Goal: Task Accomplishment & Management: Complete application form

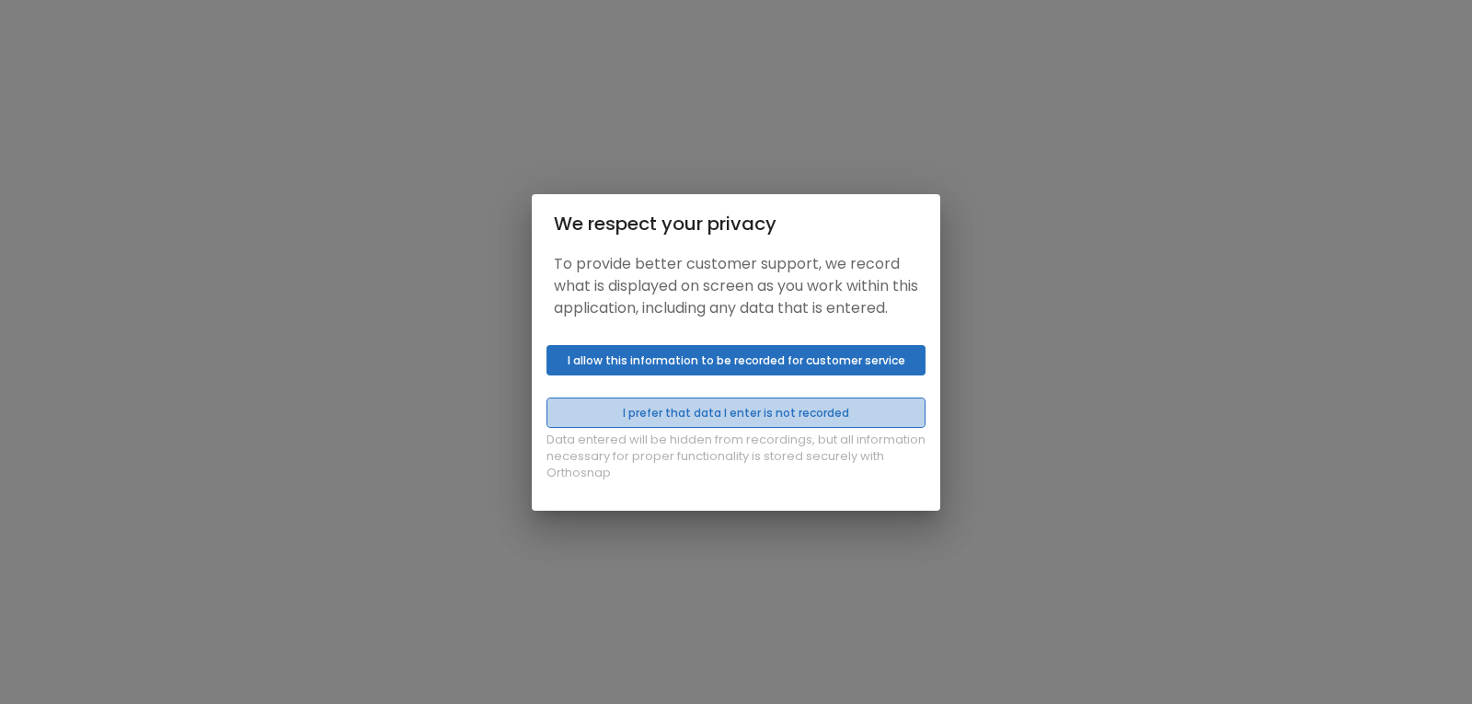
click at [679, 428] on button "I prefer that data I enter is not recorded" at bounding box center [735, 412] width 379 height 30
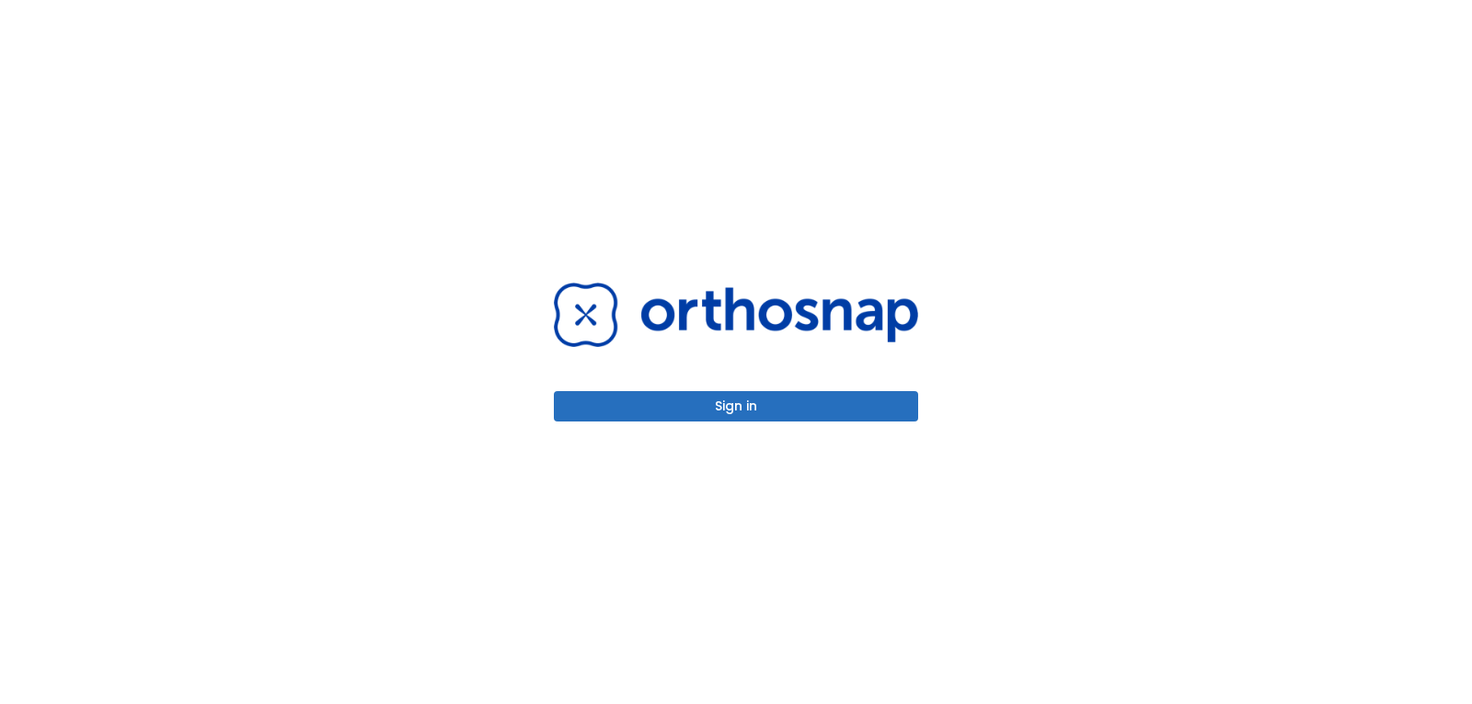
click at [666, 405] on button "Sign in" at bounding box center [736, 406] width 364 height 30
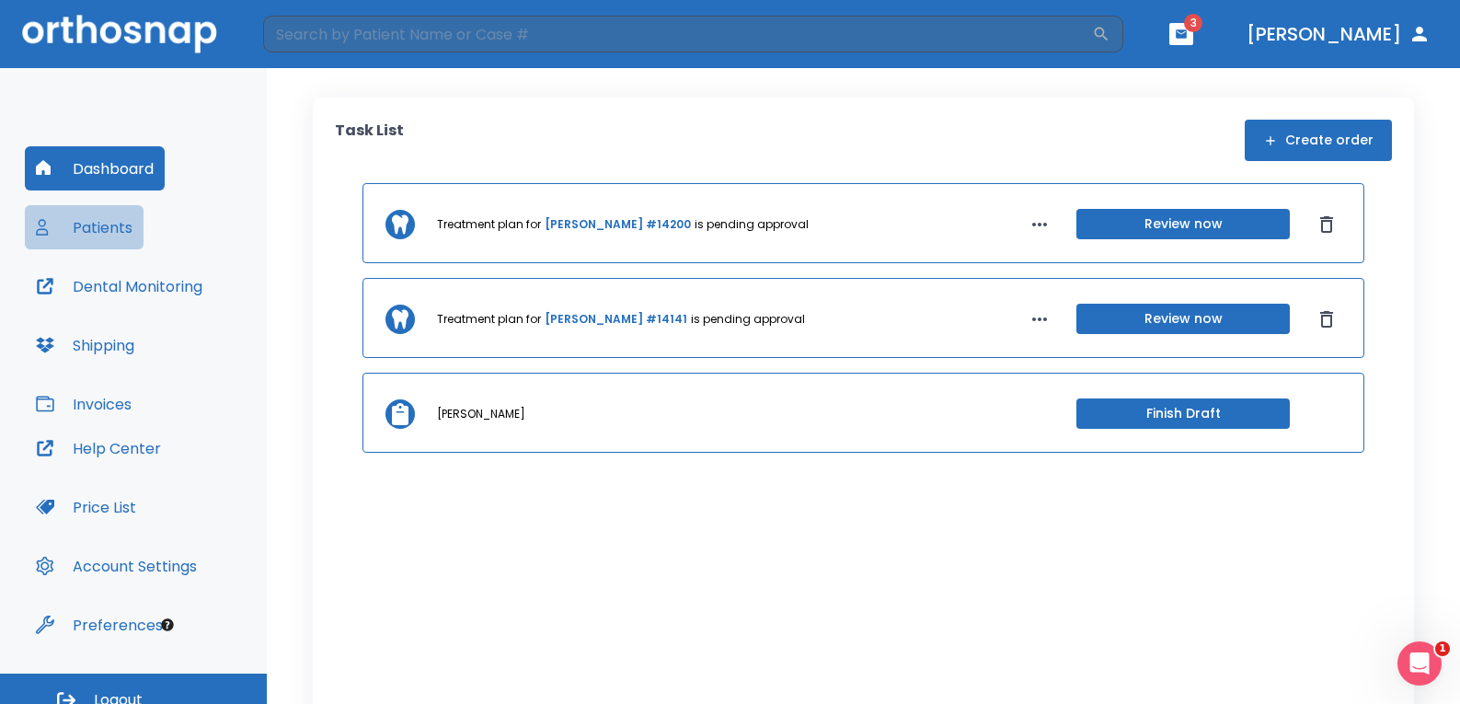
click at [85, 213] on button "Patients" at bounding box center [84, 227] width 119 height 44
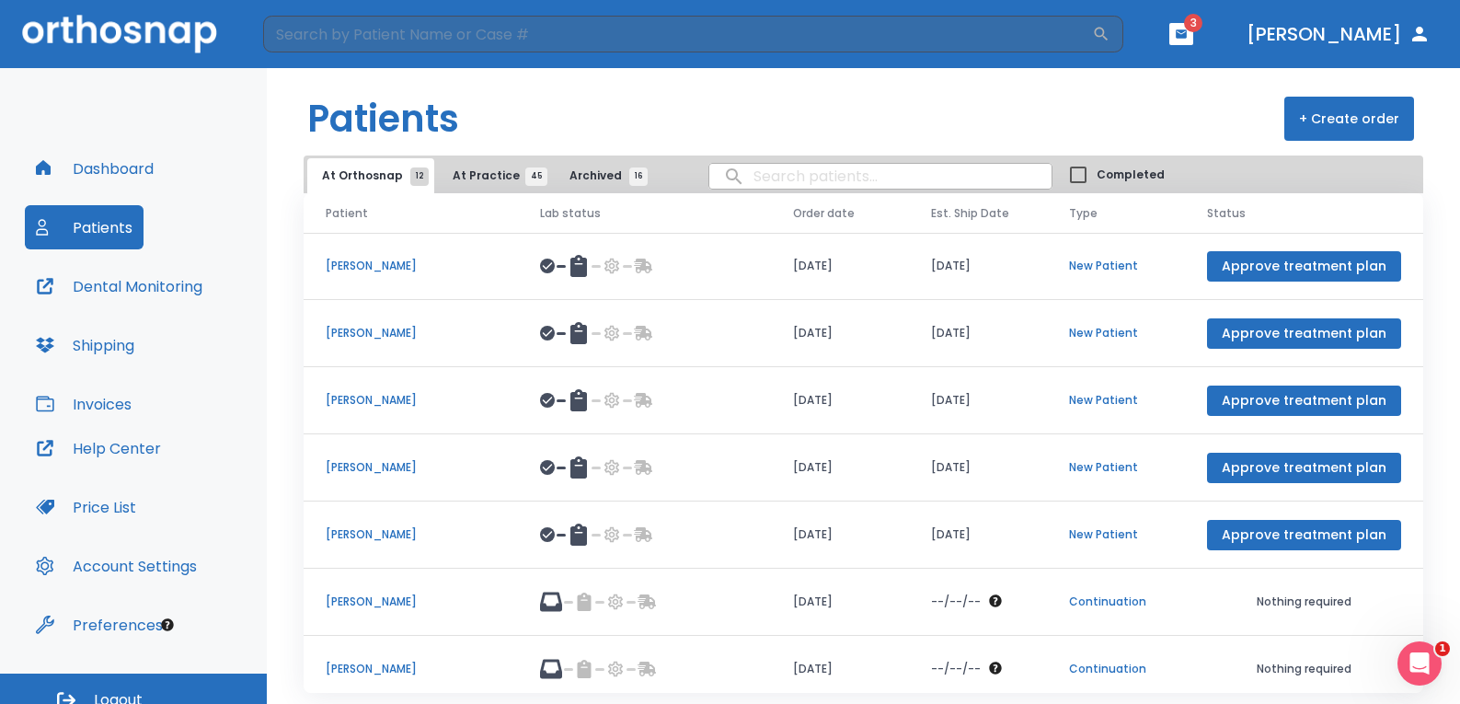
click at [1364, 117] on button "+ Create order" at bounding box center [1349, 119] width 130 height 44
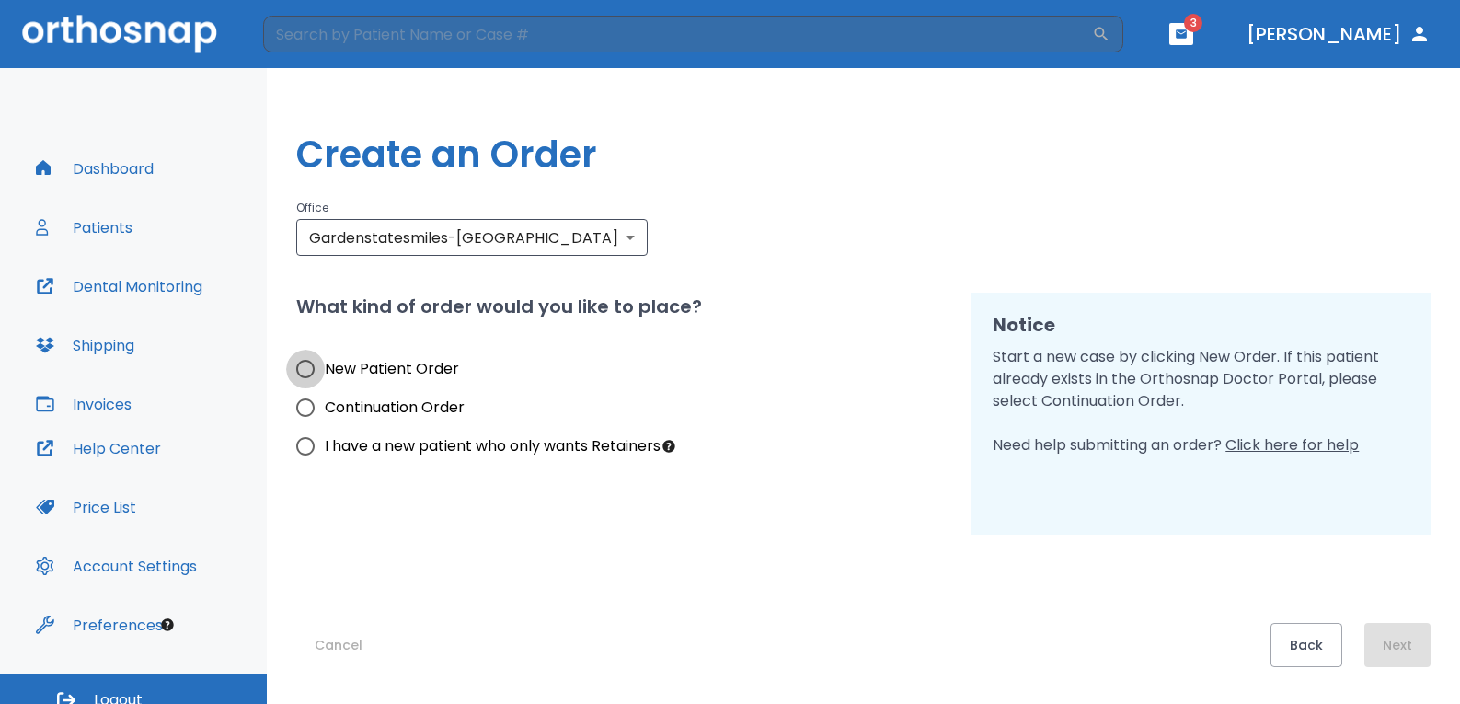
click at [312, 370] on input "New Patient Order" at bounding box center [305, 369] width 39 height 39
radio input "true"
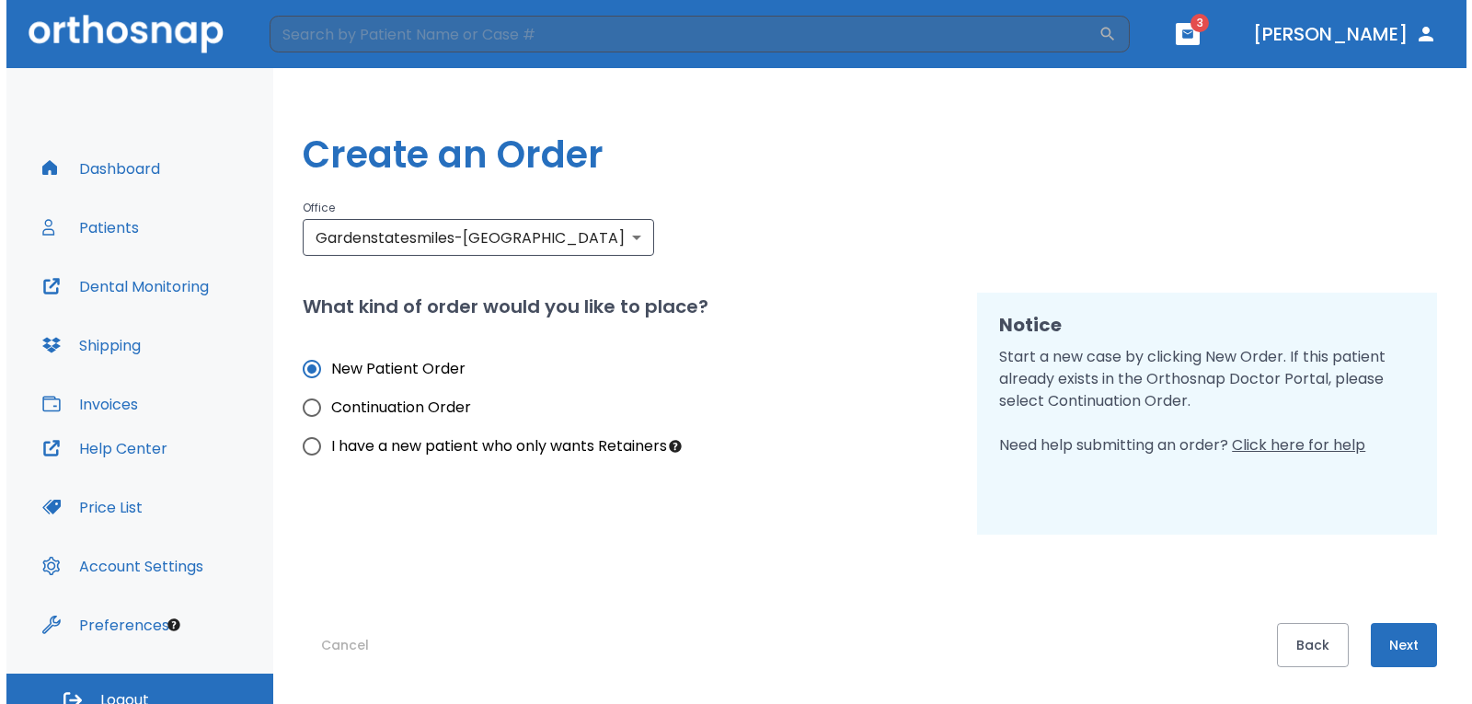
scroll to position [19, 0]
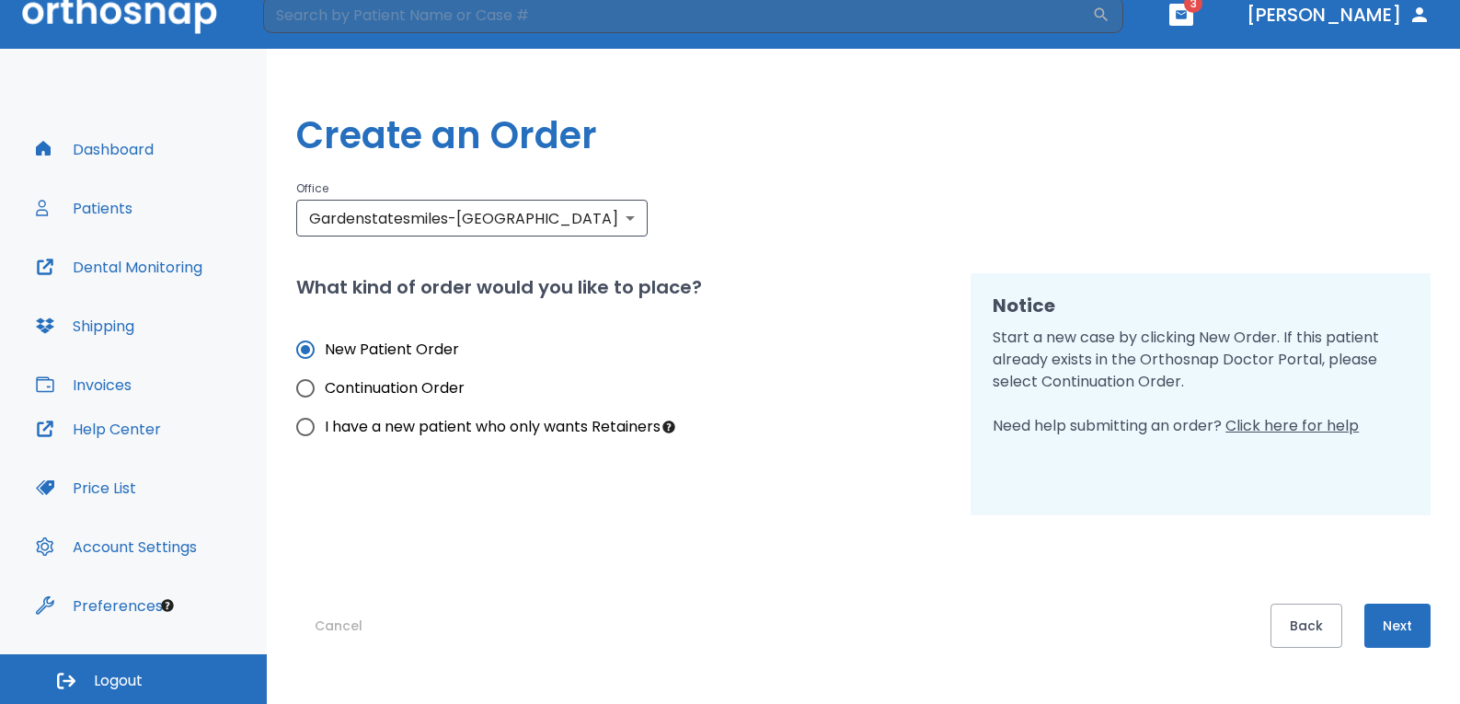
click at [1397, 630] on button "Next" at bounding box center [1397, 626] width 66 height 44
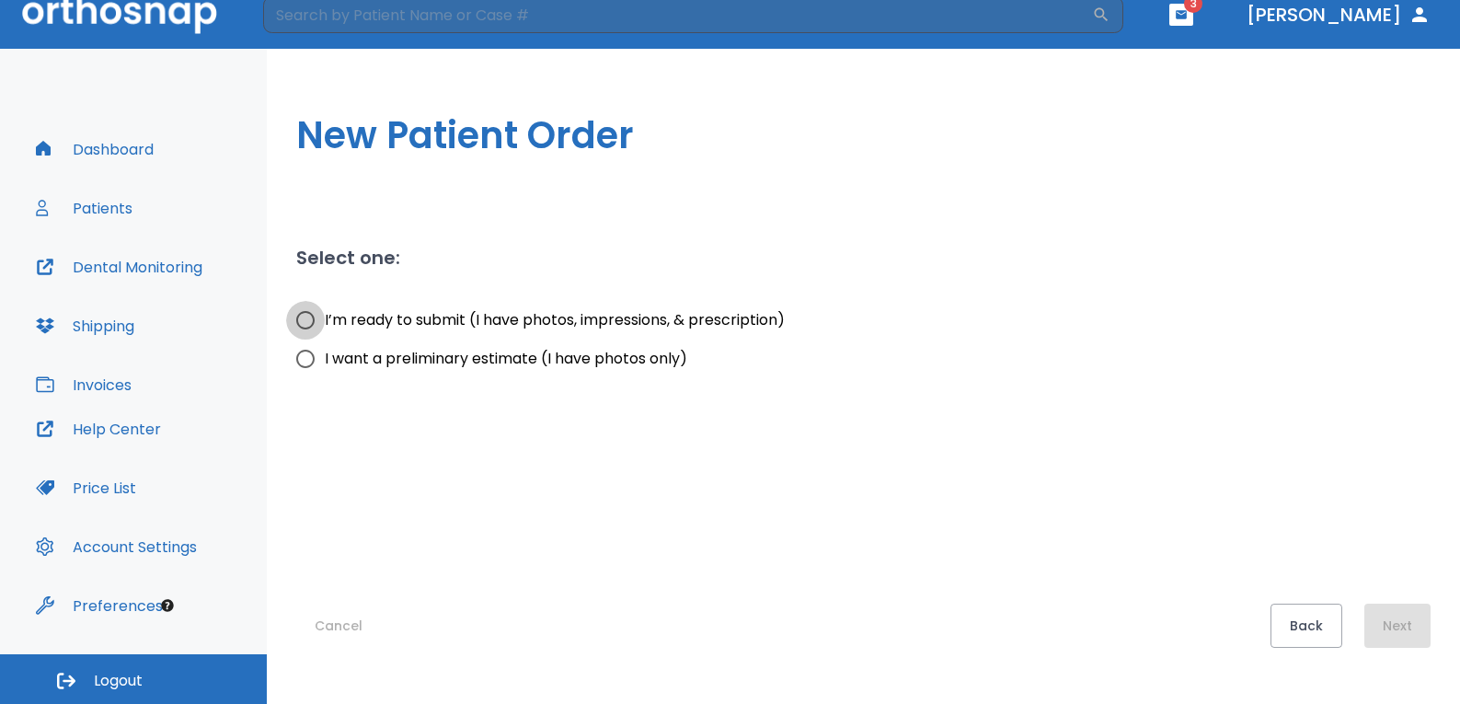
click at [304, 325] on input "I’m ready to submit (I have photos, impressions, & prescription)" at bounding box center [305, 320] width 39 height 39
radio input "true"
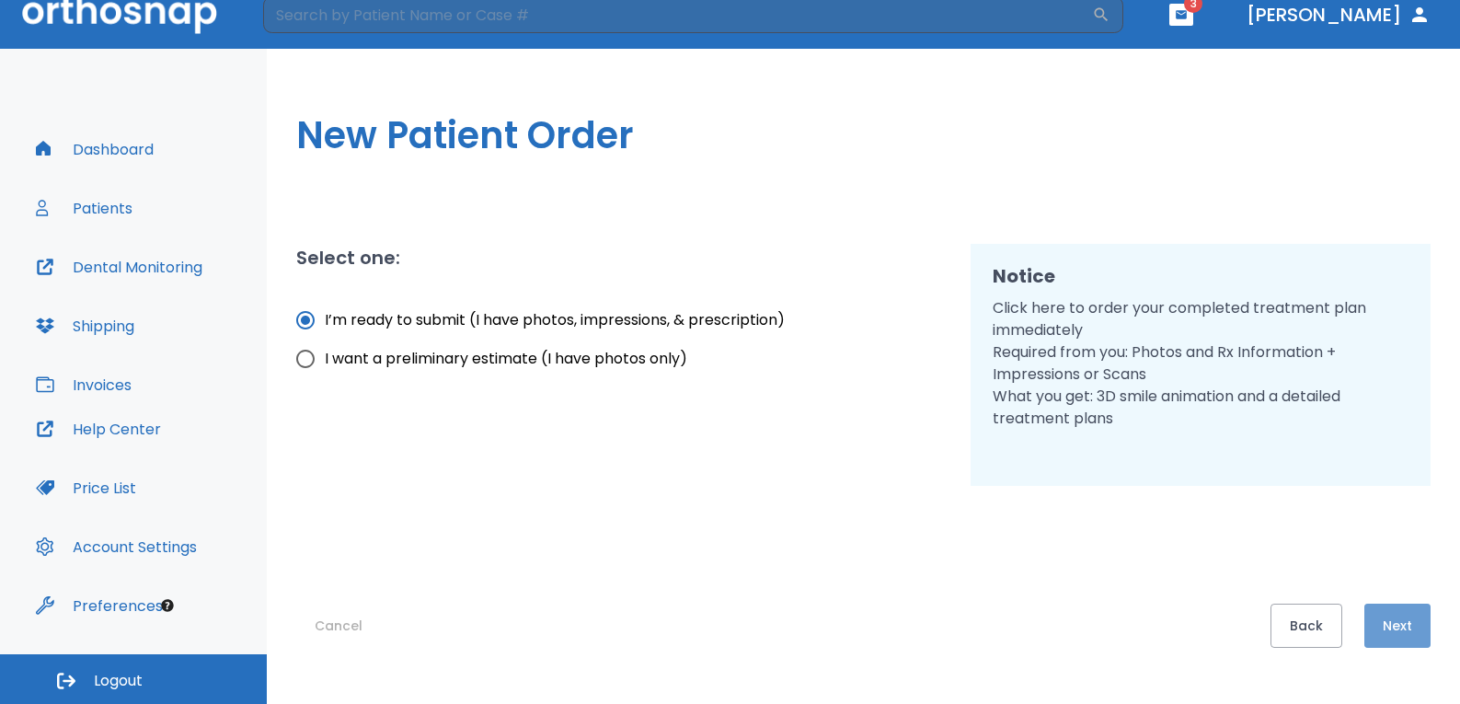
click at [1391, 627] on button "Next" at bounding box center [1397, 626] width 66 height 44
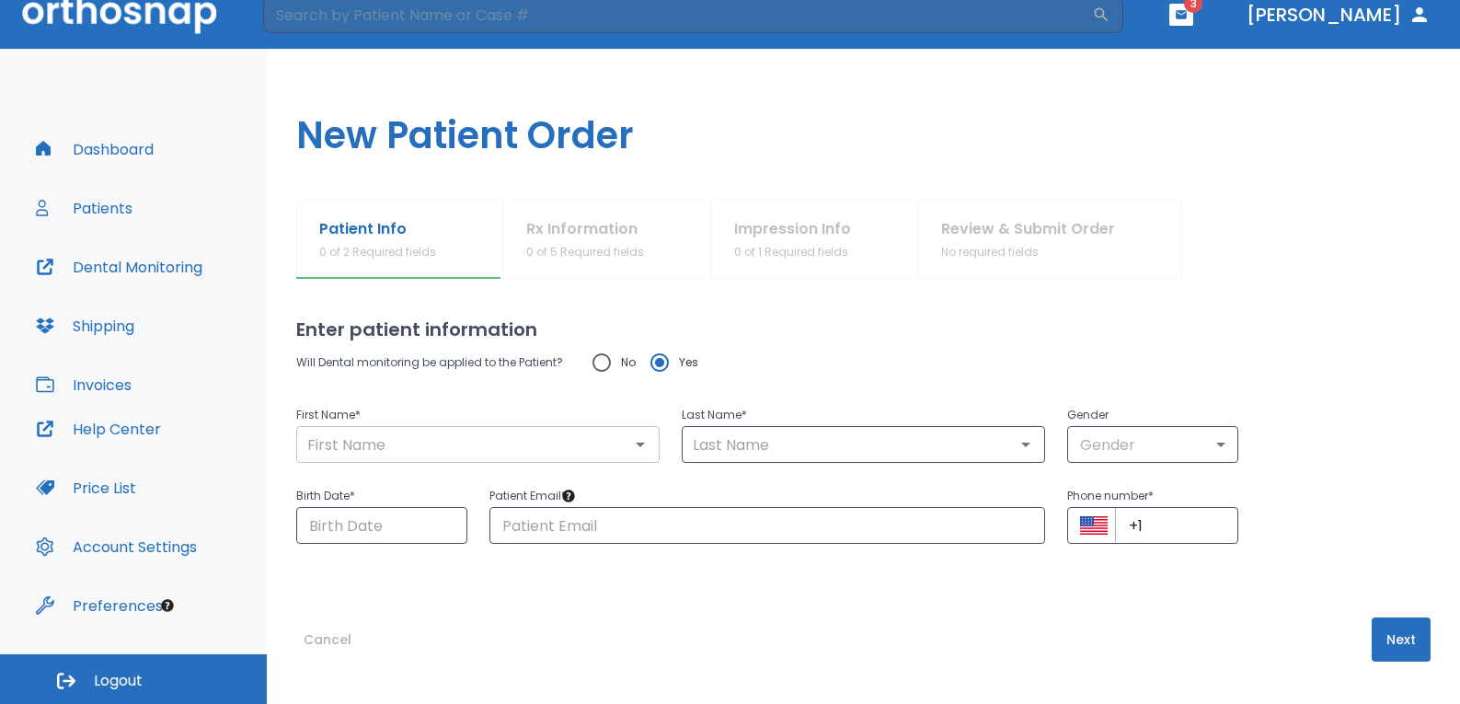
click at [488, 455] on input "text" at bounding box center [478, 444] width 352 height 26
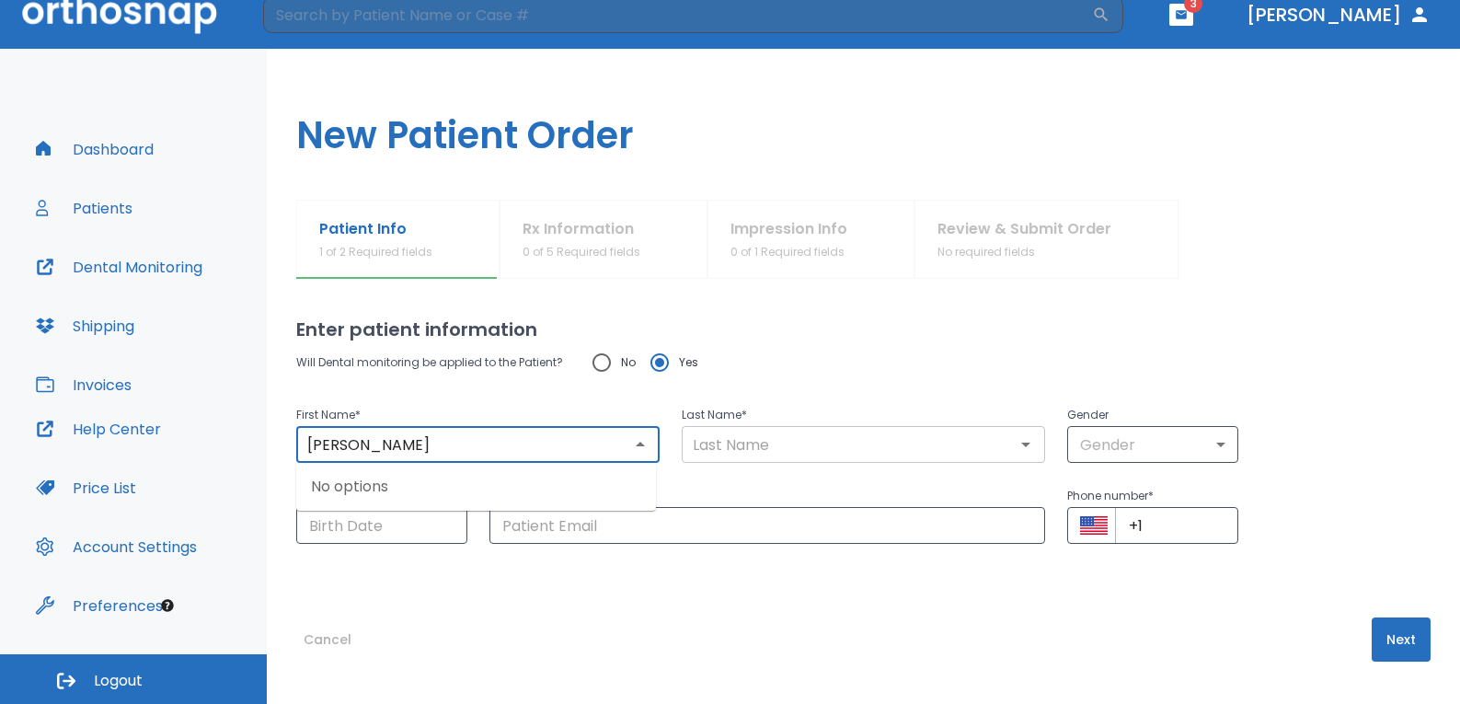
type input "[PERSON_NAME]"
click at [732, 438] on input "text" at bounding box center [863, 444] width 352 height 26
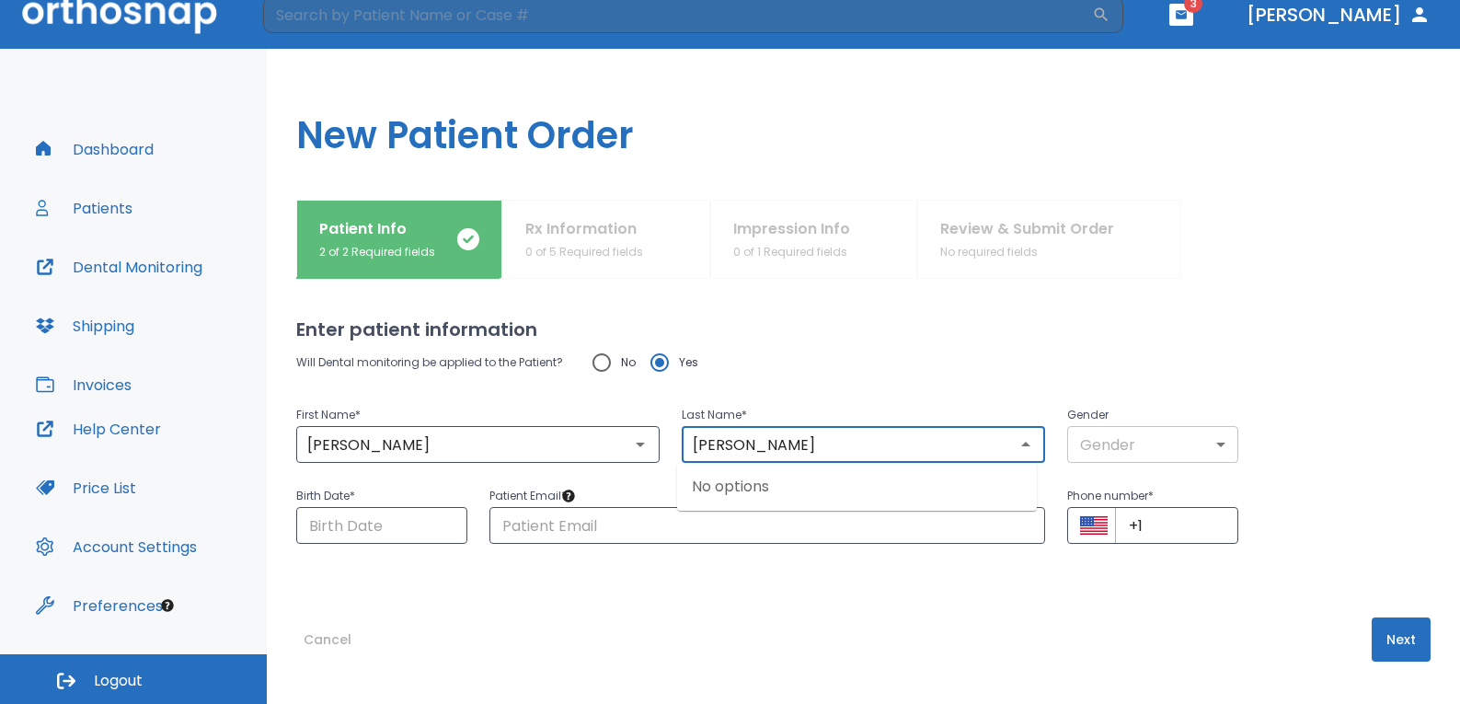
type input "[PERSON_NAME]"
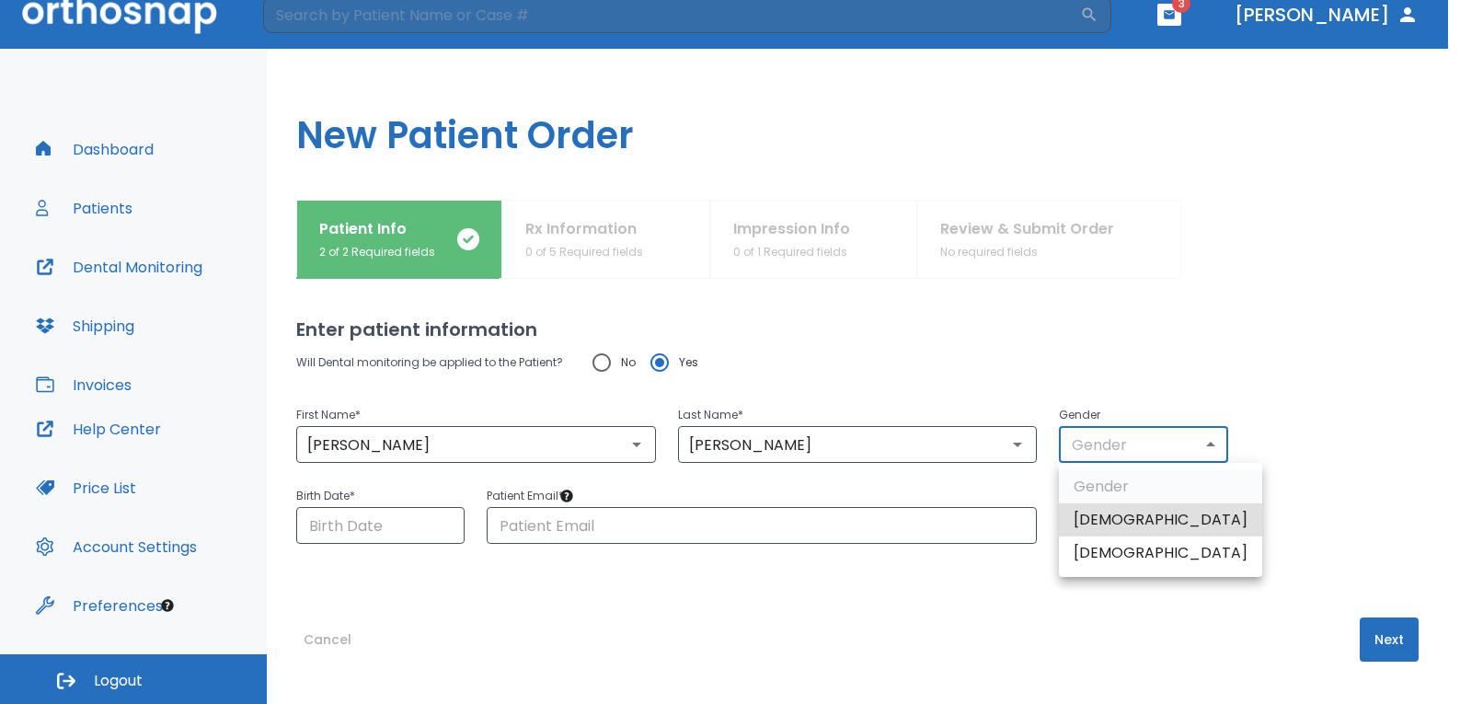
click at [1131, 439] on body "​ 3 [PERSON_NAME] Dashboard Patients Dental Monitoring Shipping Invoices Help C…" at bounding box center [730, 333] width 1460 height 704
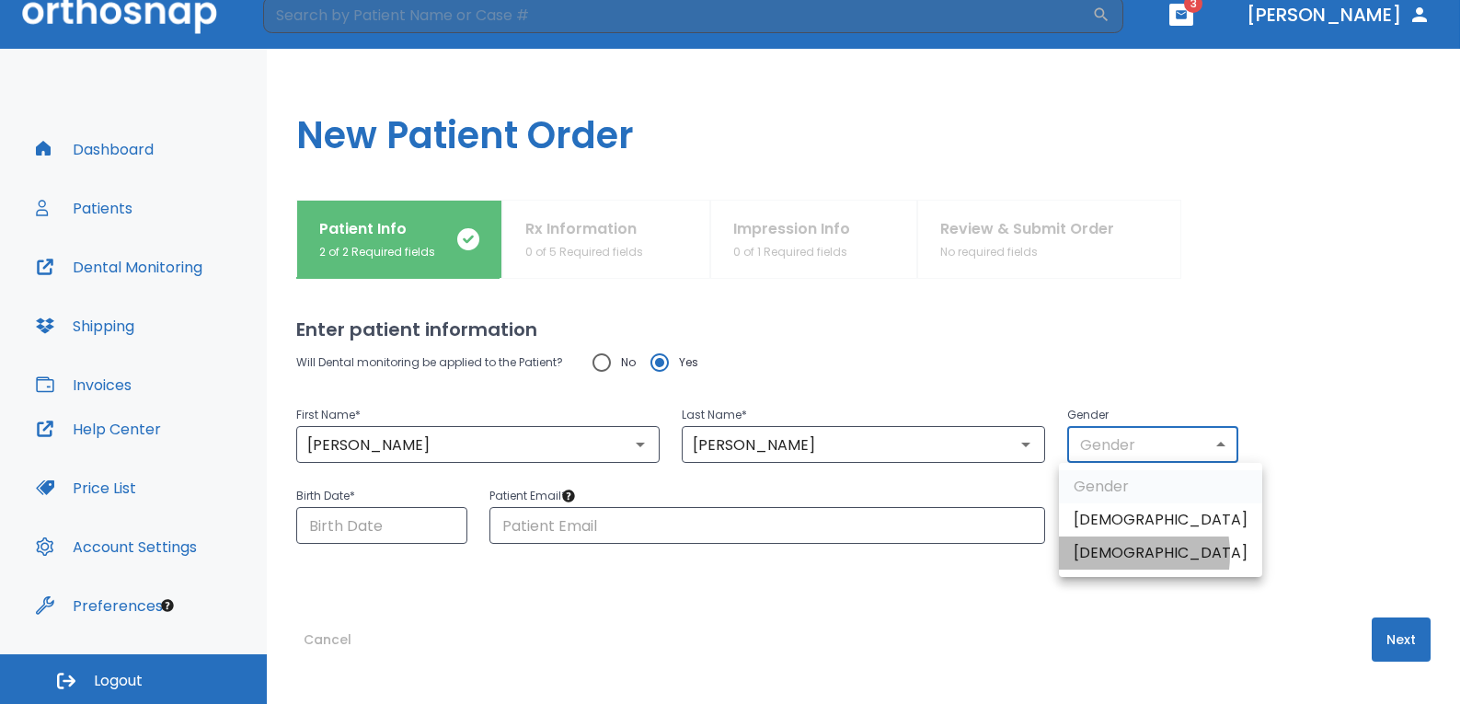
click at [1107, 554] on li "[DEMOGRAPHIC_DATA]" at bounding box center [1160, 552] width 203 height 33
type input "0"
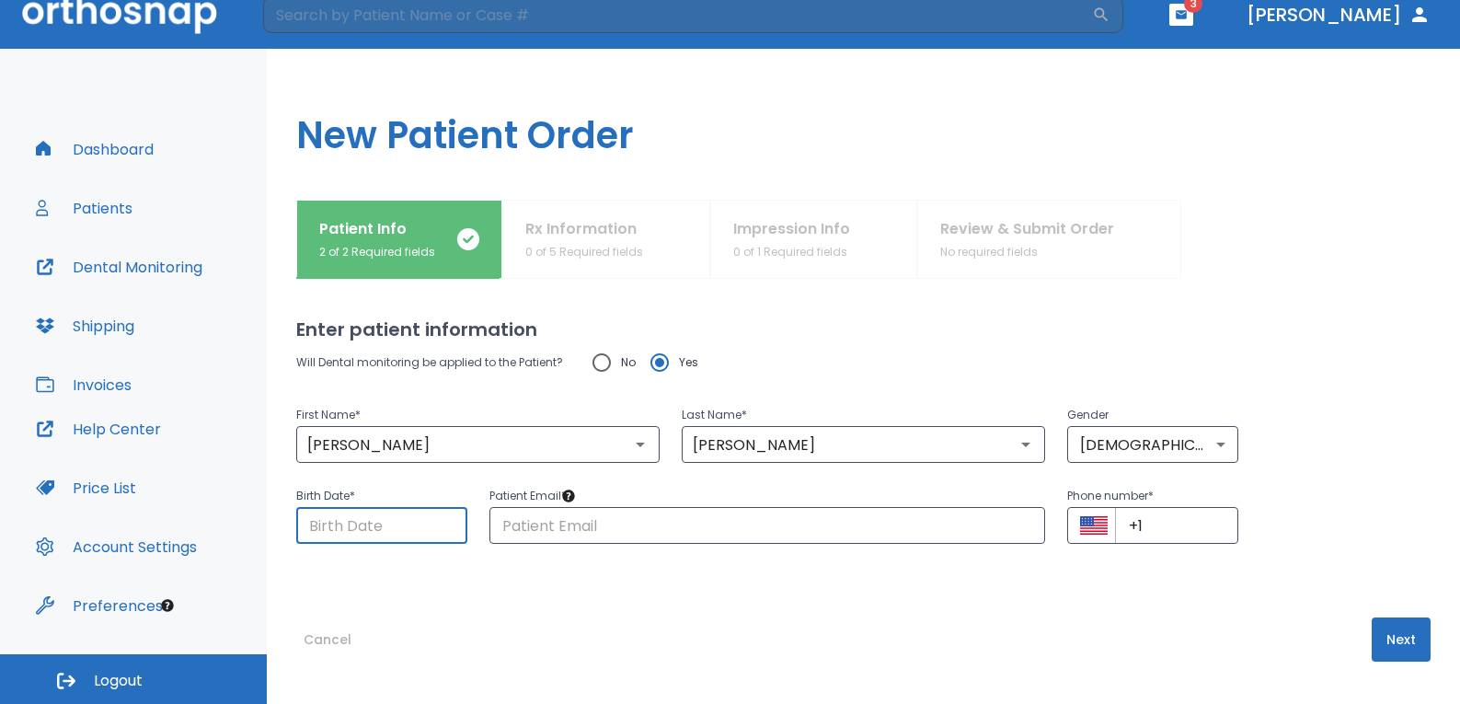
click at [338, 532] on input "Choose date" at bounding box center [381, 525] width 171 height 37
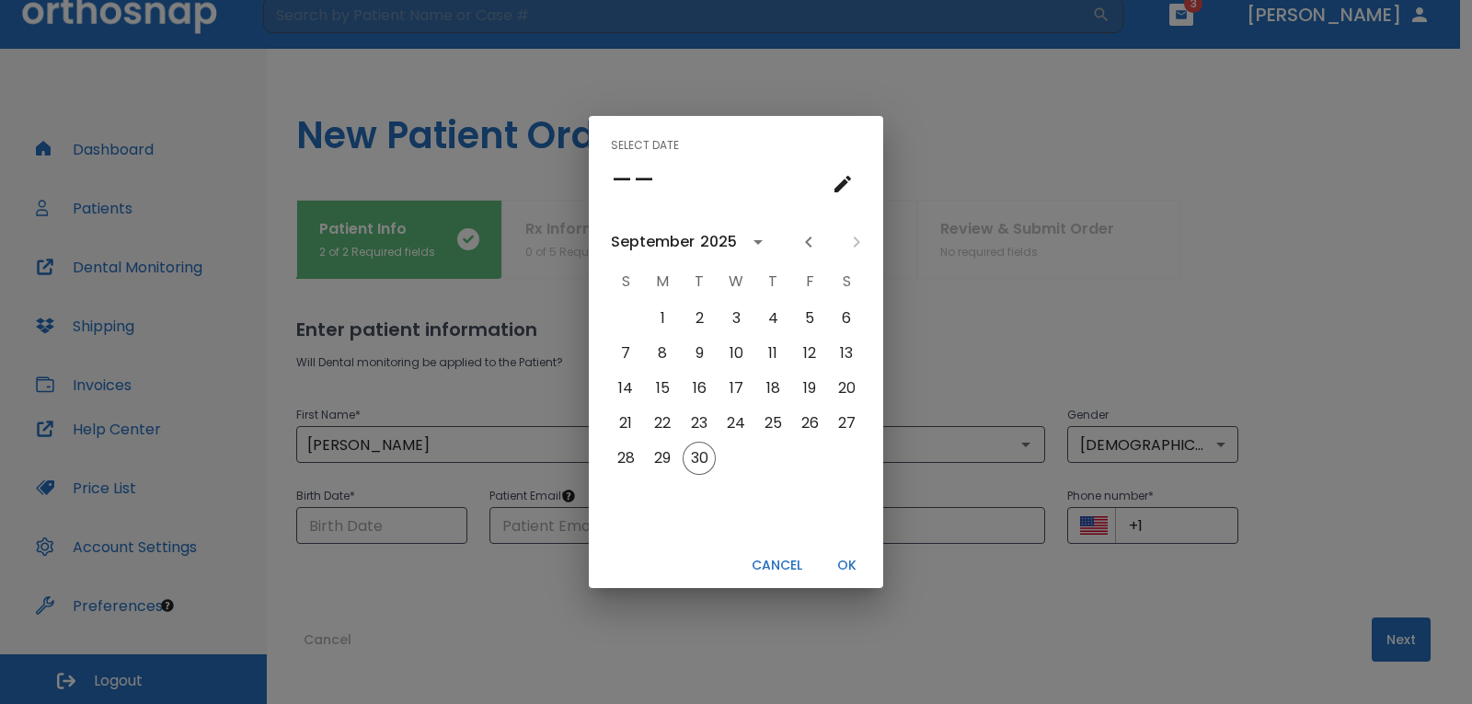
click at [733, 239] on div "2025" at bounding box center [718, 242] width 37 height 22
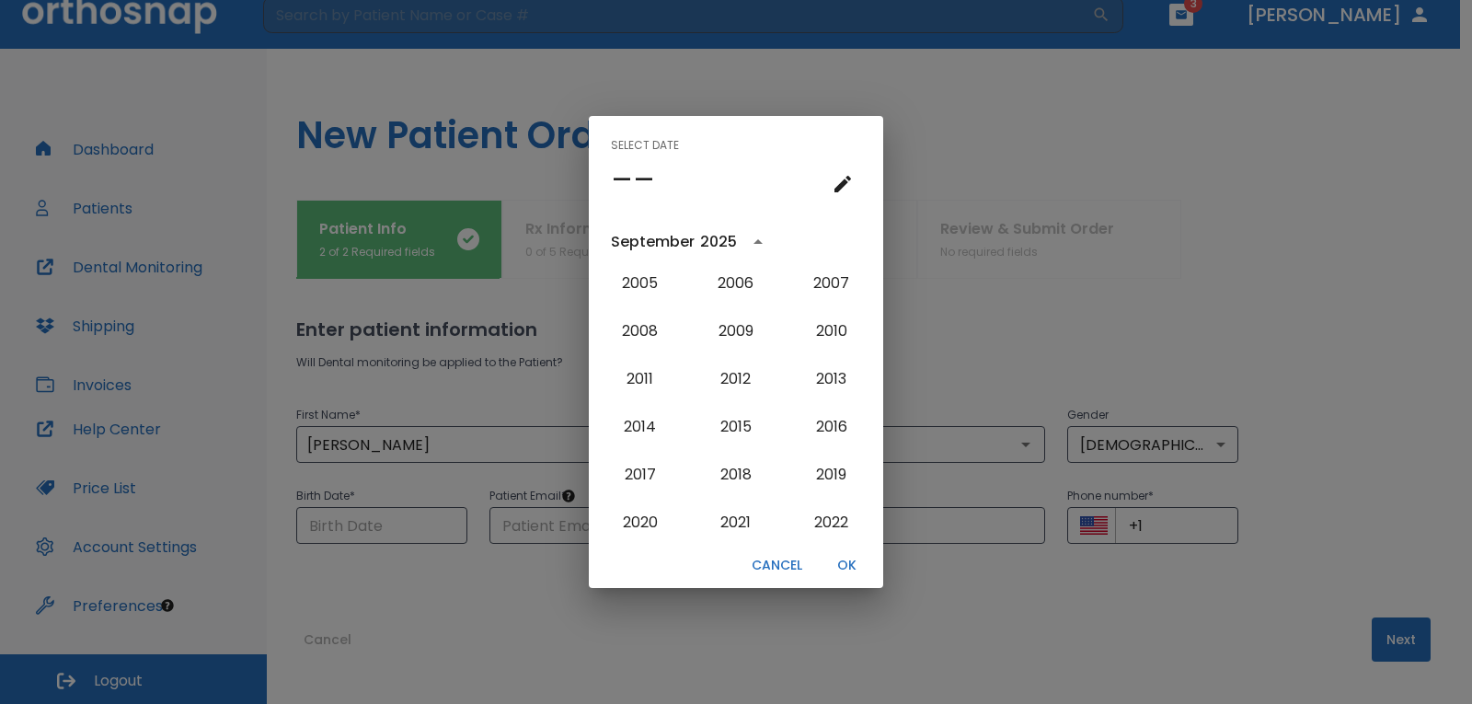
scroll to position [1386, 0]
click at [726, 302] on button "1988" at bounding box center [736, 288] width 66 height 33
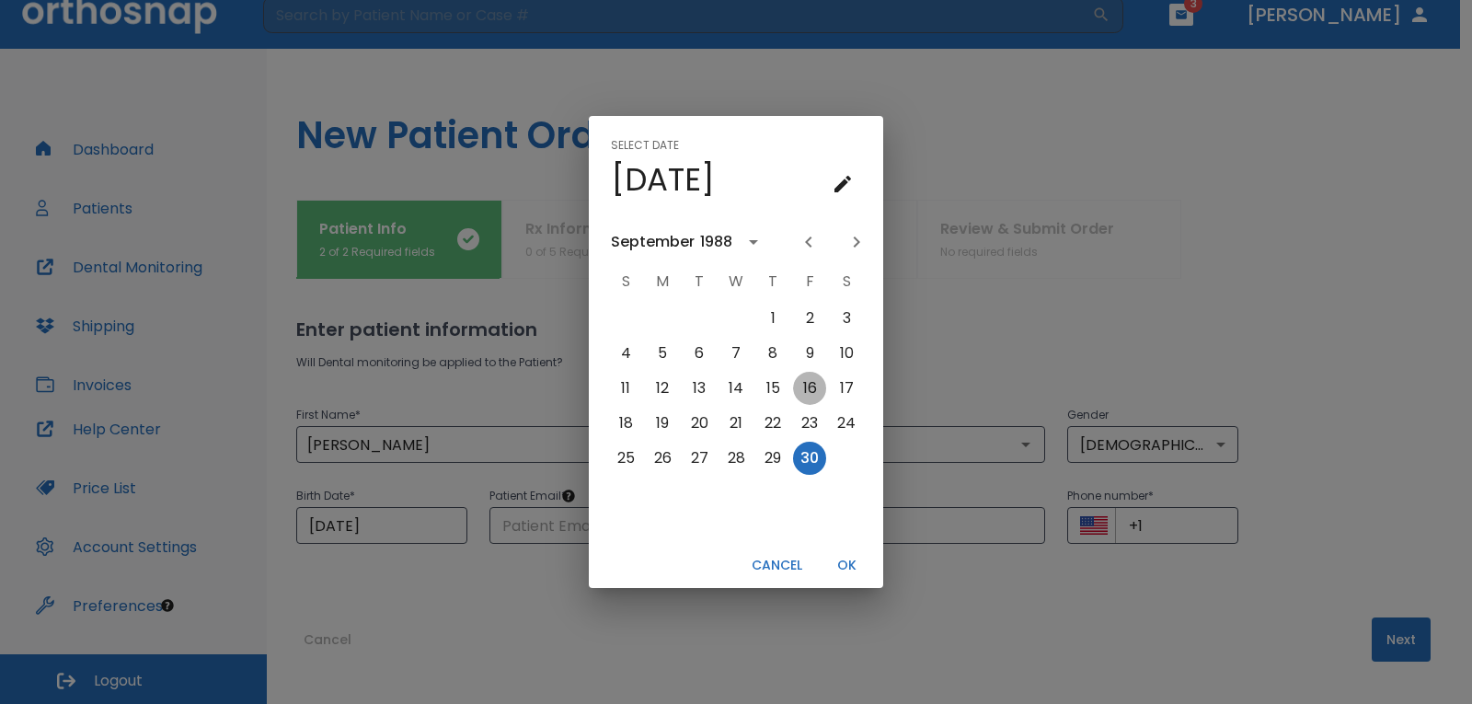
click at [809, 381] on button "16" at bounding box center [809, 388] width 33 height 33
click at [743, 247] on button "calendar view is open, switch to year view" at bounding box center [753, 241] width 31 height 31
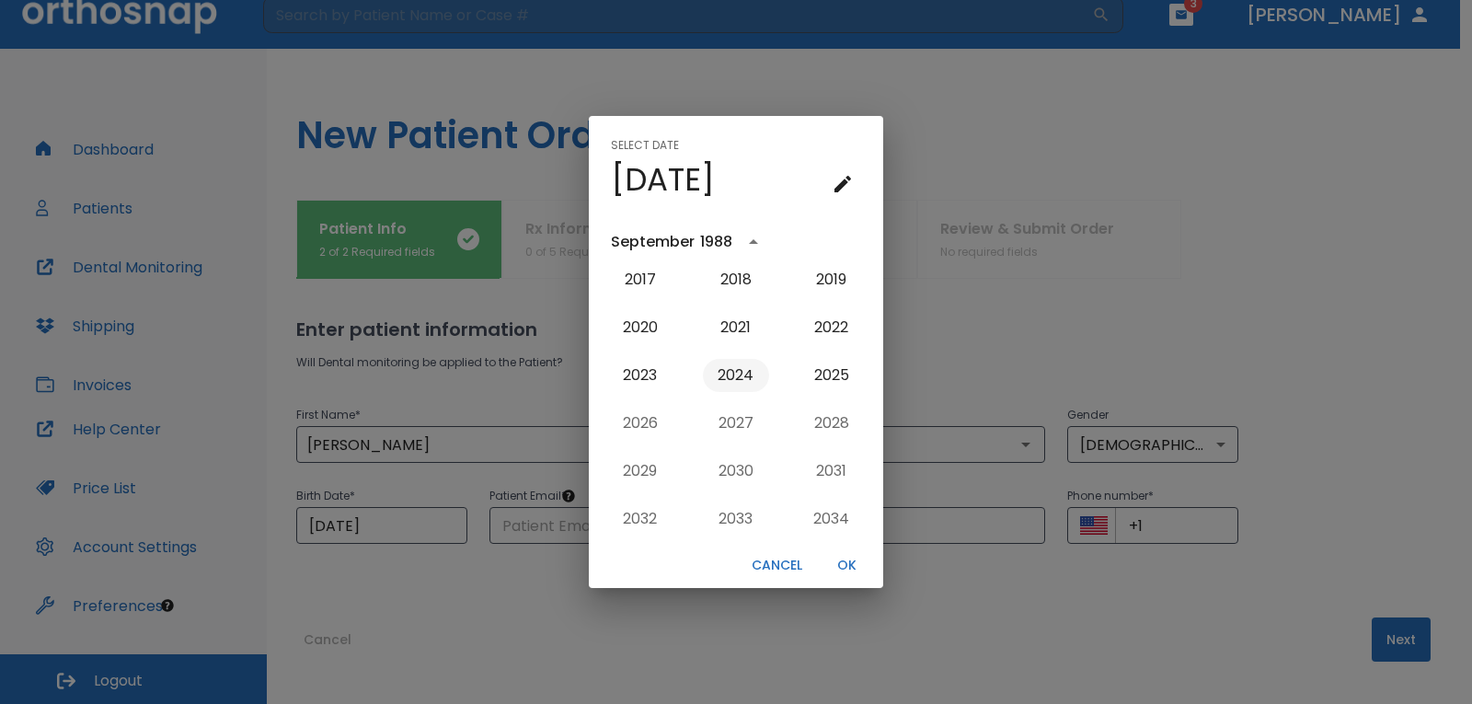
scroll to position [1915, 0]
click at [749, 238] on icon "year view is open, switch to calendar view" at bounding box center [753, 242] width 22 height 22
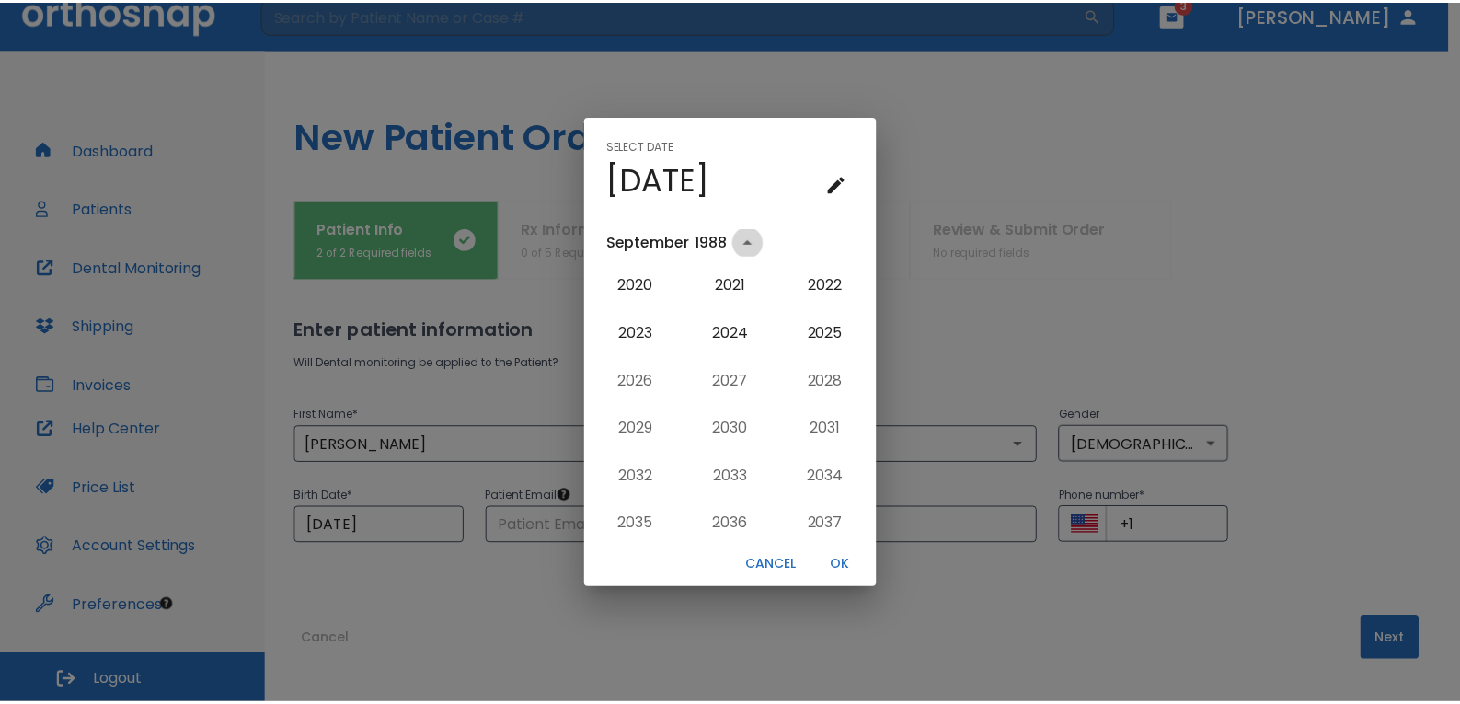
scroll to position [0, 0]
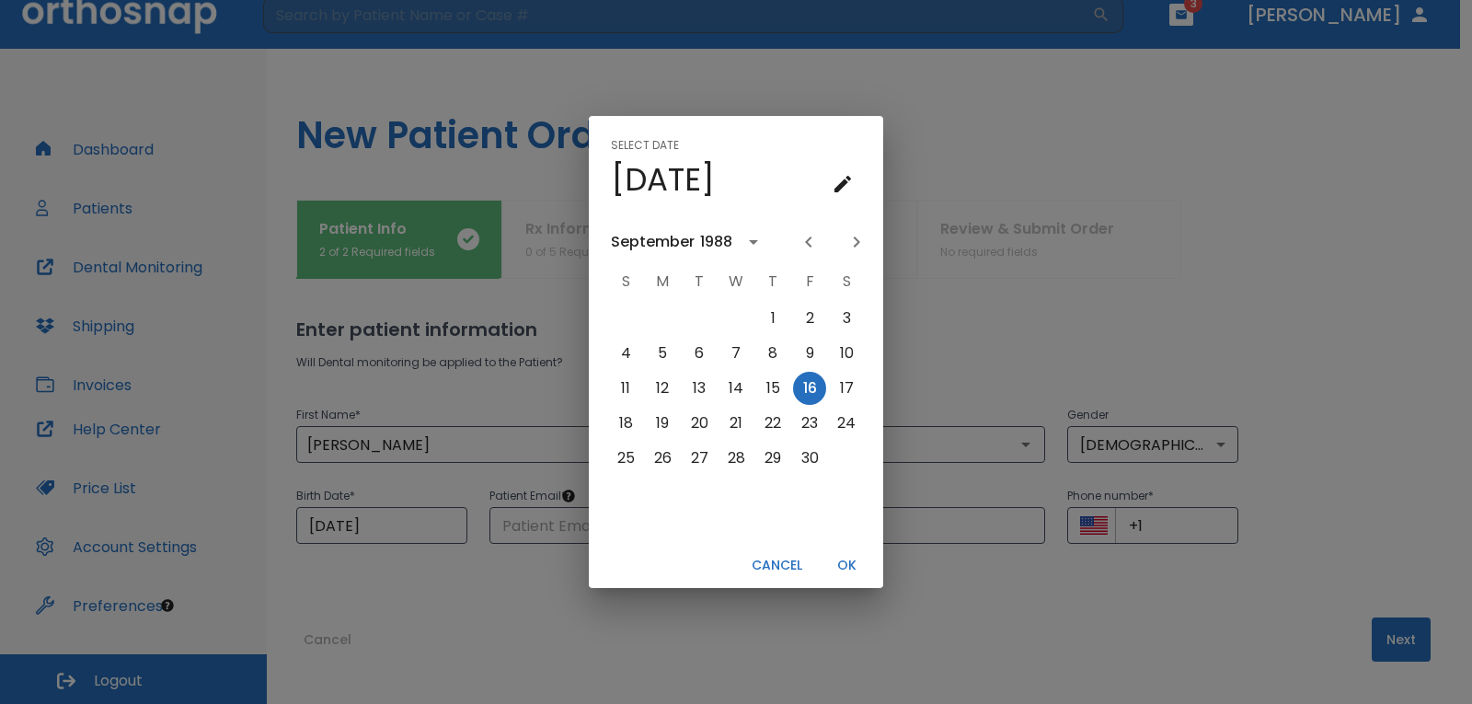
click at [795, 240] on button "Previous month" at bounding box center [808, 241] width 31 height 31
click at [797, 240] on button "Previous month" at bounding box center [808, 241] width 31 height 31
click at [658, 398] on button "16" at bounding box center [662, 388] width 33 height 33
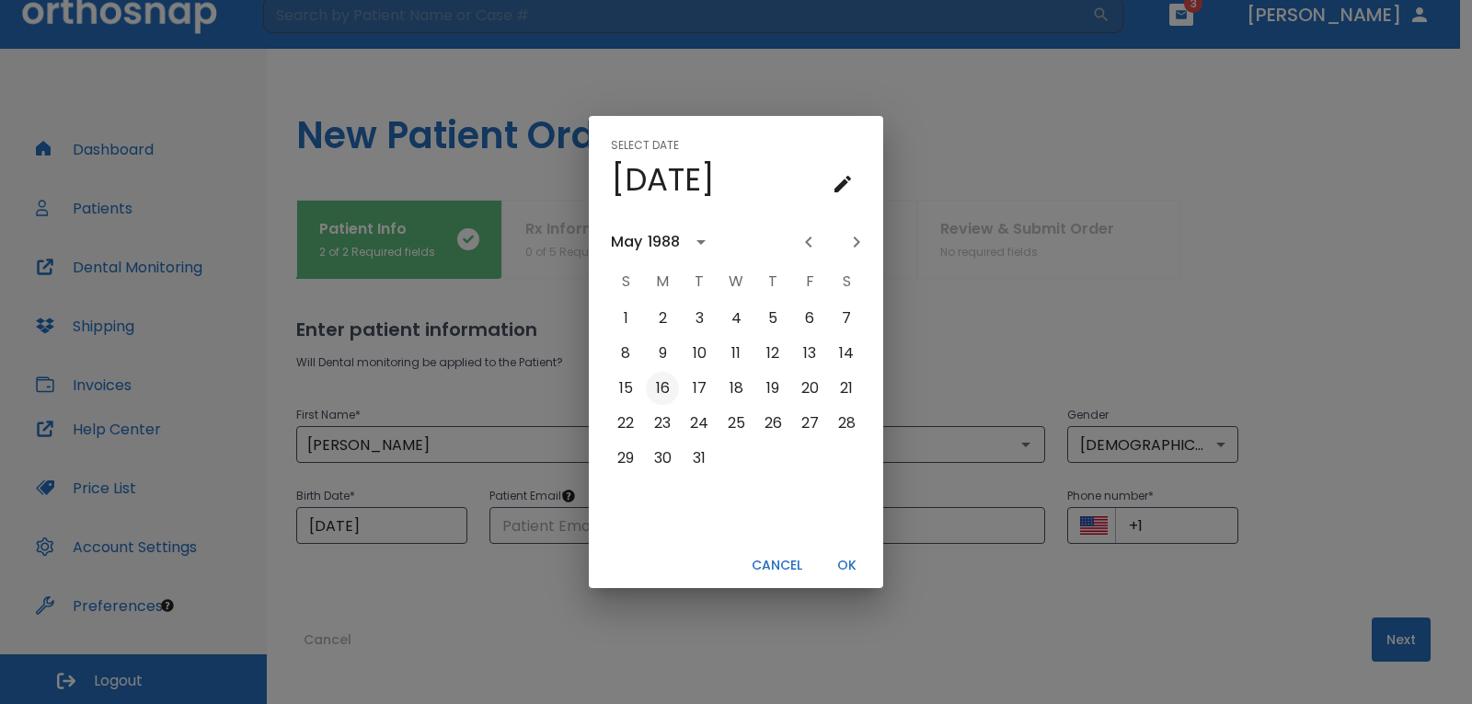
type input "[DATE]"
click at [838, 564] on button "OK" at bounding box center [846, 565] width 59 height 30
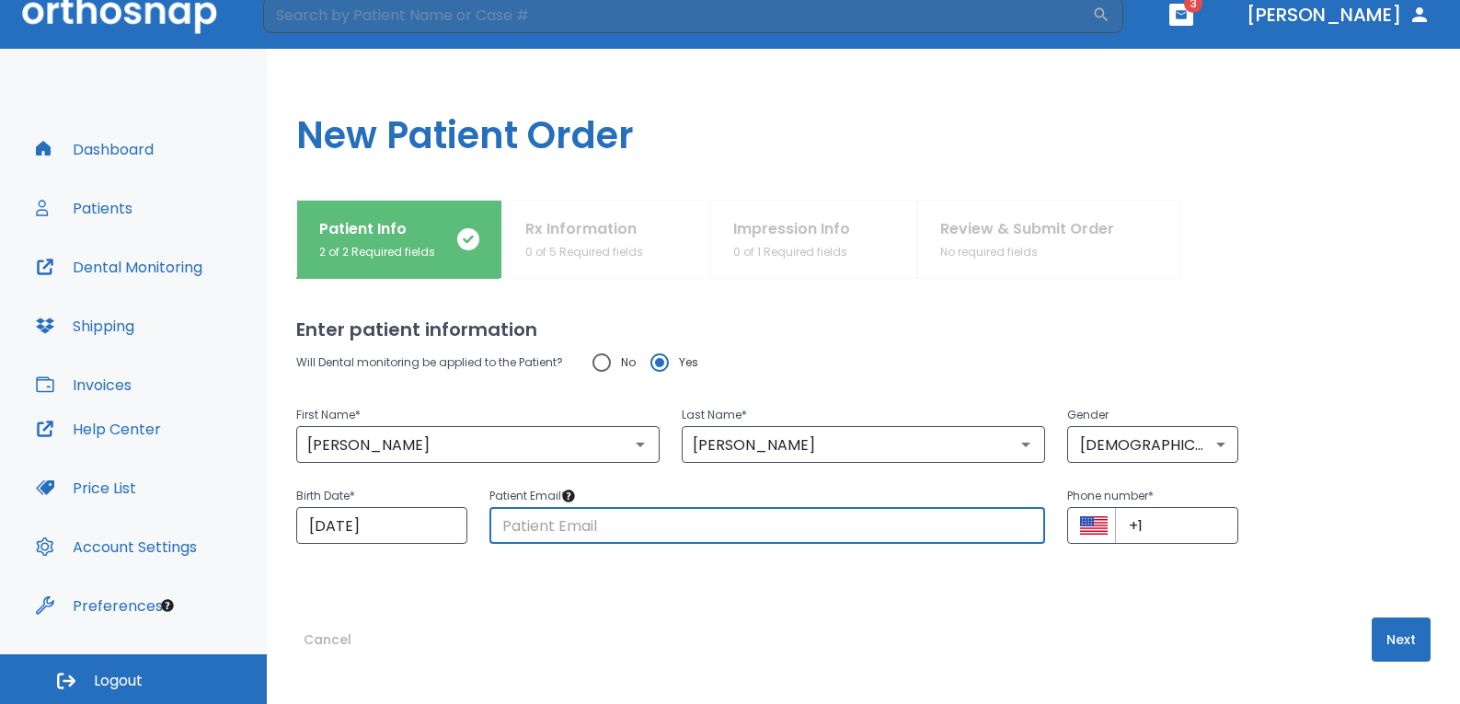
click at [631, 533] on input "text" at bounding box center [767, 525] width 557 height 37
click at [513, 536] on input "text" at bounding box center [767, 525] width 557 height 37
type input "[EMAIL_ADDRESS][DOMAIN_NAME]"
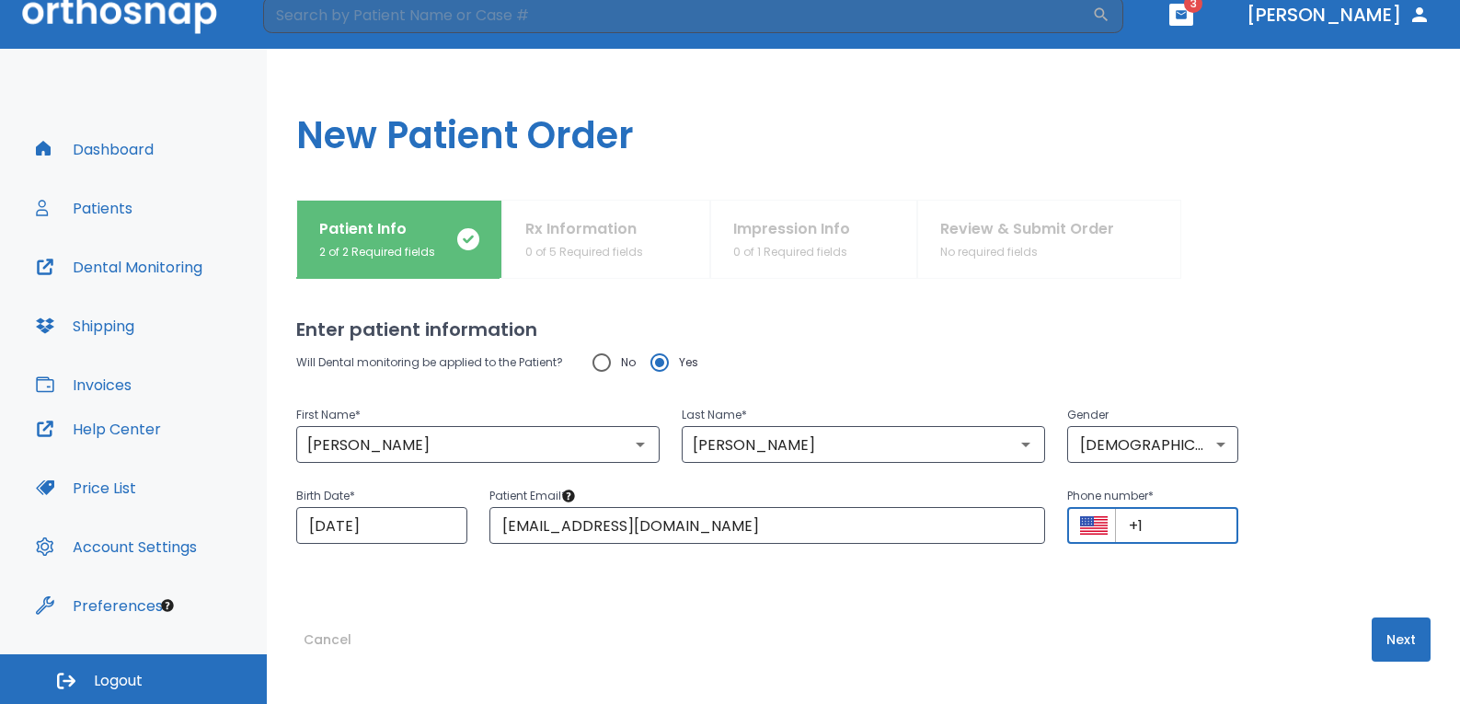
click at [1144, 523] on input "+1" at bounding box center [1176, 525] width 123 height 37
type input "[PHONE_NUMBER]"
click at [1390, 640] on button "Next" at bounding box center [1401, 639] width 59 height 44
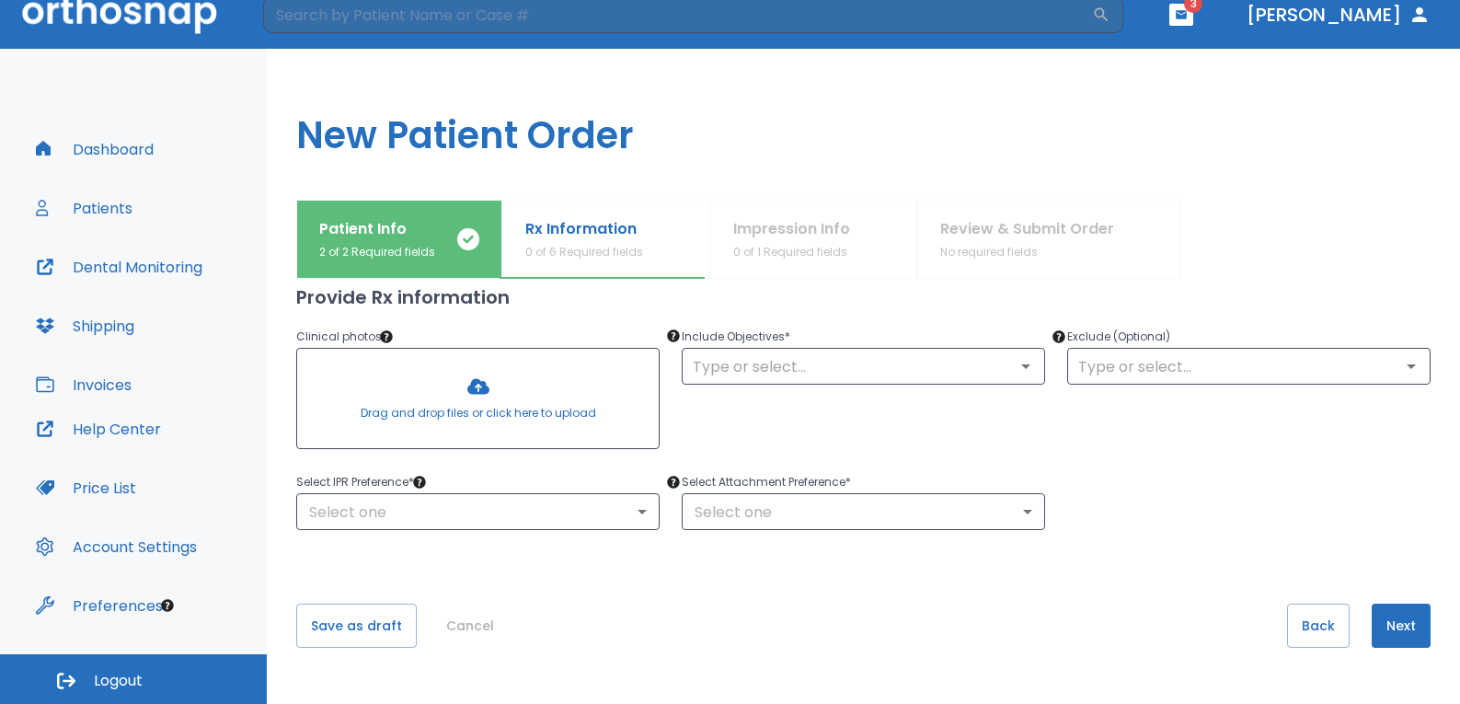
scroll to position [0, 0]
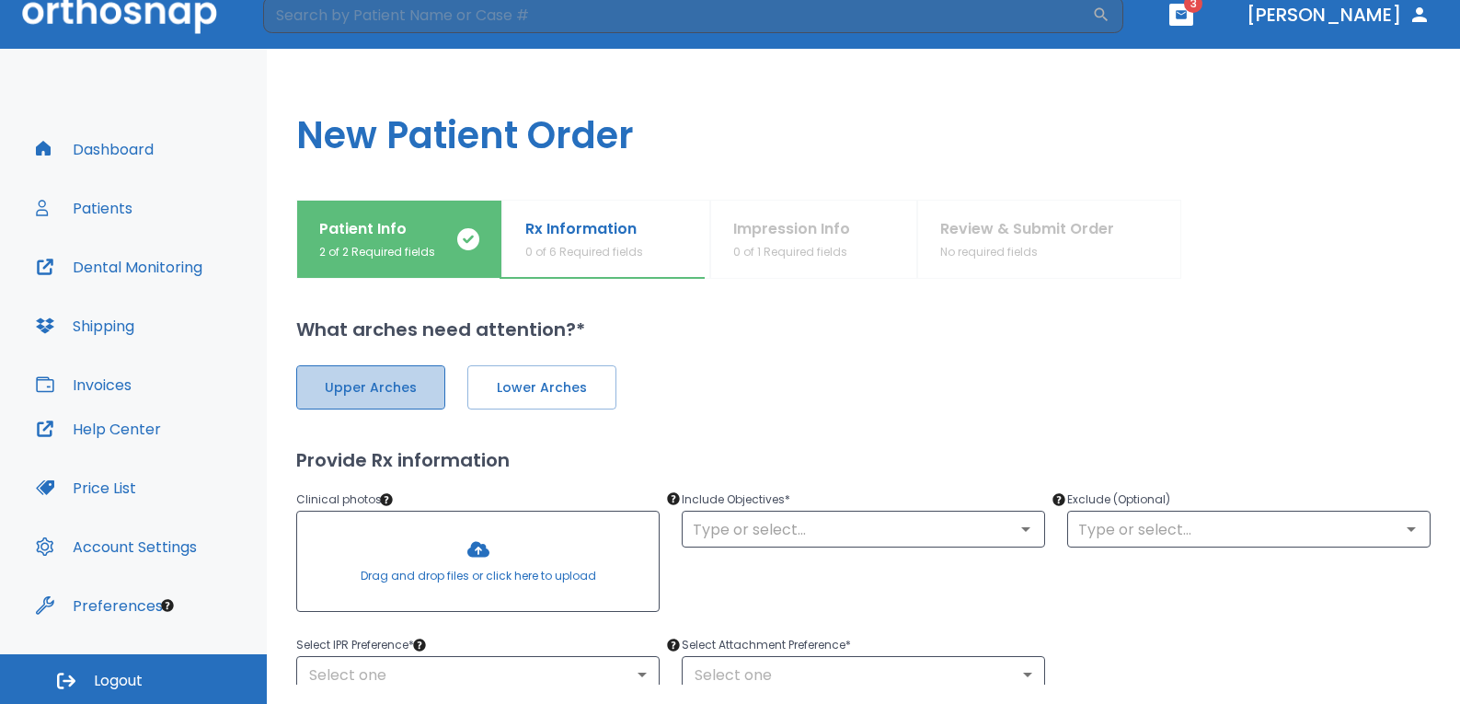
click at [396, 388] on span "Upper Arches" at bounding box center [371, 387] width 110 height 19
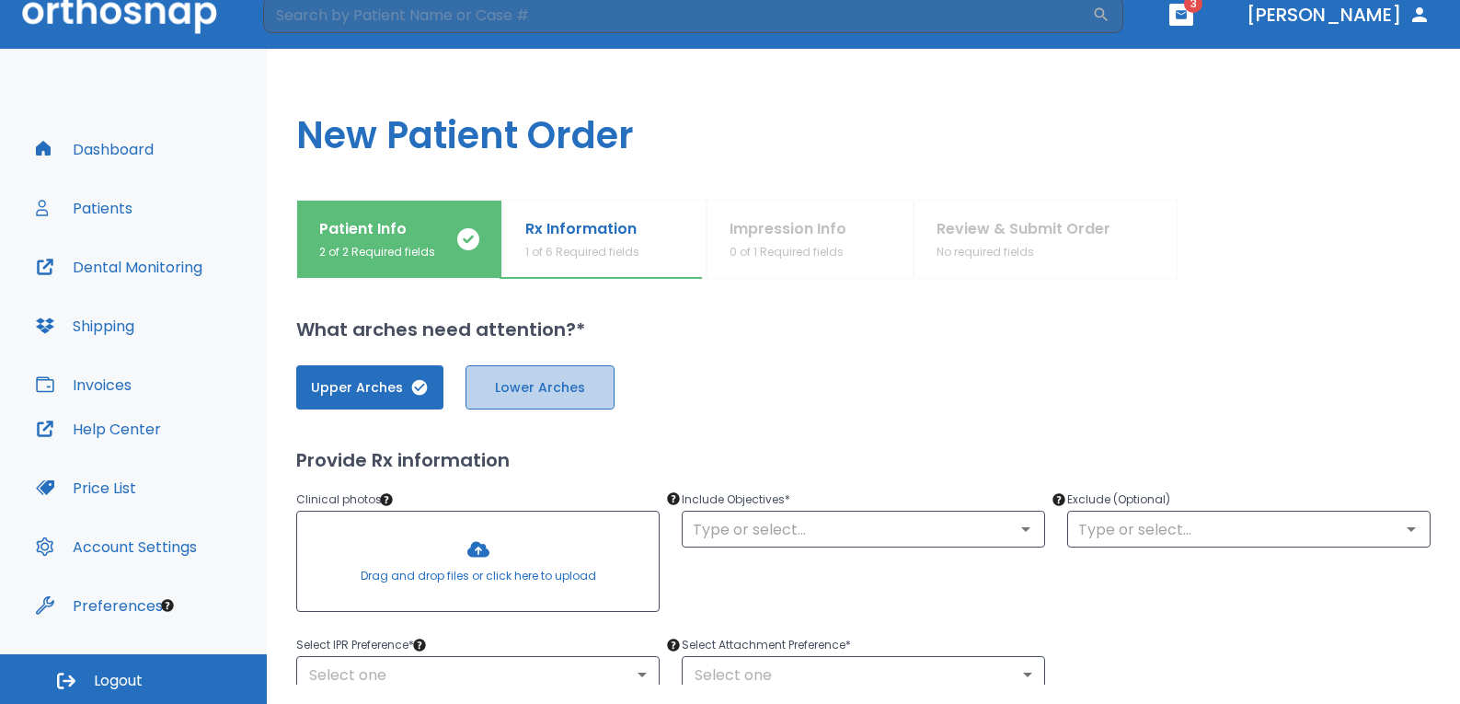
click at [497, 372] on button "Lower Arches" at bounding box center [540, 387] width 149 height 44
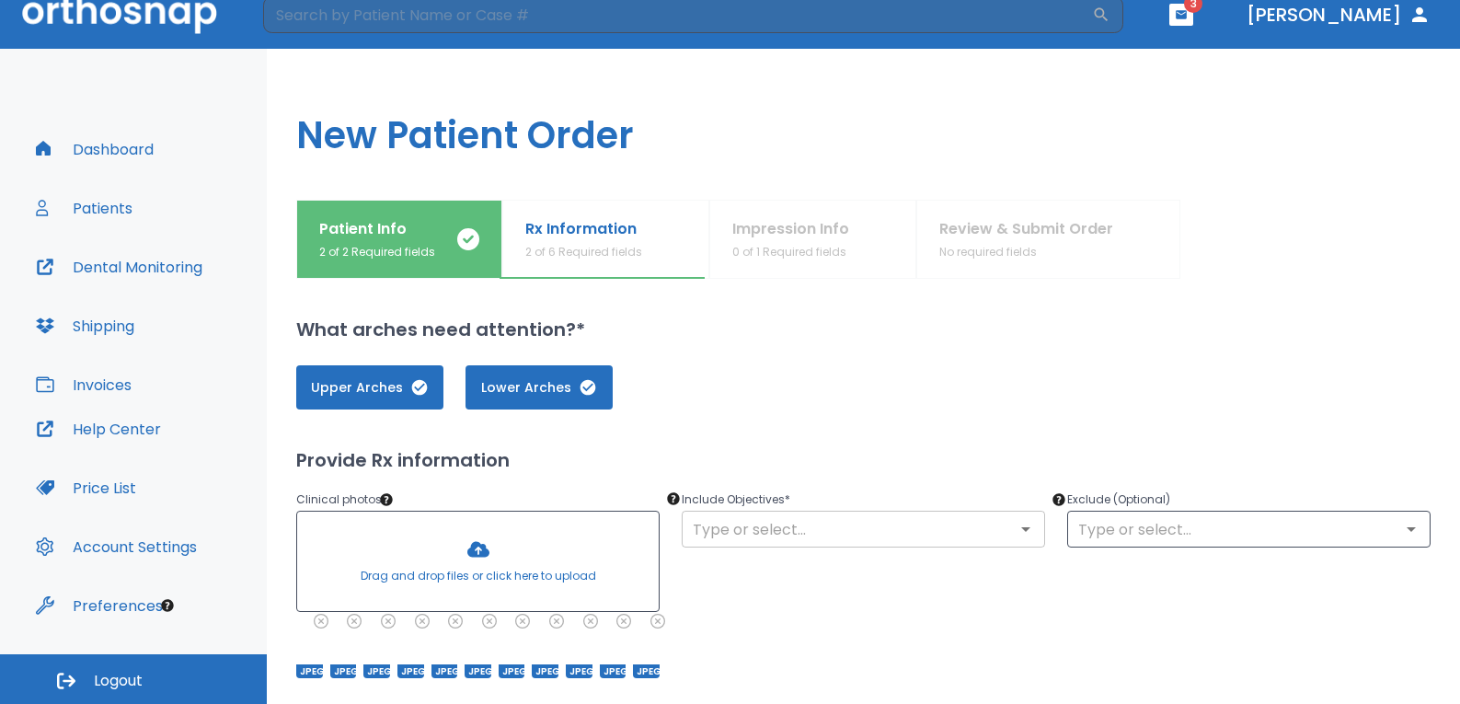
click at [765, 526] on input "text" at bounding box center [863, 529] width 352 height 26
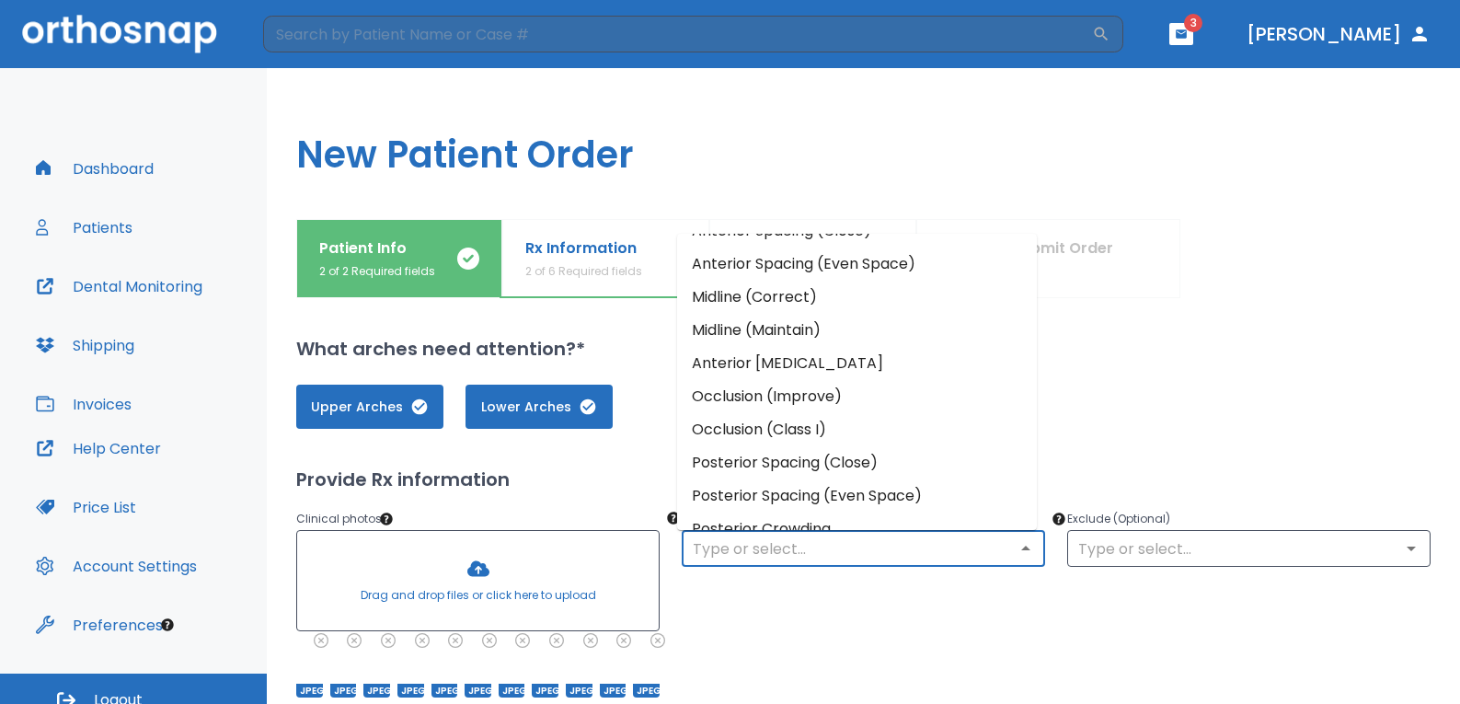
scroll to position [92, 0]
click at [935, 595] on div "Include Objectives * ​" at bounding box center [852, 592] width 385 height 212
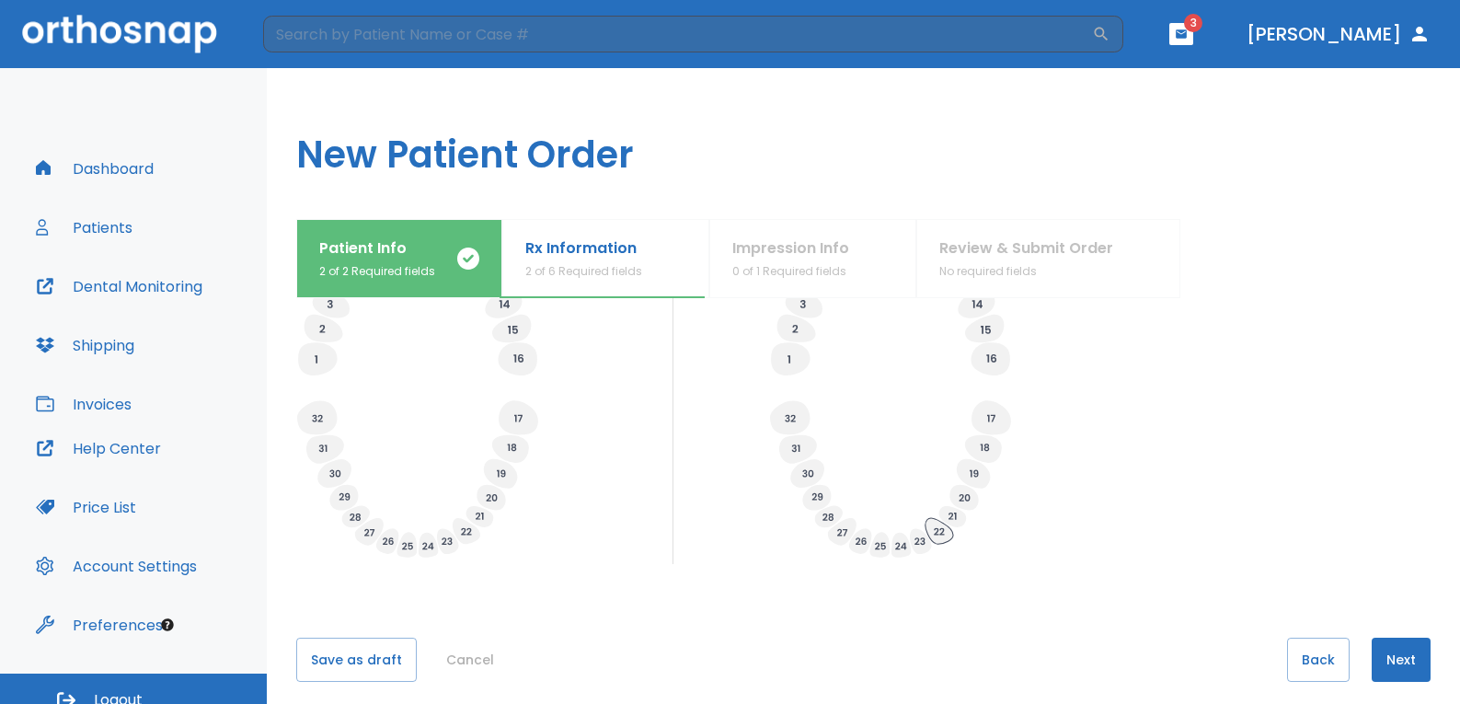
scroll to position [719, 0]
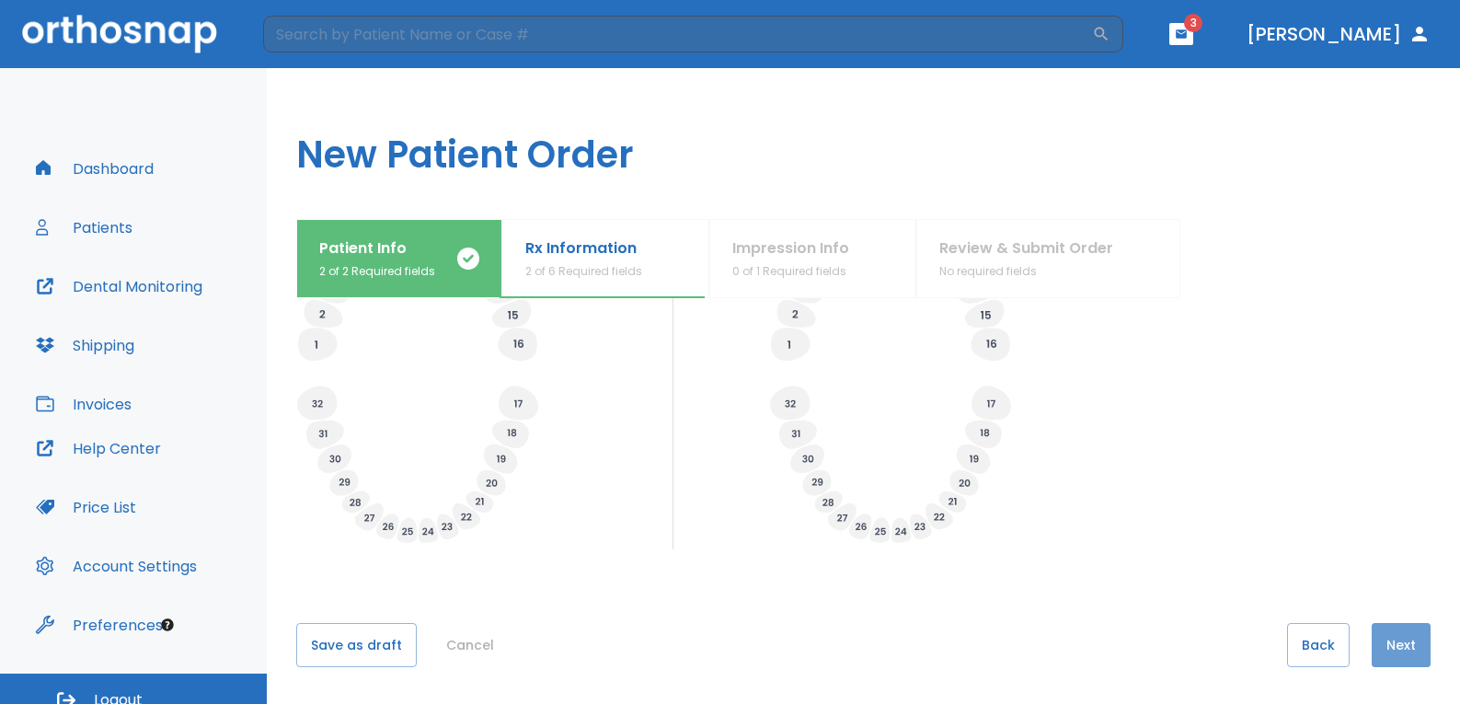
click at [1384, 628] on button "Next" at bounding box center [1401, 645] width 59 height 44
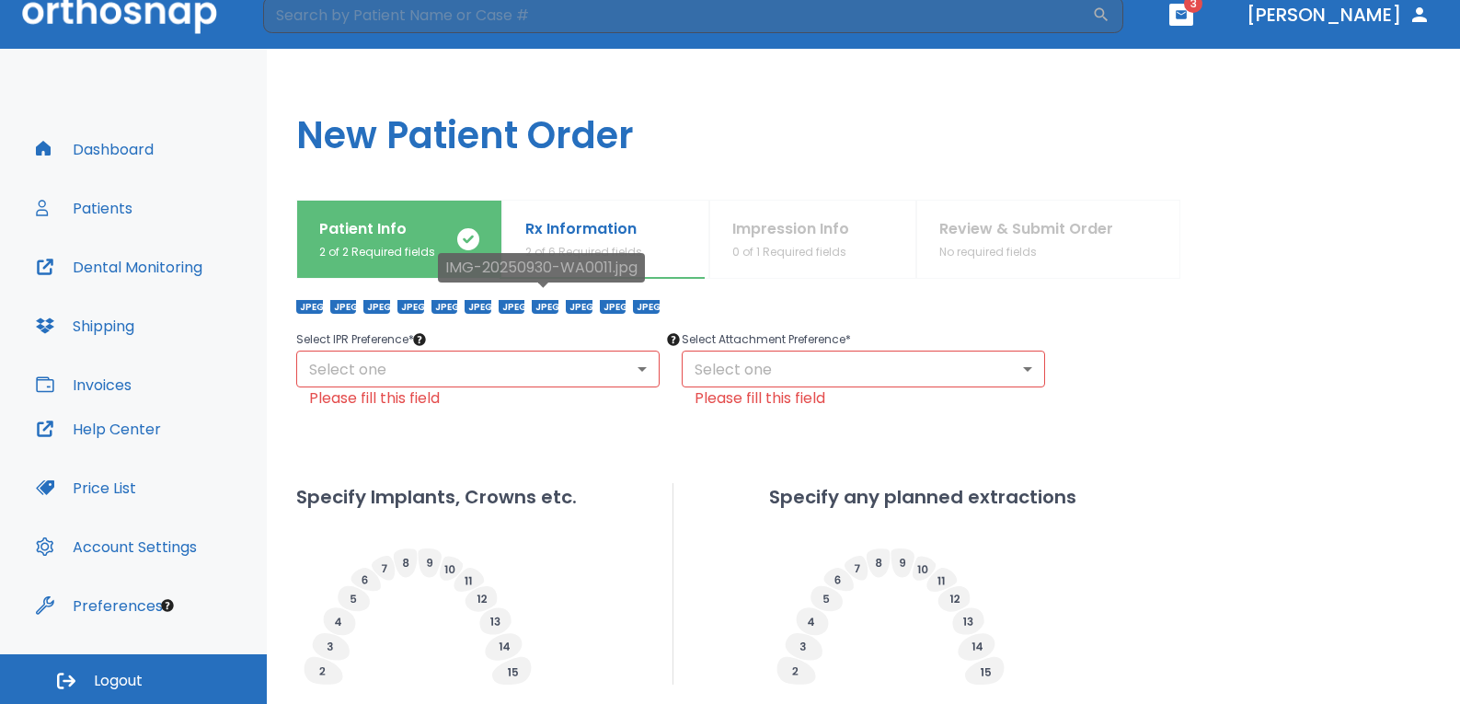
scroll to position [392, 0]
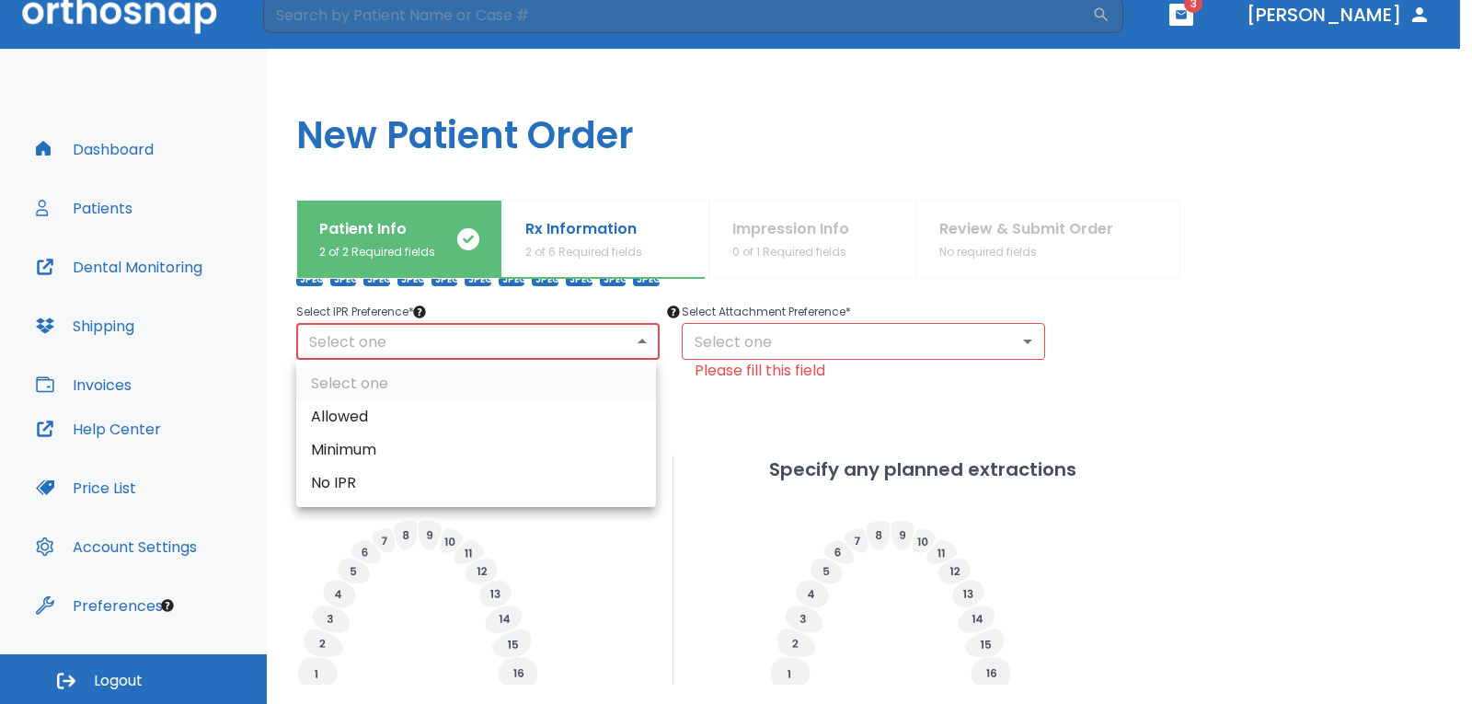
click at [531, 346] on body "​ 3 [PERSON_NAME] Dashboard Patients Dental Monitoring Shipping Invoices Help C…" at bounding box center [736, 333] width 1472 height 704
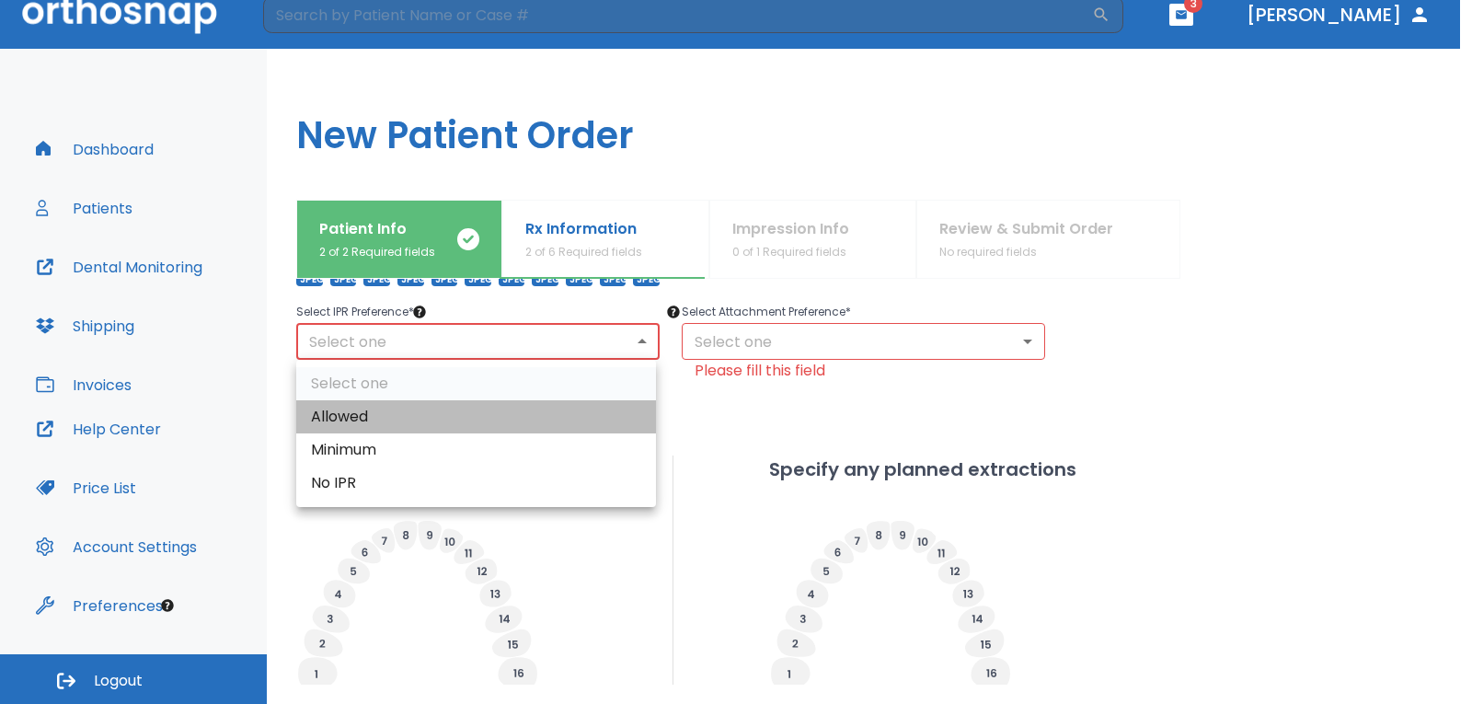
drag, startPoint x: 384, startPoint y: 415, endPoint x: 395, endPoint y: 409, distance: 12.3
click at [385, 415] on li "Allowed" at bounding box center [476, 416] width 360 height 33
type input "1"
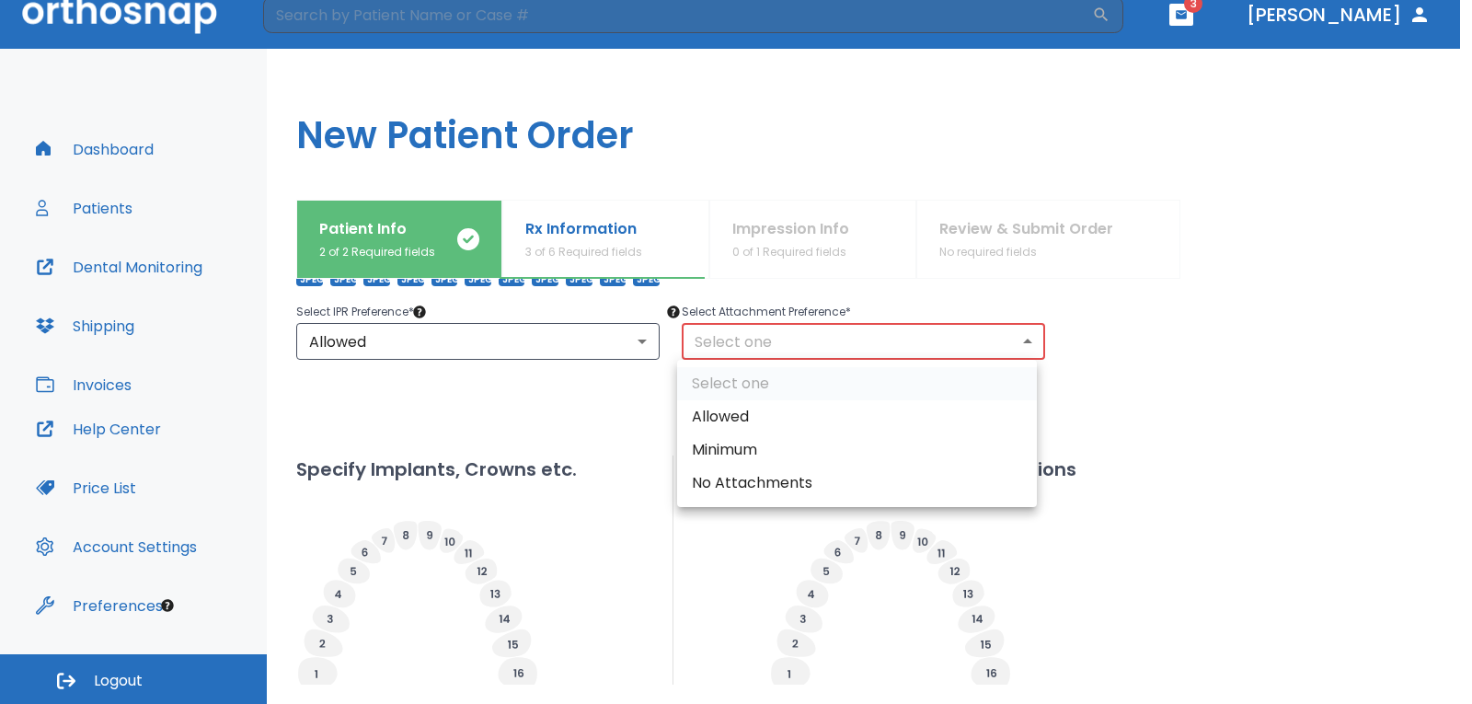
click at [696, 336] on body "​ 3 [PERSON_NAME] Dashboard Patients Dental Monitoring Shipping Invoices Help C…" at bounding box center [736, 333] width 1472 height 704
click at [728, 408] on li "Allowed" at bounding box center [857, 416] width 360 height 33
type input "1"
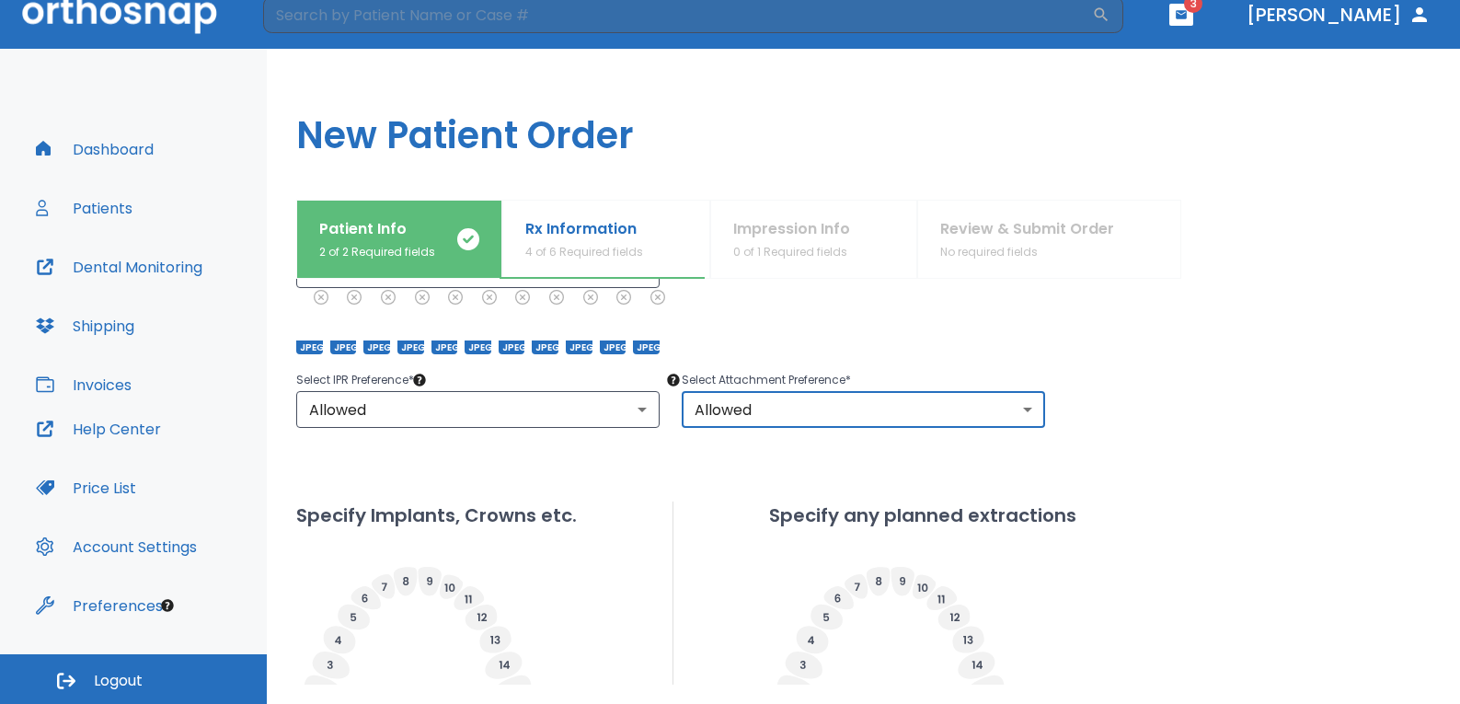
scroll to position [719, 0]
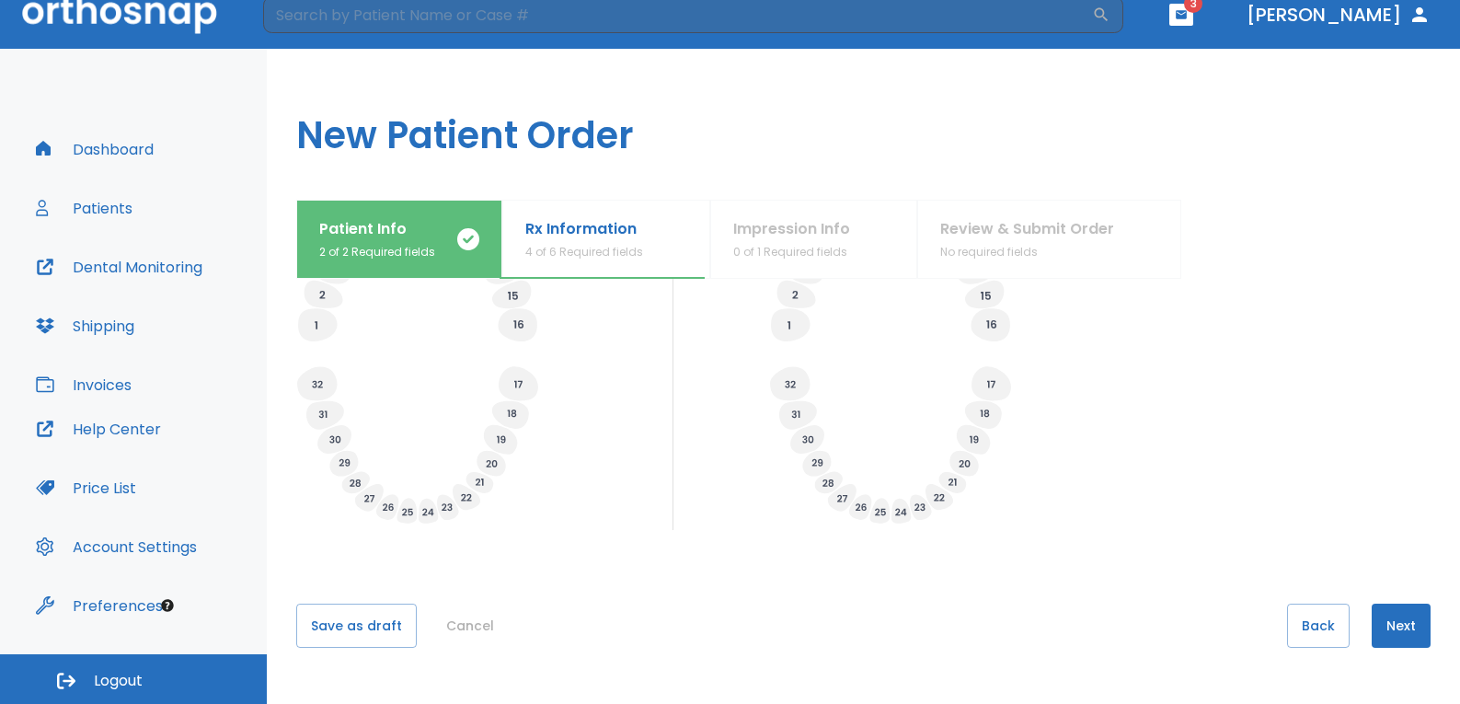
click at [1385, 626] on button "Next" at bounding box center [1401, 626] width 59 height 44
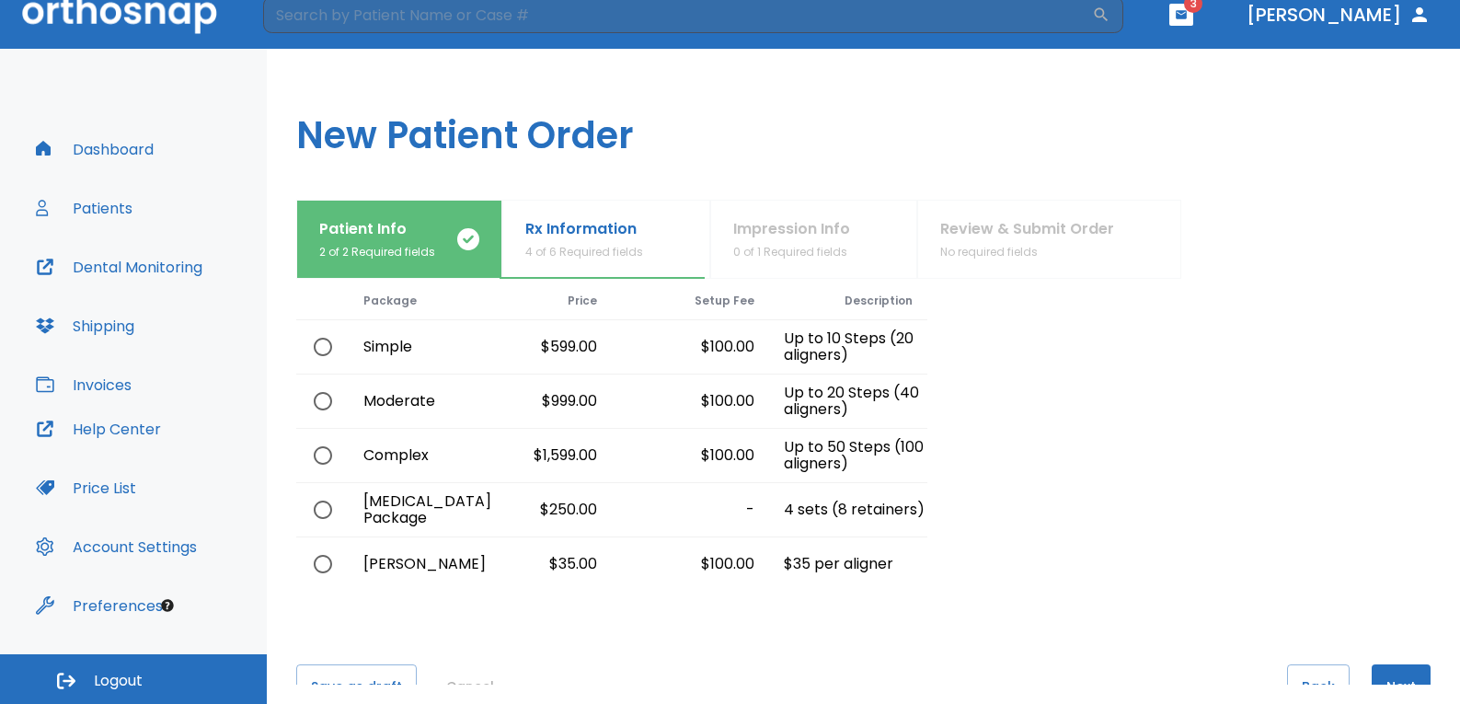
scroll to position [129, 0]
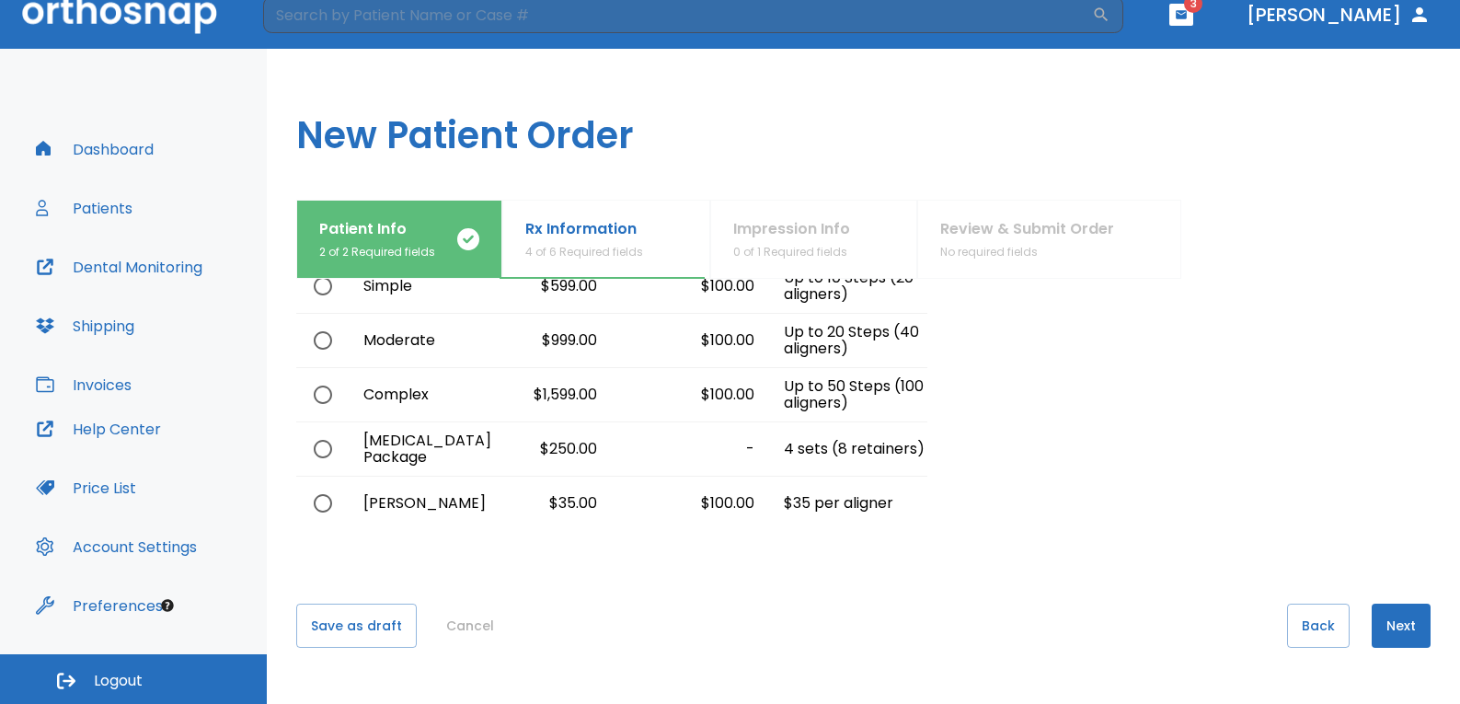
click at [1400, 618] on button "Next" at bounding box center [1401, 626] width 59 height 44
click at [1385, 633] on button "Next" at bounding box center [1401, 626] width 59 height 44
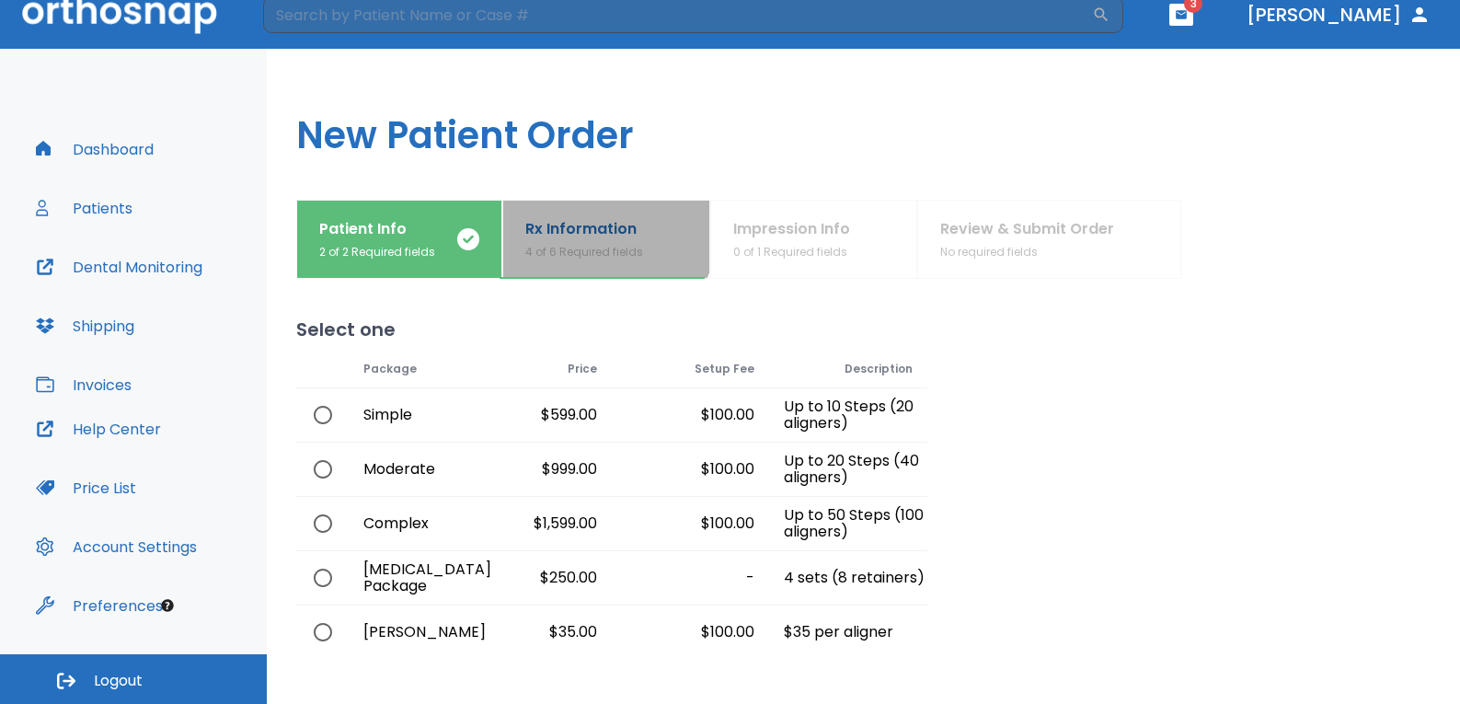
click at [549, 218] on p "Rx Information" at bounding box center [584, 229] width 118 height 22
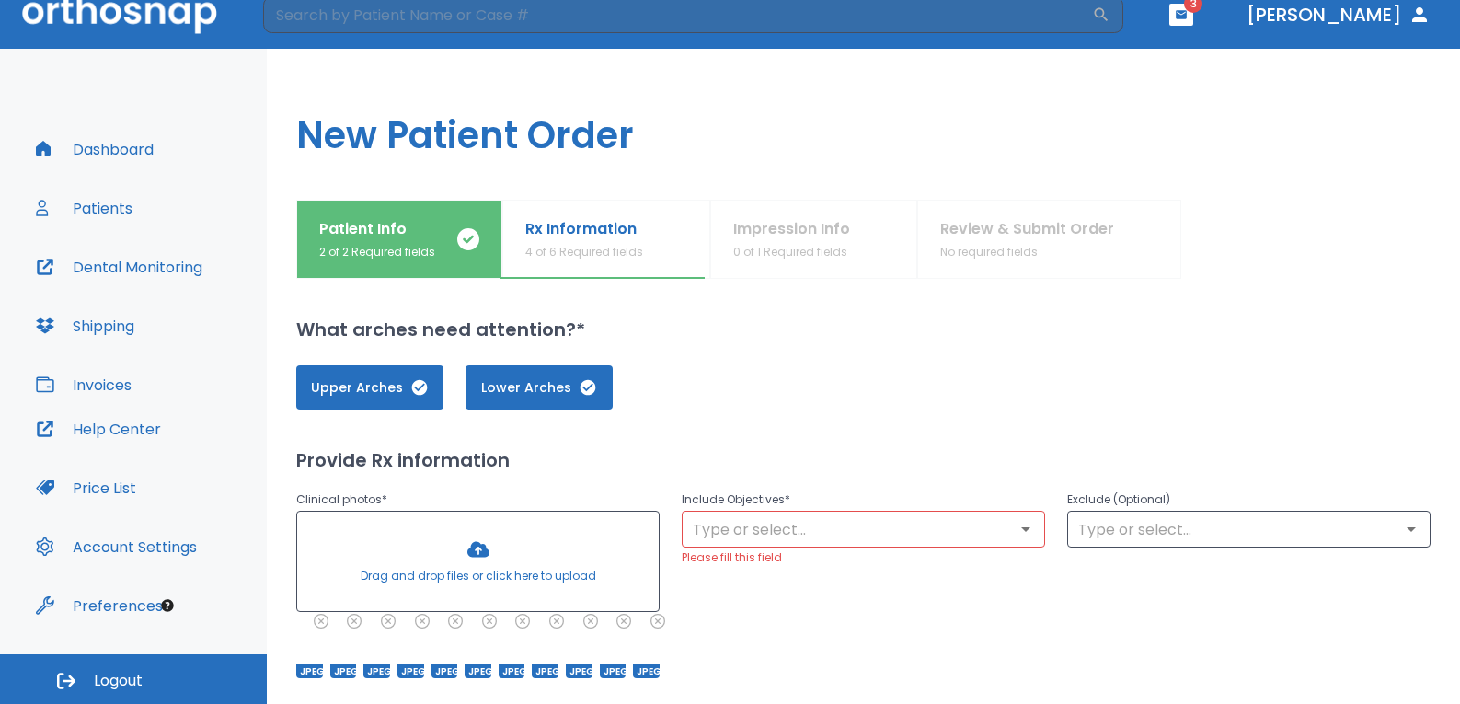
scroll to position [188, 0]
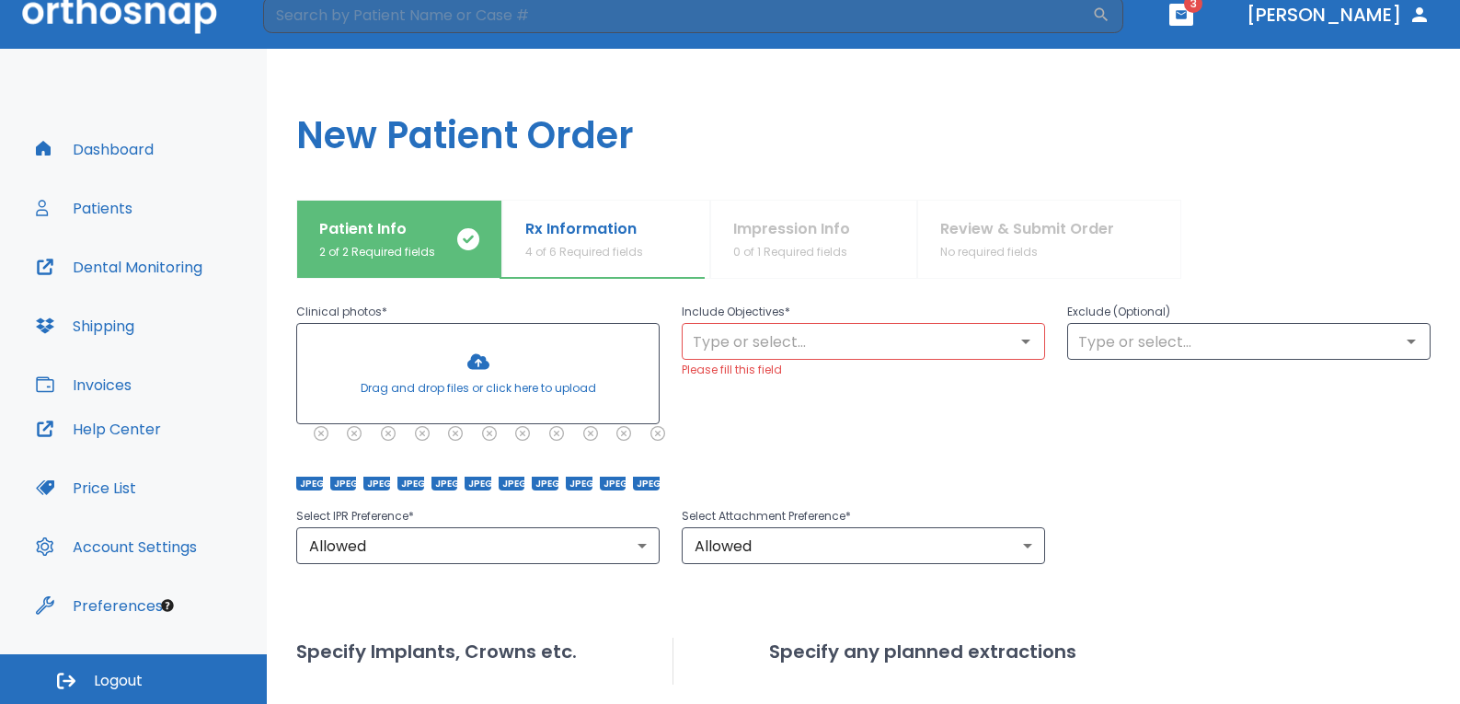
click at [428, 242] on div "Patient Info 2 of 2 Required fields" at bounding box center [377, 239] width 116 height 42
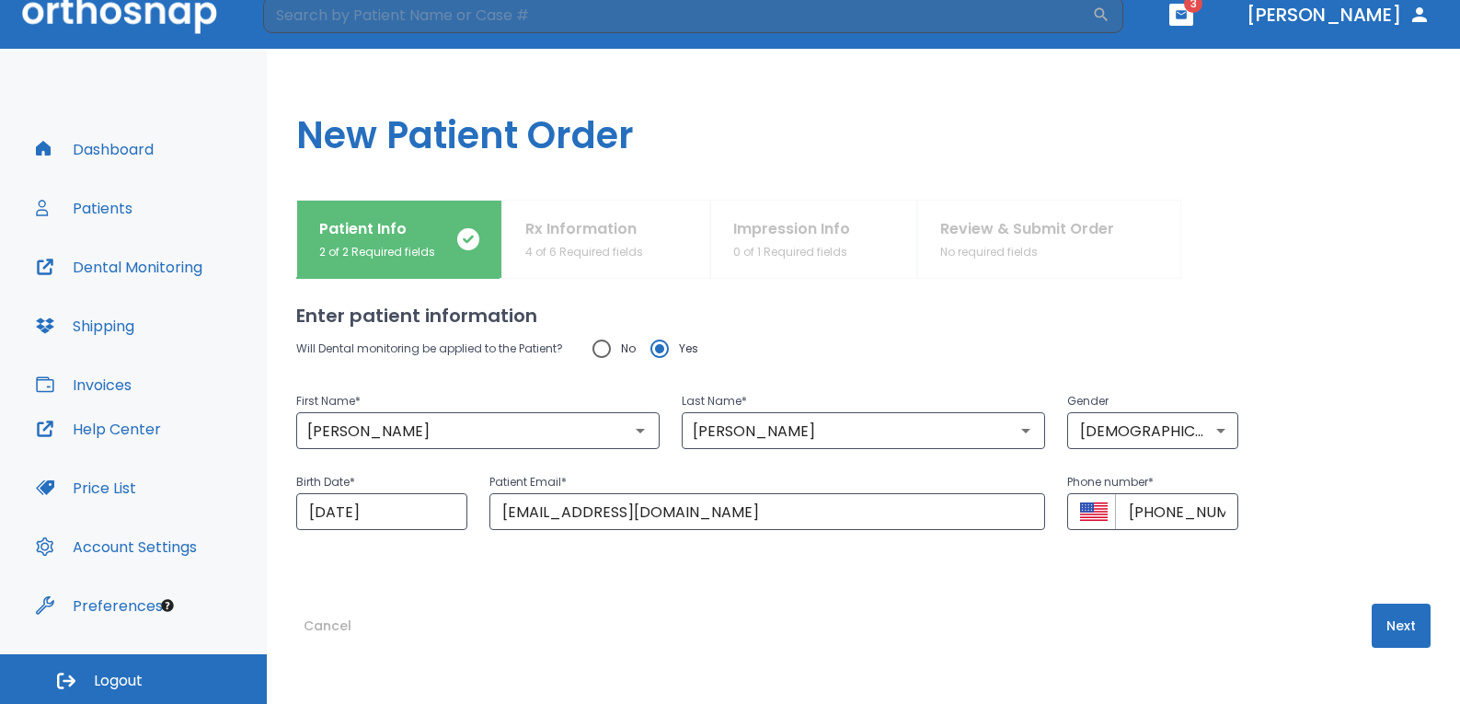
scroll to position [14, 0]
click at [1388, 620] on button "Next" at bounding box center [1401, 626] width 59 height 44
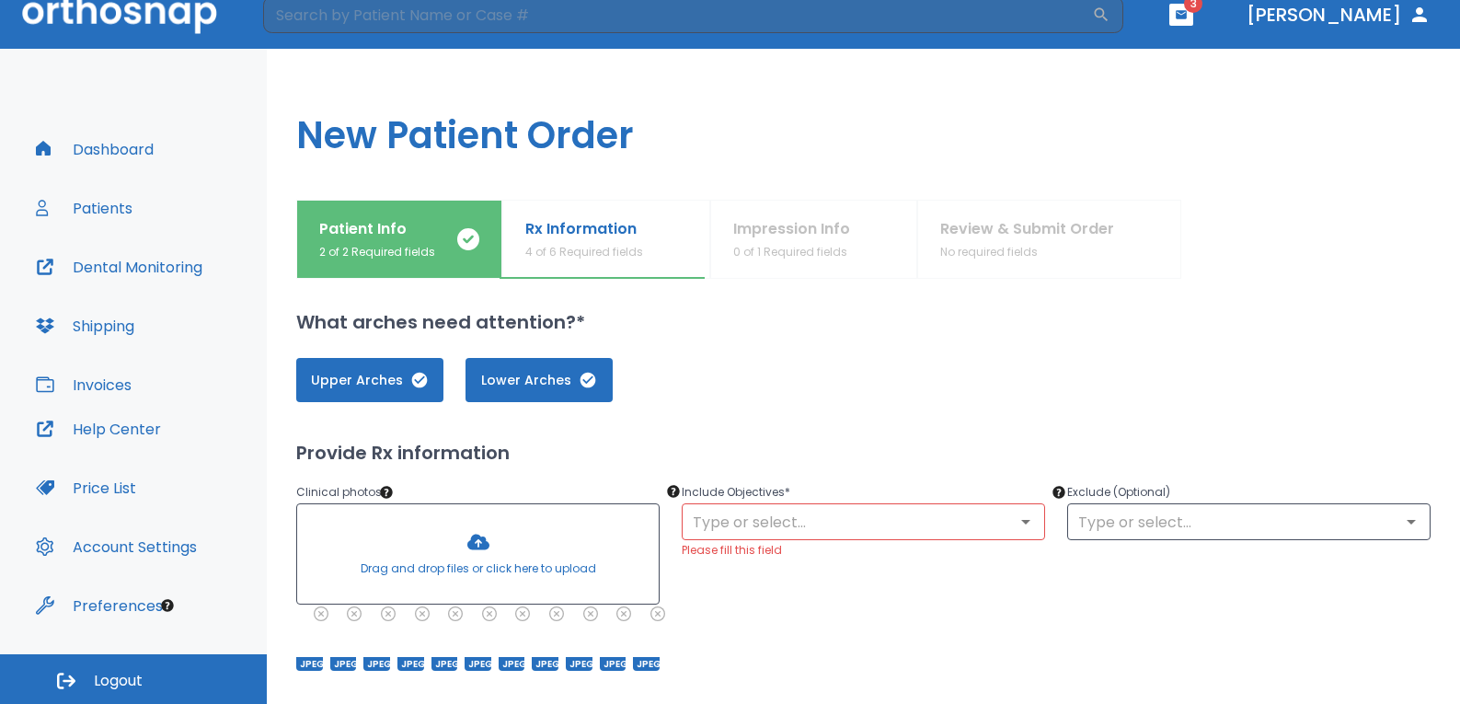
scroll to position [4, 0]
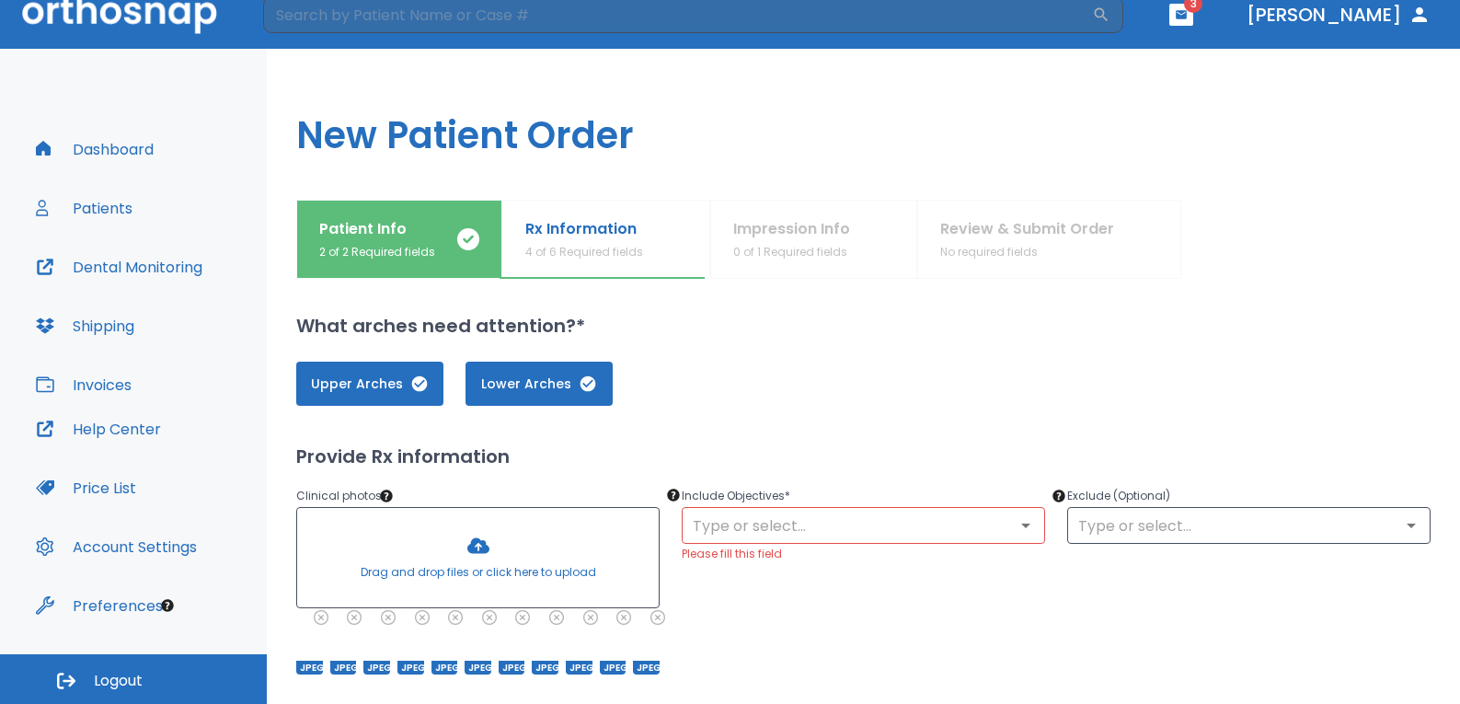
click at [872, 520] on input "text" at bounding box center [863, 525] width 352 height 26
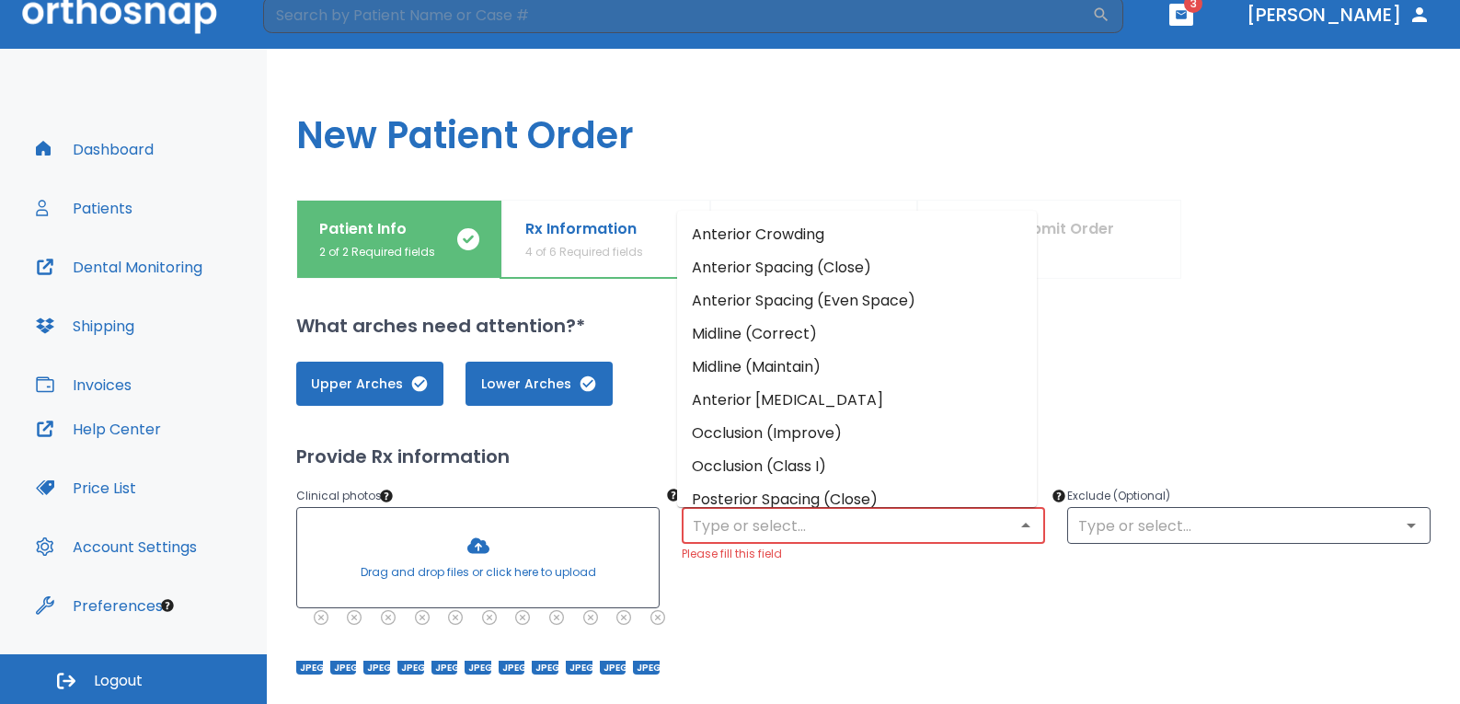
click at [972, 607] on div "Include Objectives * ​ Please fill this field" at bounding box center [852, 569] width 385 height 212
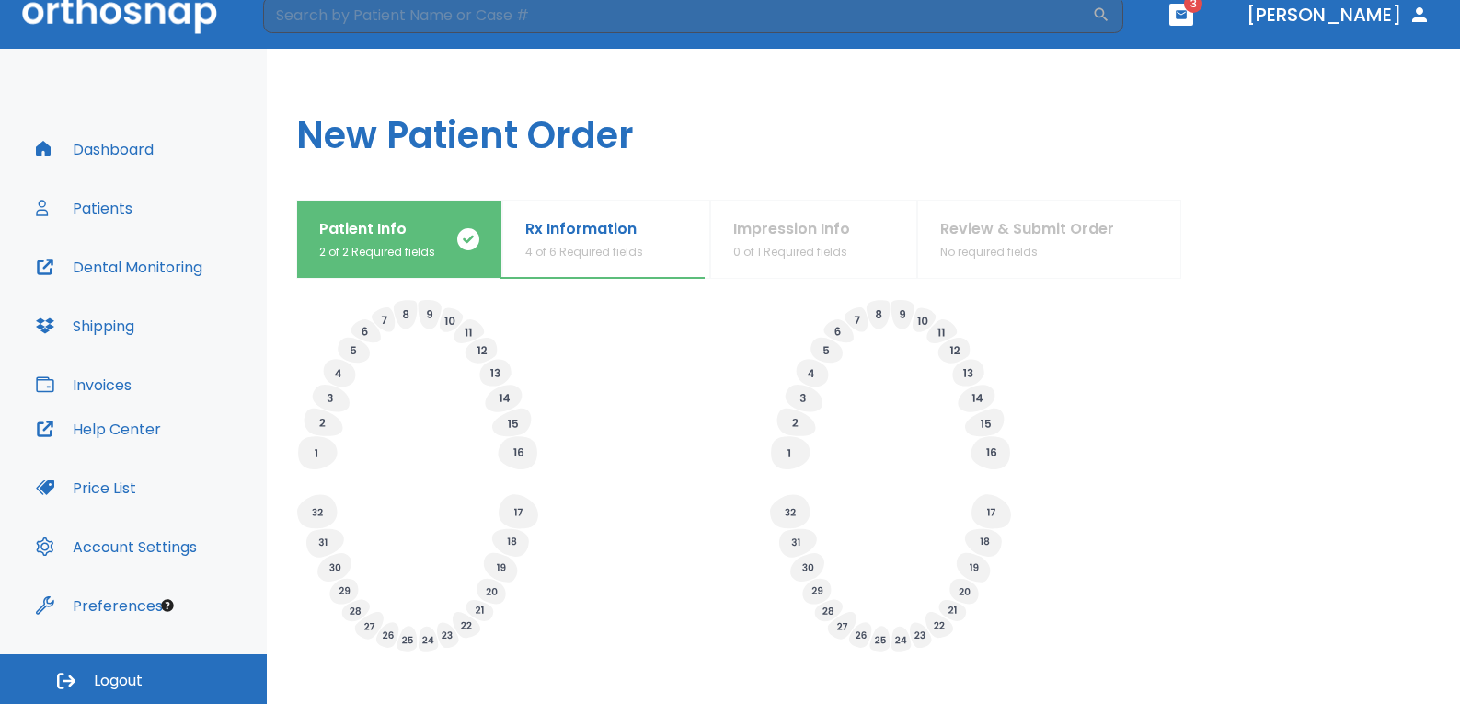
scroll to position [719, 0]
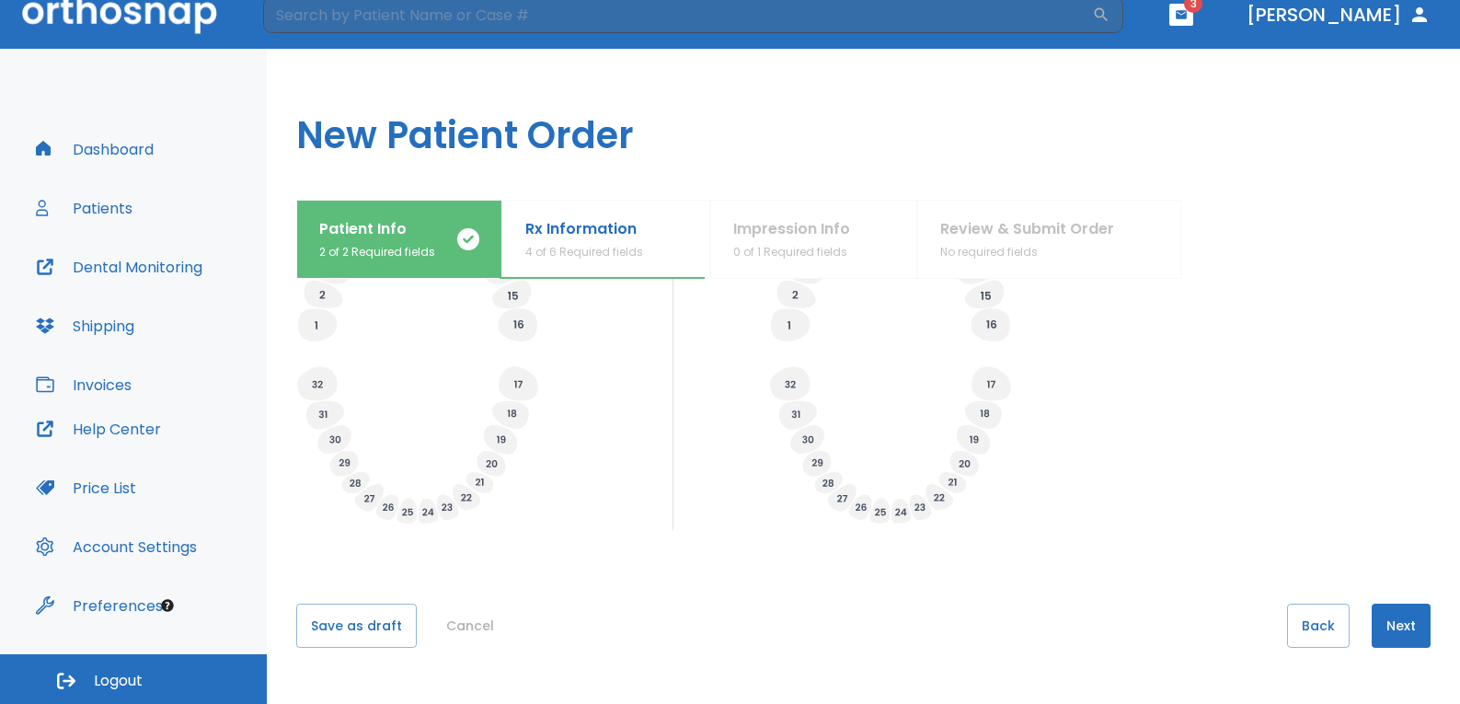
click at [1396, 622] on button "Next" at bounding box center [1401, 626] width 59 height 44
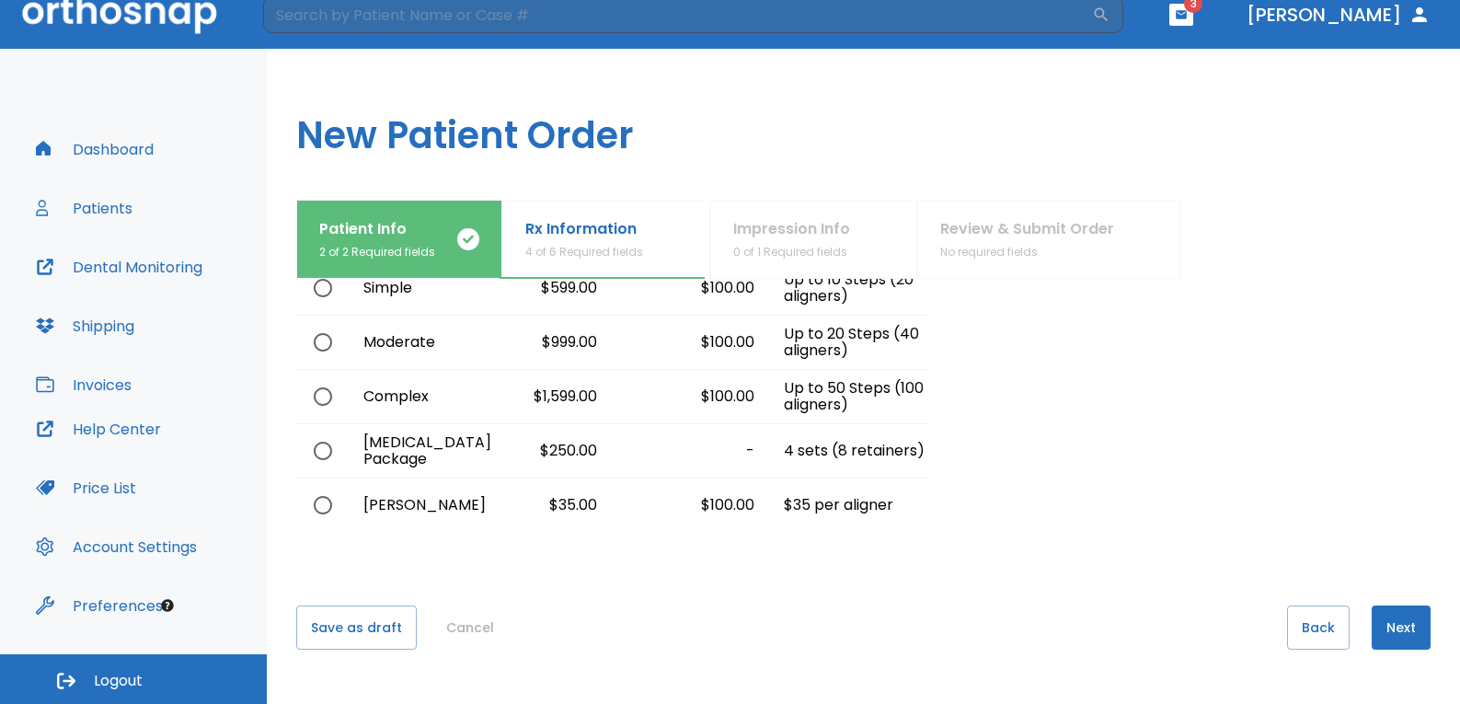
scroll to position [129, 0]
click at [1397, 627] on button "Next" at bounding box center [1401, 626] width 59 height 44
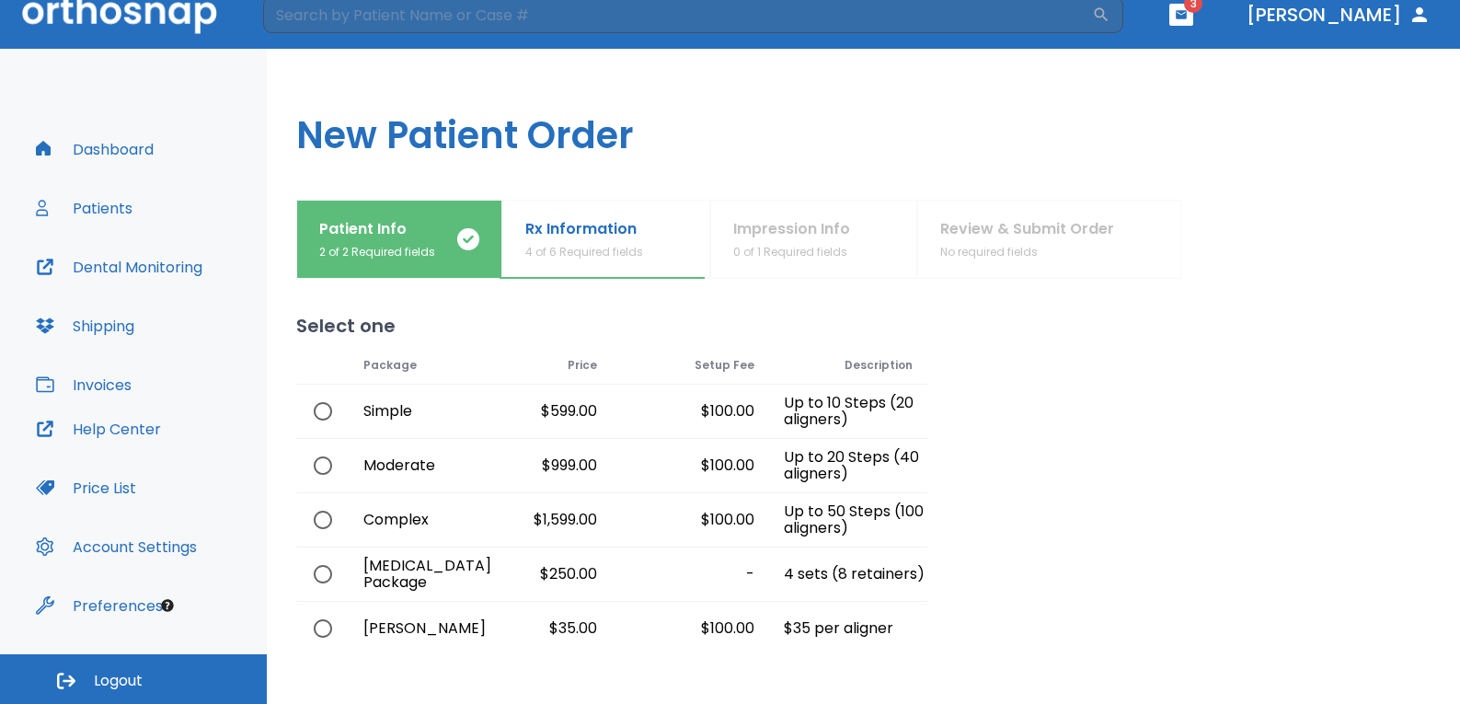
scroll to position [0, 0]
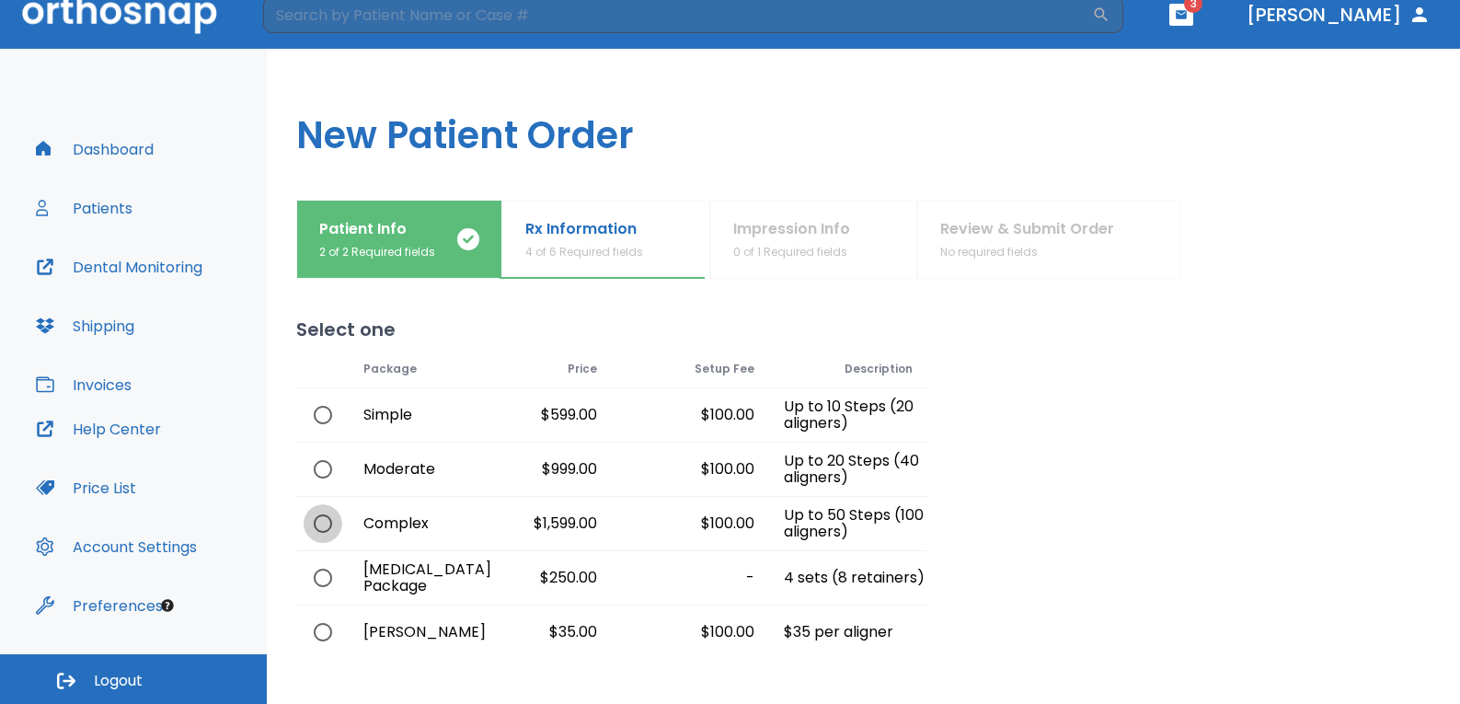
click at [328, 529] on input "radio" at bounding box center [323, 523] width 39 height 39
radio input "true"
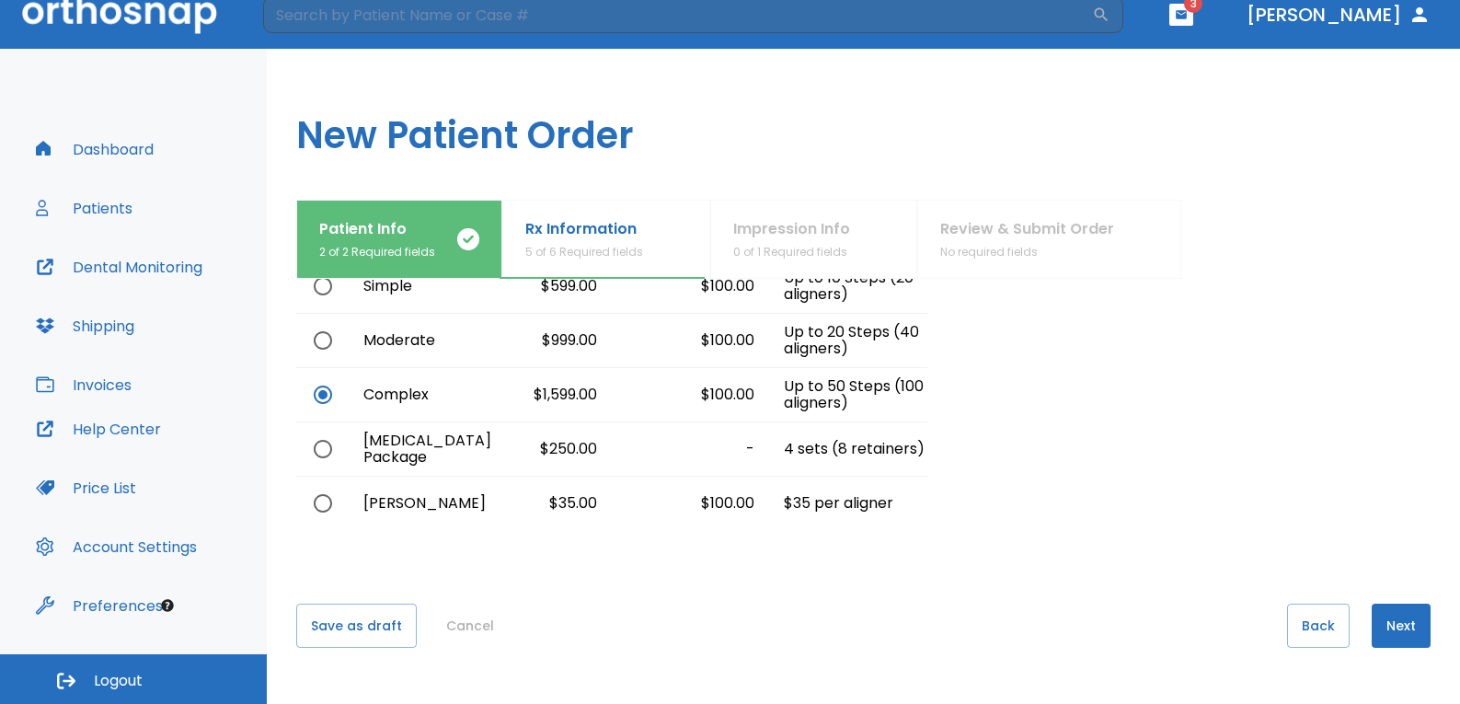
click at [1397, 611] on button "Next" at bounding box center [1401, 626] width 59 height 44
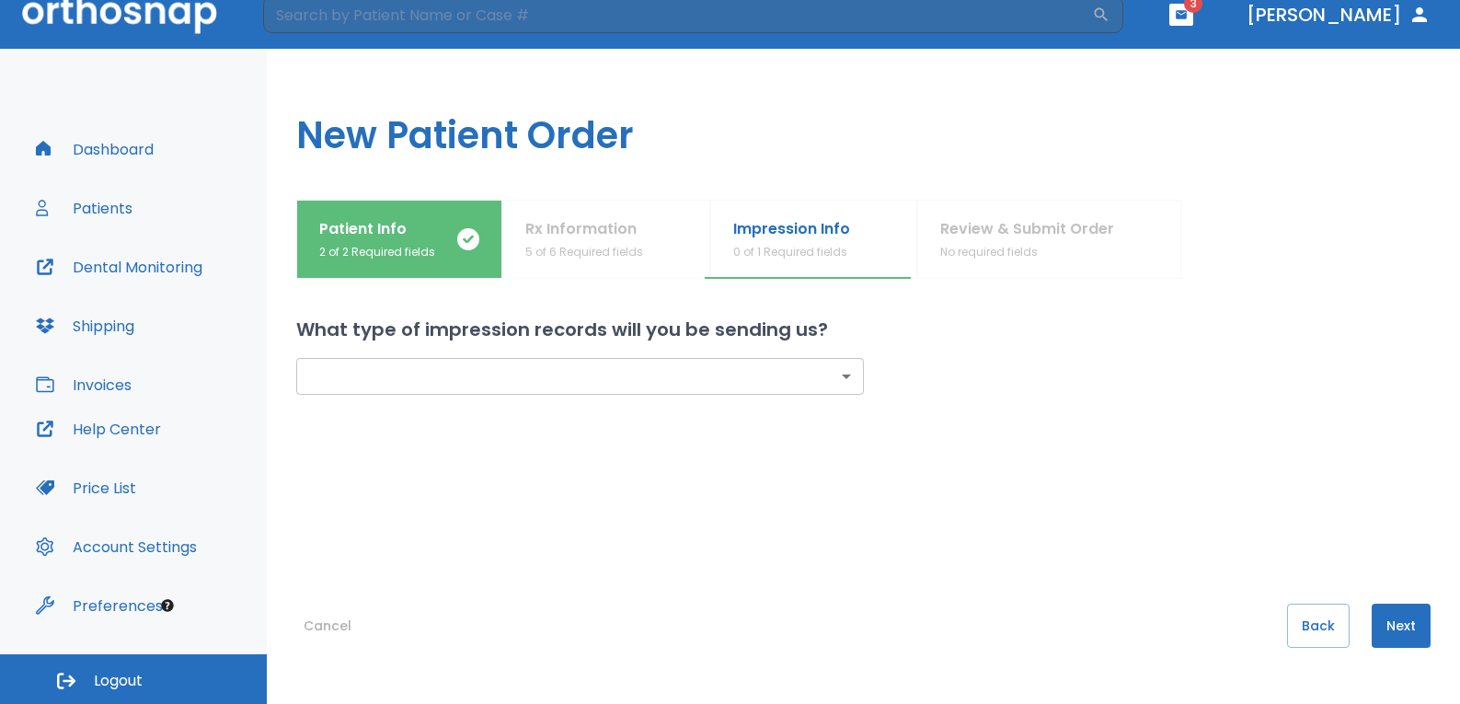
scroll to position [0, 0]
click at [376, 385] on body "​ 3 [PERSON_NAME] Dashboard Patients Dental Monitoring Shipping Invoices Help C…" at bounding box center [736, 333] width 1472 height 704
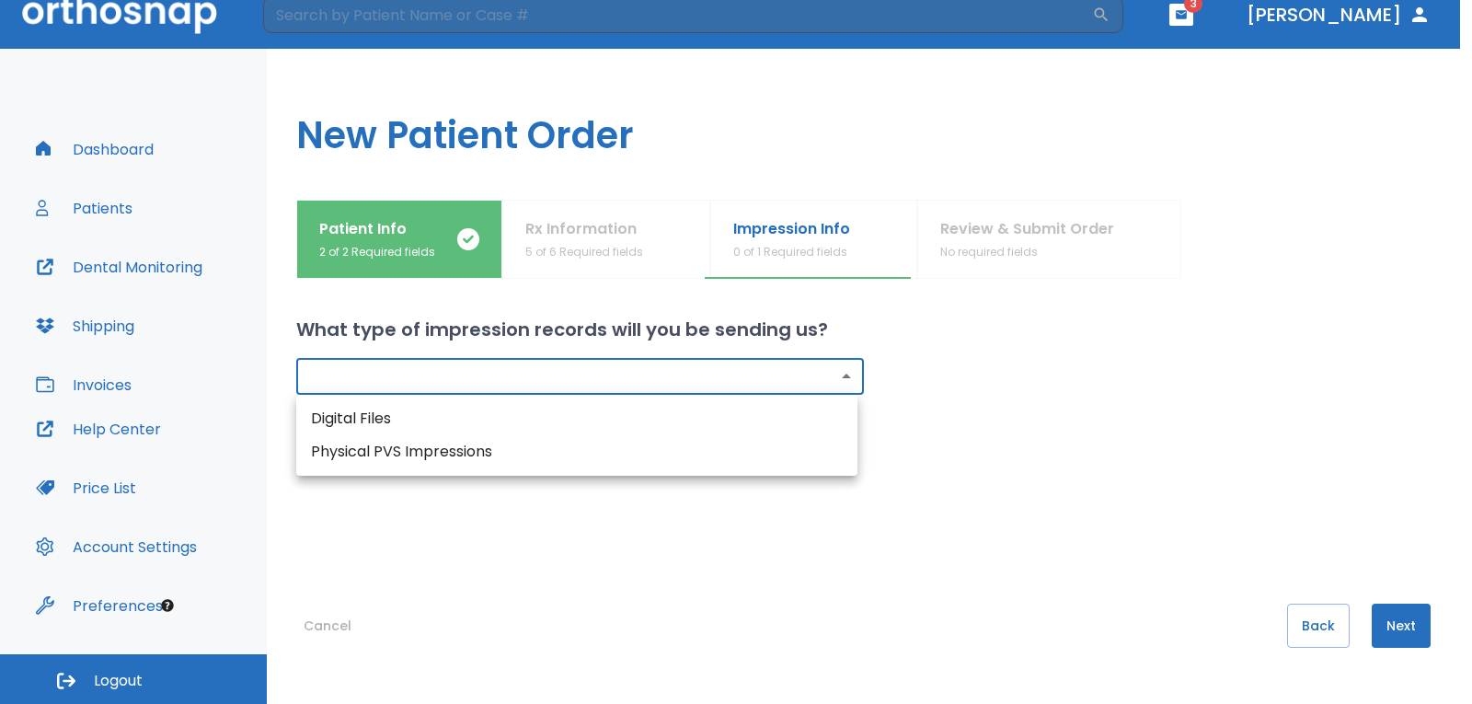
click at [424, 419] on li "Digital Files" at bounding box center [576, 418] width 561 height 33
type input "digital"
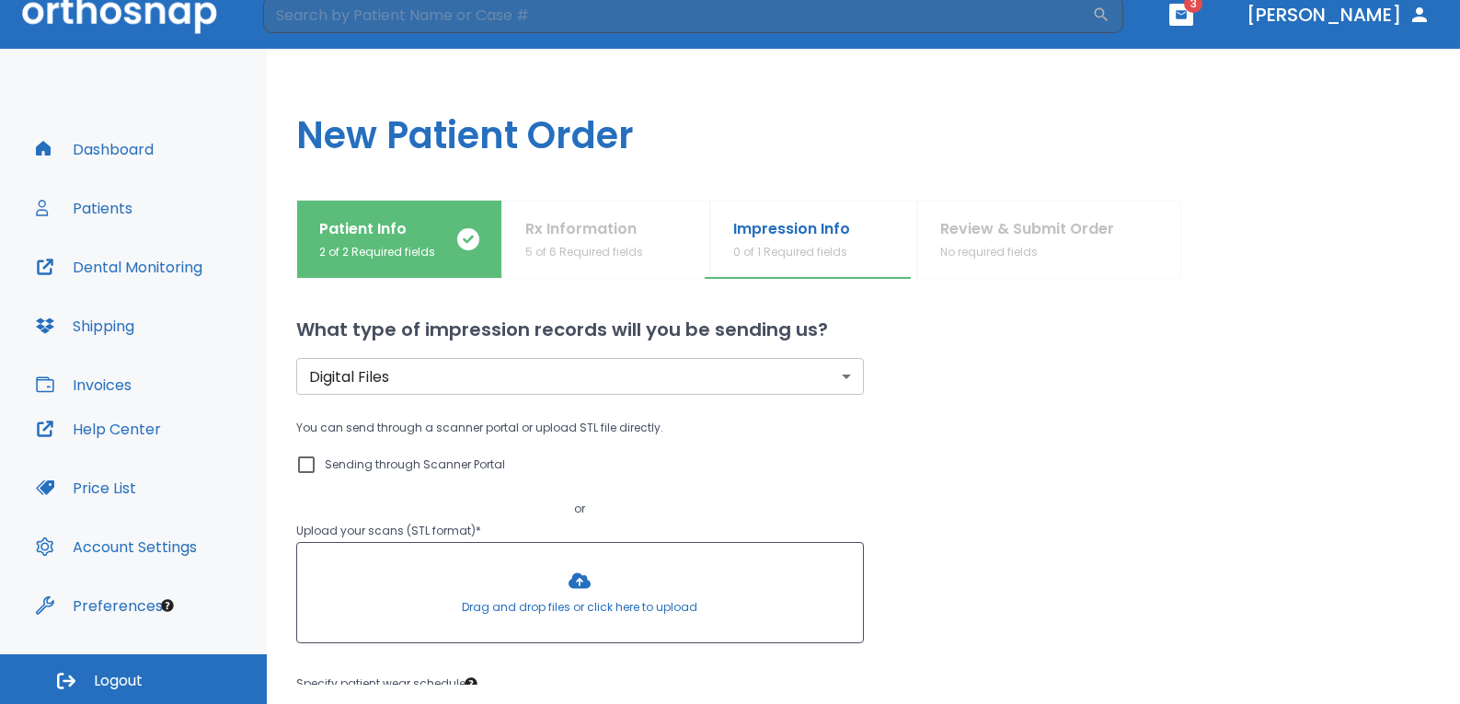
click at [295, 468] on div "Patient Info 2 of 2 Required fields Rx Information 5 of 6 Required fields Impre…" at bounding box center [863, 442] width 1193 height 485
click at [302, 462] on input "Sending through Scanner Portal" at bounding box center [306, 465] width 22 height 22
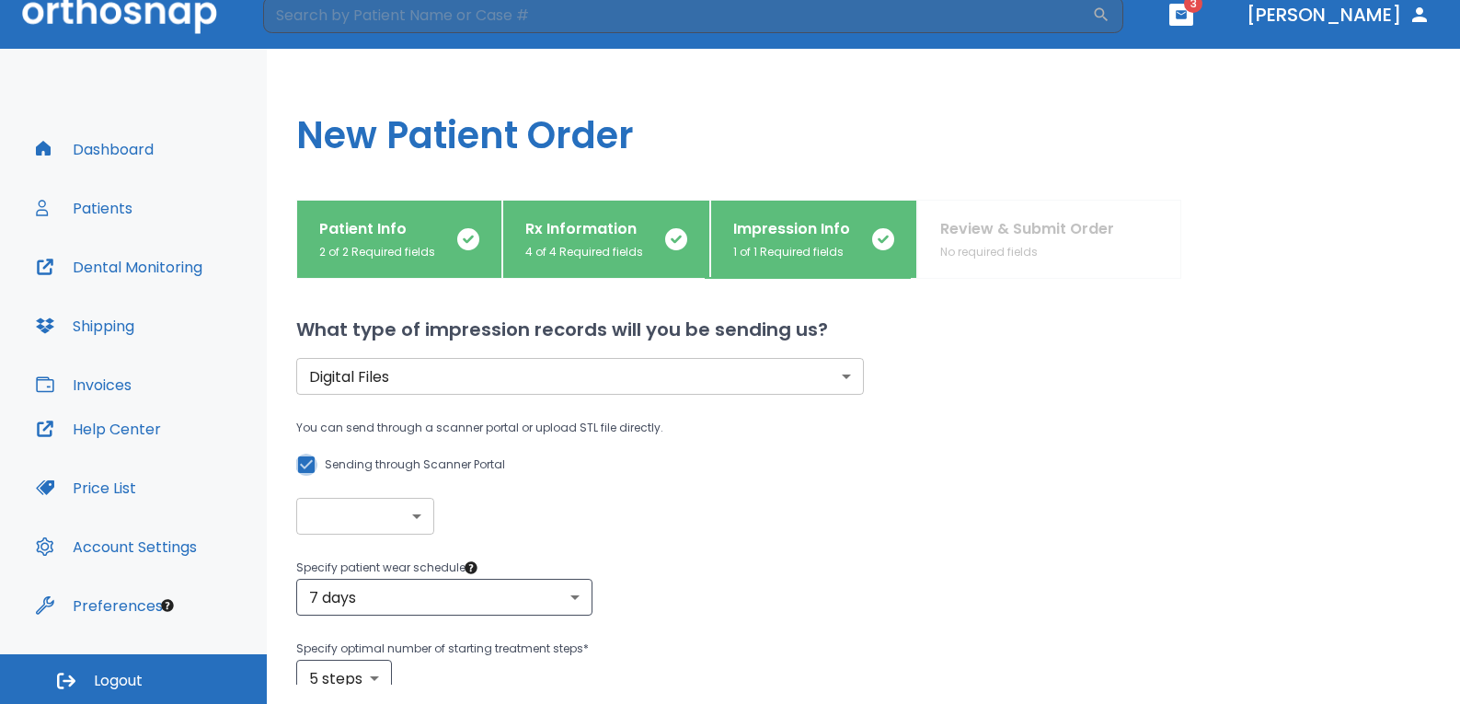
click at [312, 466] on input "Sending through Scanner Portal" at bounding box center [306, 465] width 22 height 22
checkbox input "false"
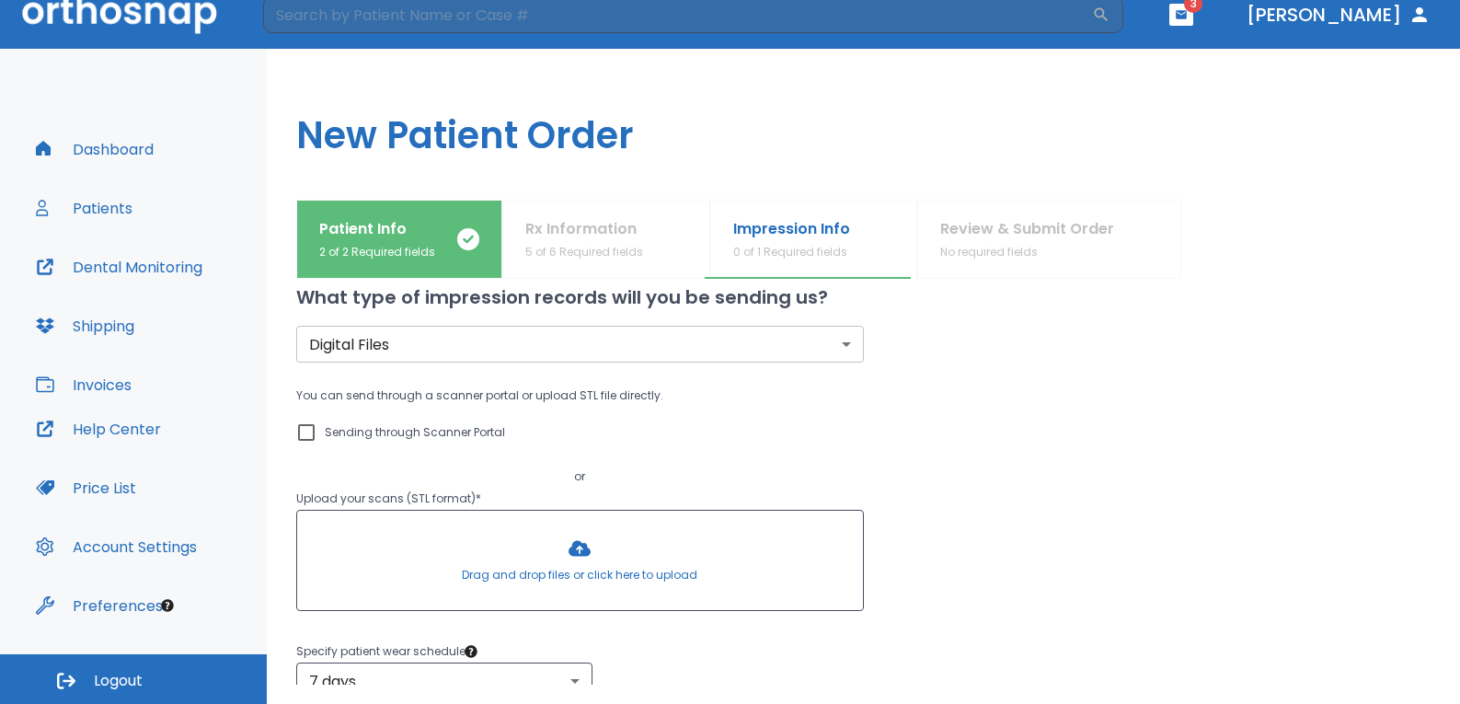
scroll to position [17, 0]
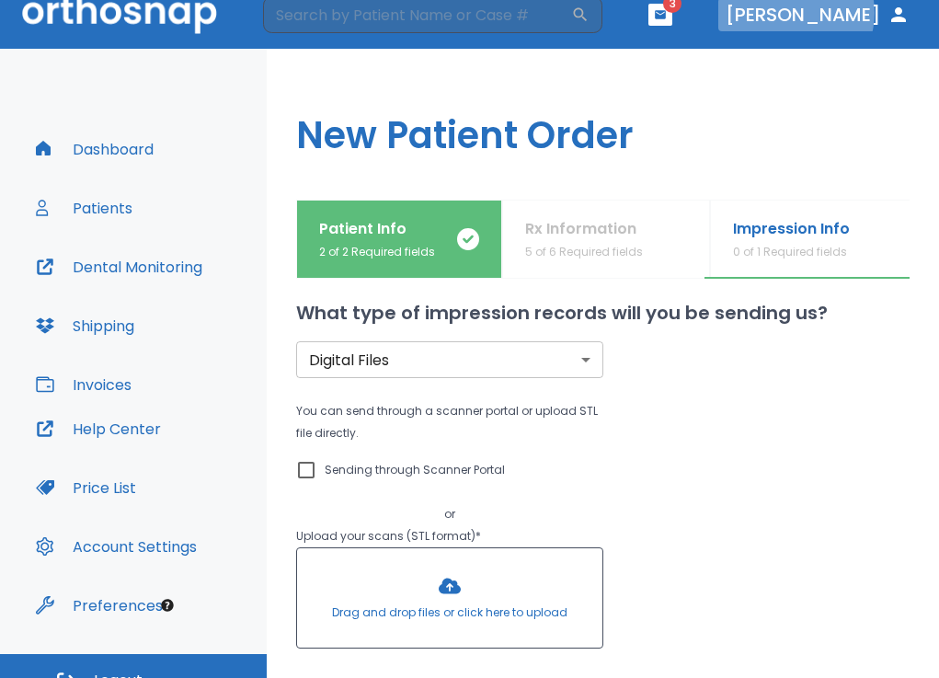
click at [854, 13] on button "[PERSON_NAME]" at bounding box center [818, 14] width 199 height 33
click at [871, 17] on button "[PERSON_NAME]" at bounding box center [818, 14] width 199 height 33
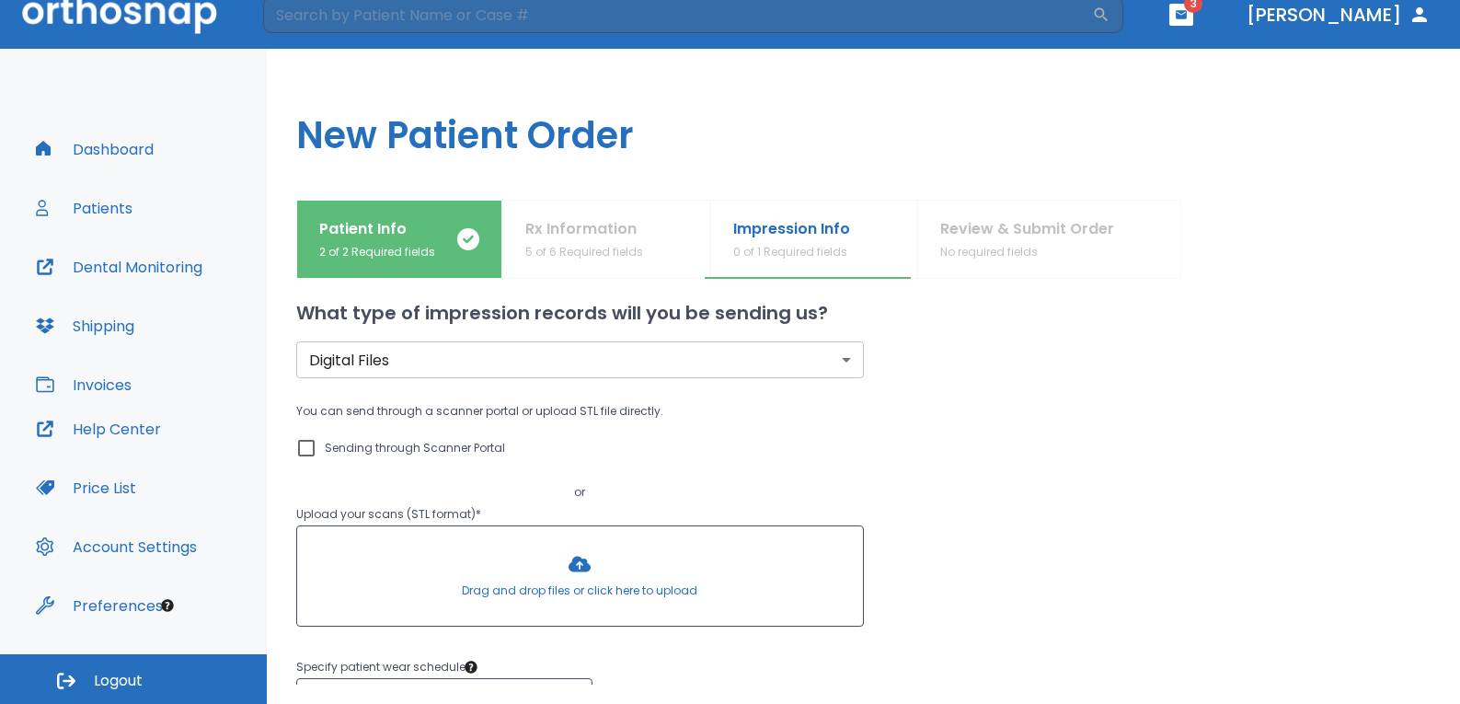
click at [1347, 17] on button "[PERSON_NAME]" at bounding box center [1338, 14] width 199 height 33
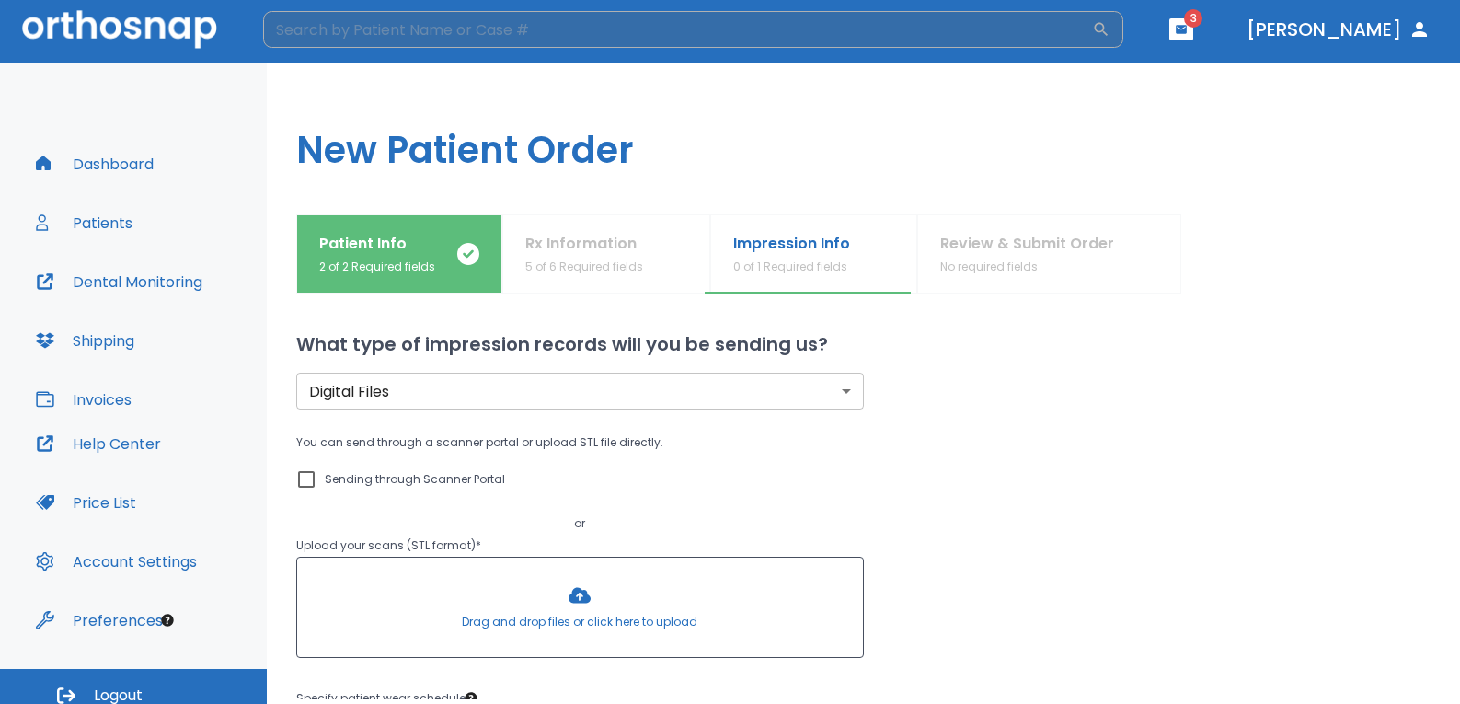
scroll to position [0, 0]
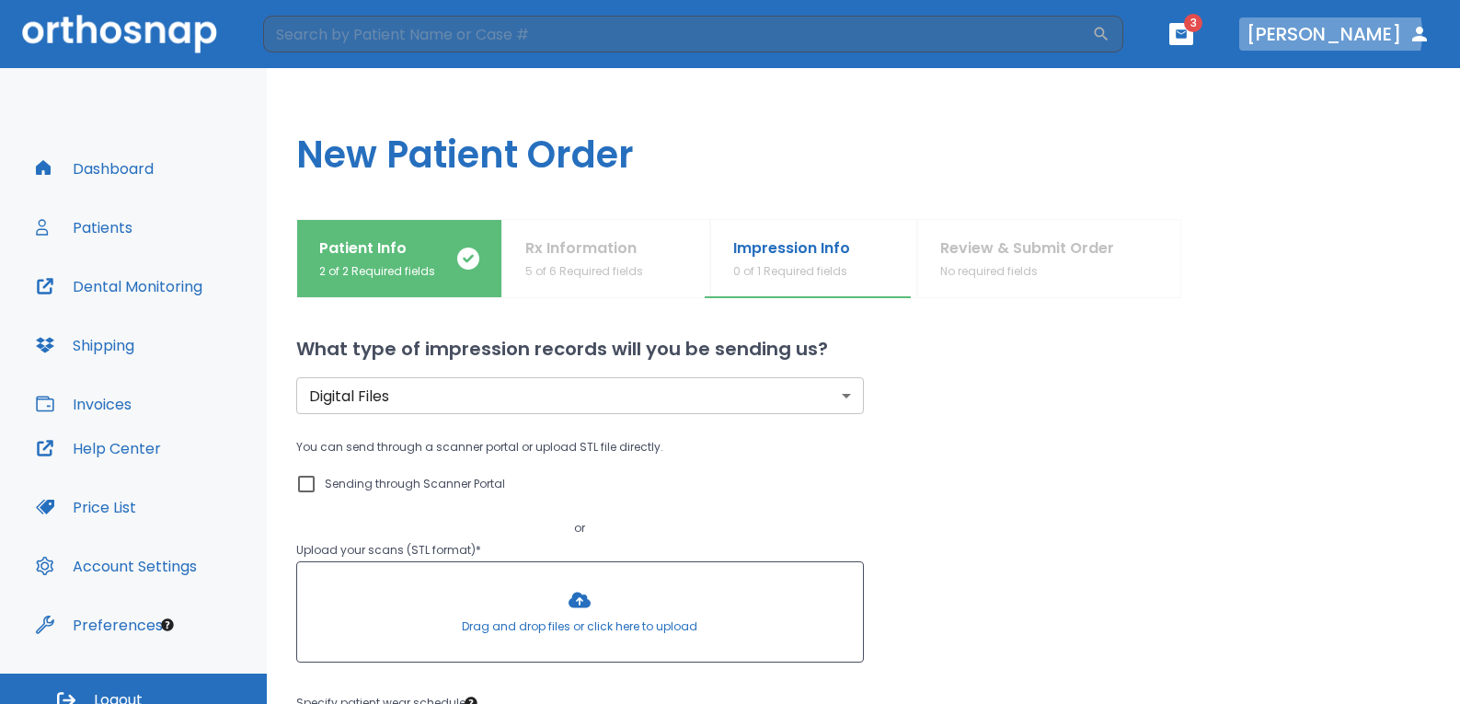
click at [1388, 33] on button "[PERSON_NAME]" at bounding box center [1338, 33] width 199 height 33
click at [1223, 27] on header "​ 3 [PERSON_NAME]" at bounding box center [730, 34] width 1460 height 68
click at [1193, 29] on button "button" at bounding box center [1181, 34] width 24 height 22
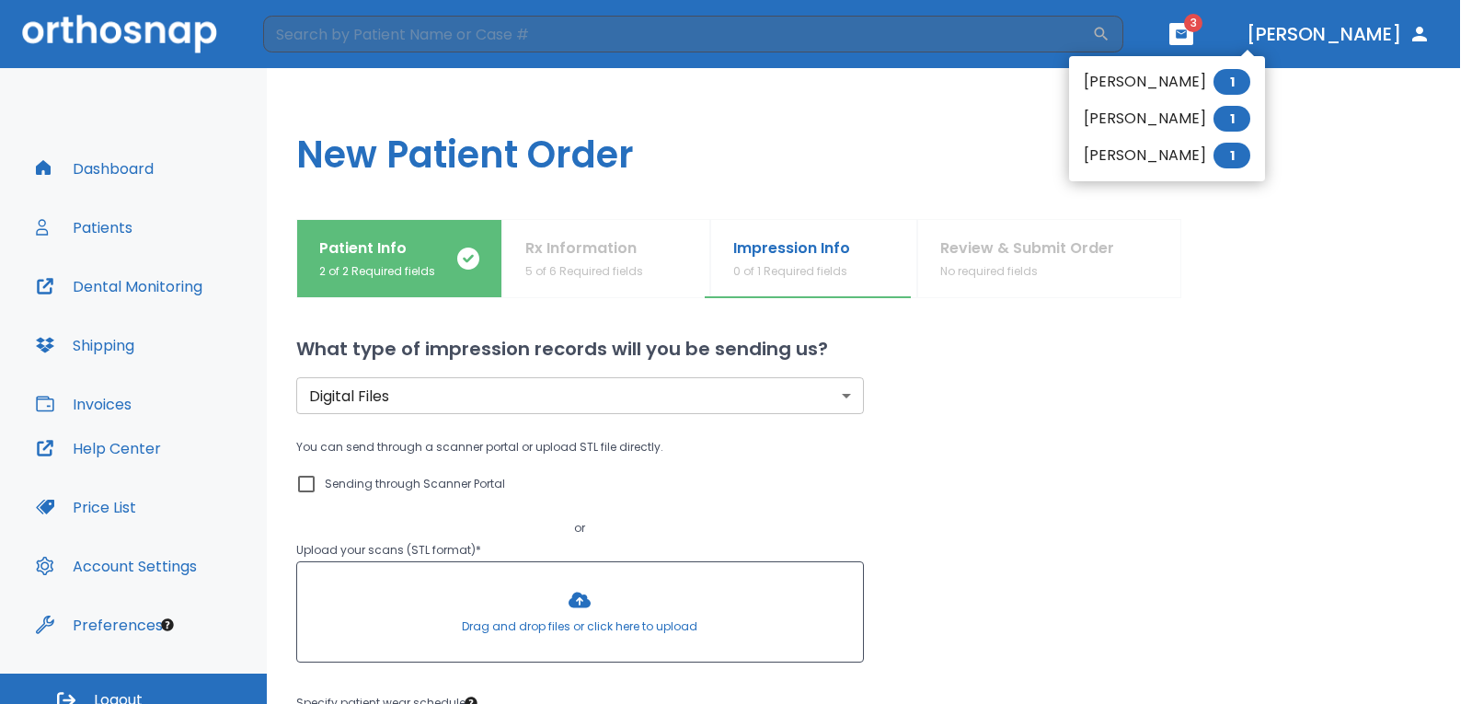
click at [1177, 294] on div at bounding box center [736, 352] width 1472 height 704
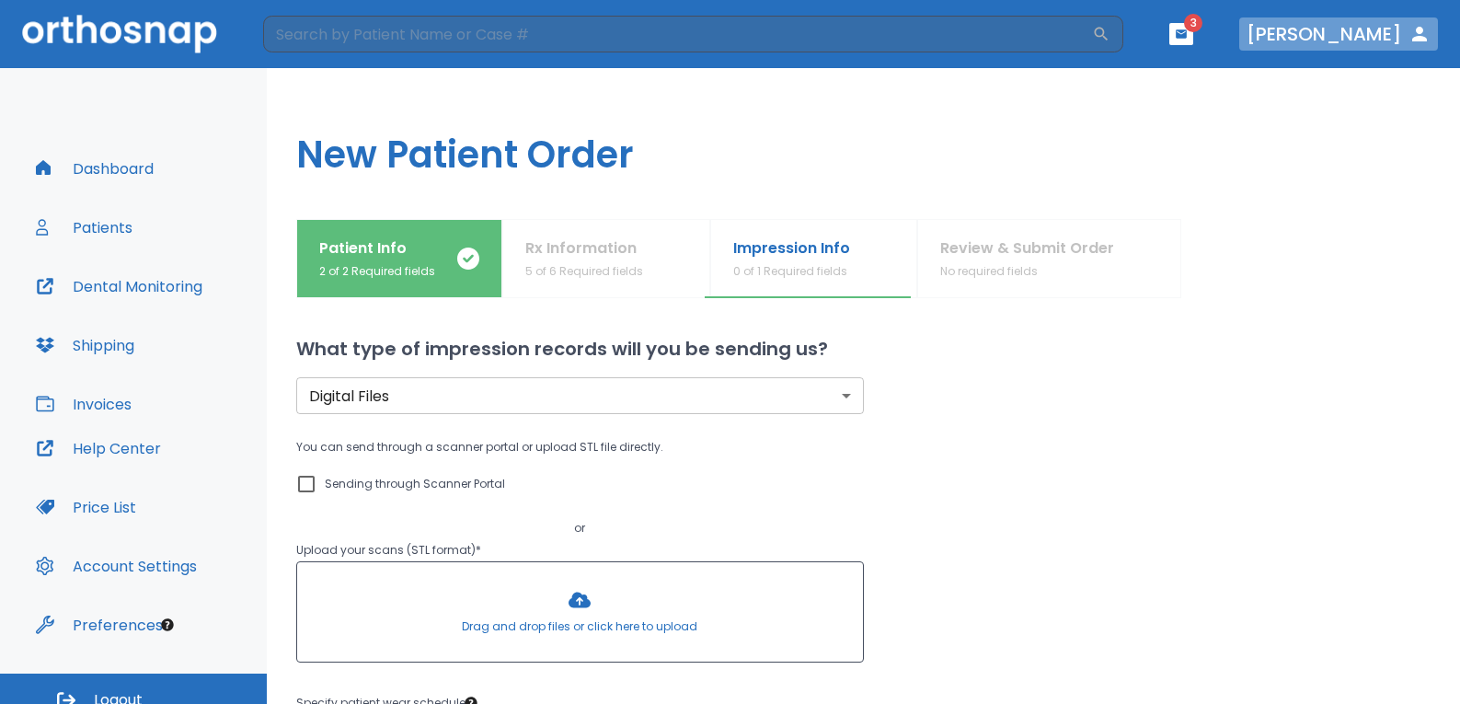
click at [1421, 28] on icon "button" at bounding box center [1419, 34] width 15 height 15
click at [1420, 28] on icon "button" at bounding box center [1419, 34] width 15 height 15
click at [1381, 32] on button "[PERSON_NAME]" at bounding box center [1338, 33] width 199 height 33
click at [995, 138] on h1 "New Patient Order" at bounding box center [863, 143] width 1193 height 151
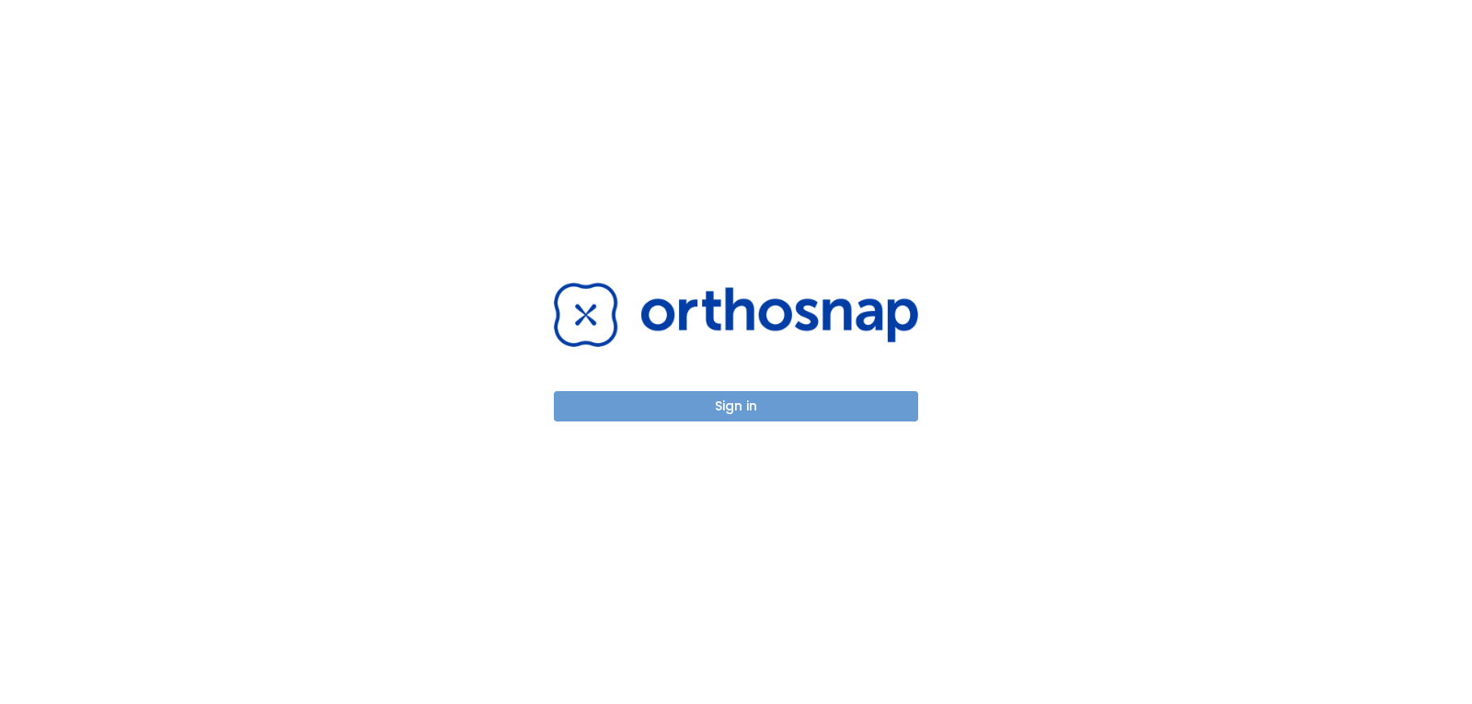
click at [724, 405] on button "Sign in" at bounding box center [736, 406] width 364 height 30
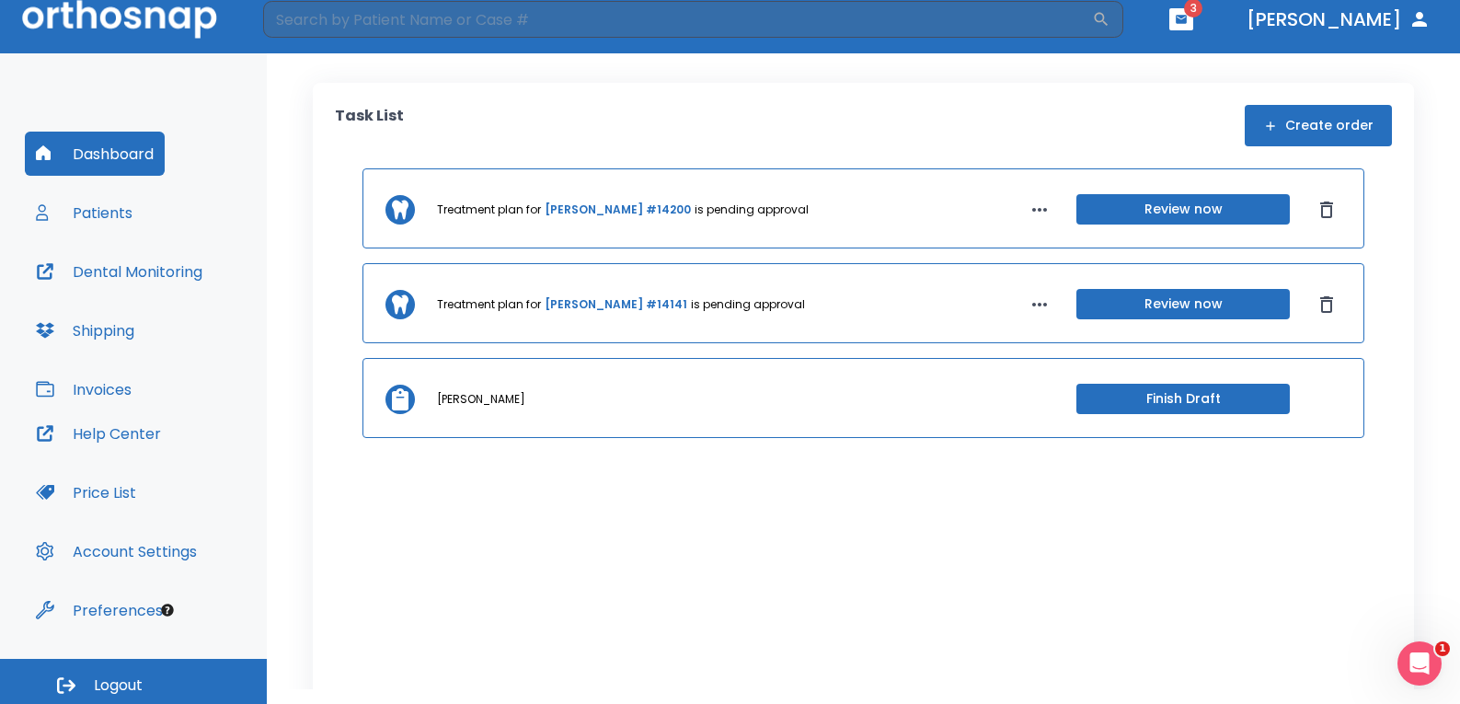
scroll to position [19, 0]
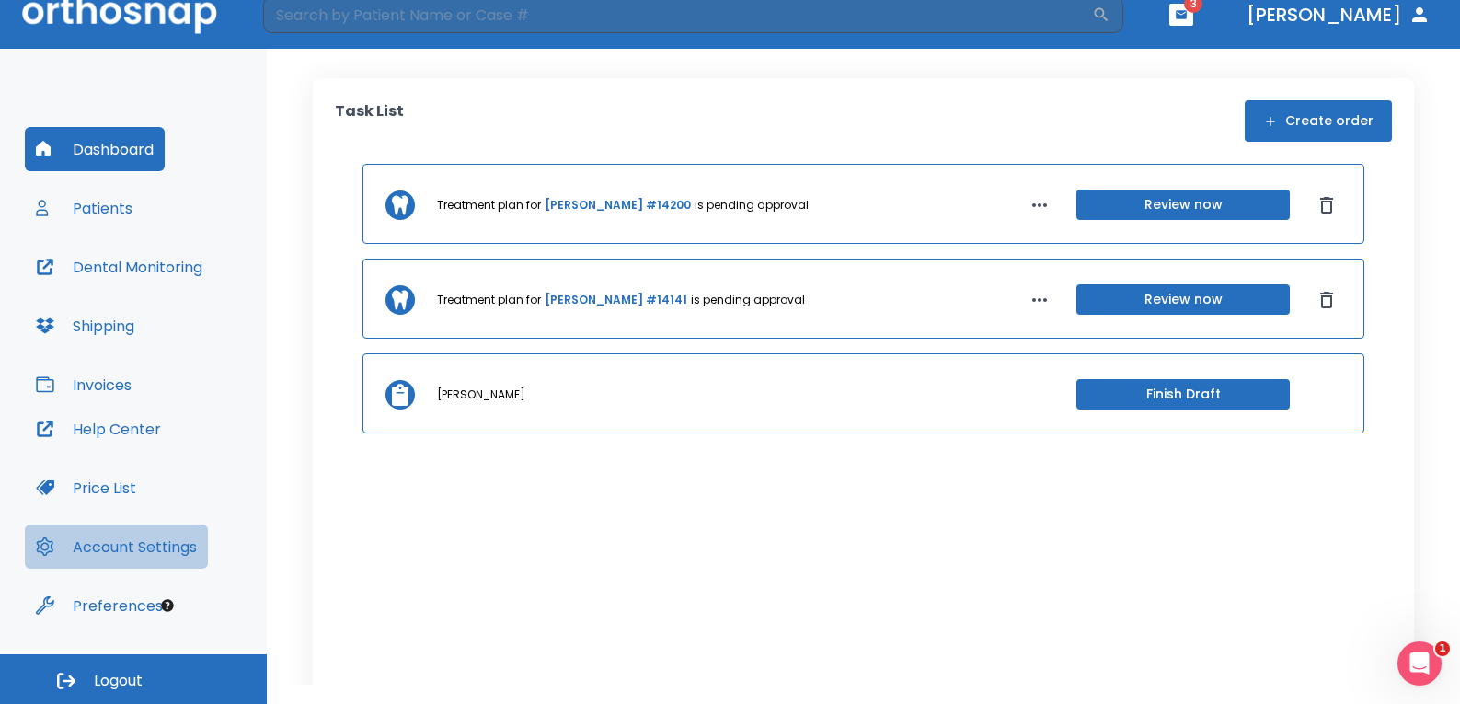
click at [134, 540] on button "Account Settings" at bounding box center [116, 546] width 183 height 44
